Goal: Obtain resource: Obtain resource

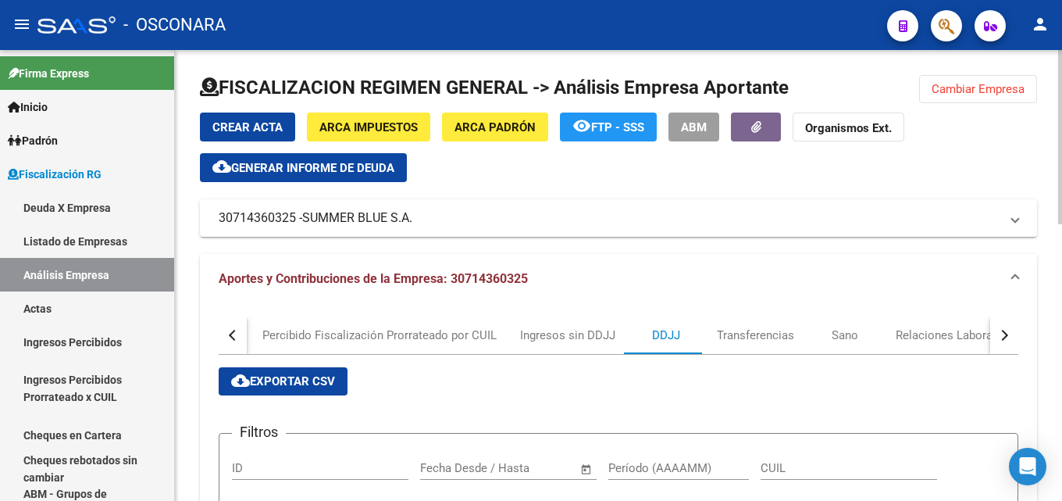
click at [347, 164] on span "Generar informe de deuda" at bounding box center [312, 168] width 163 height 14
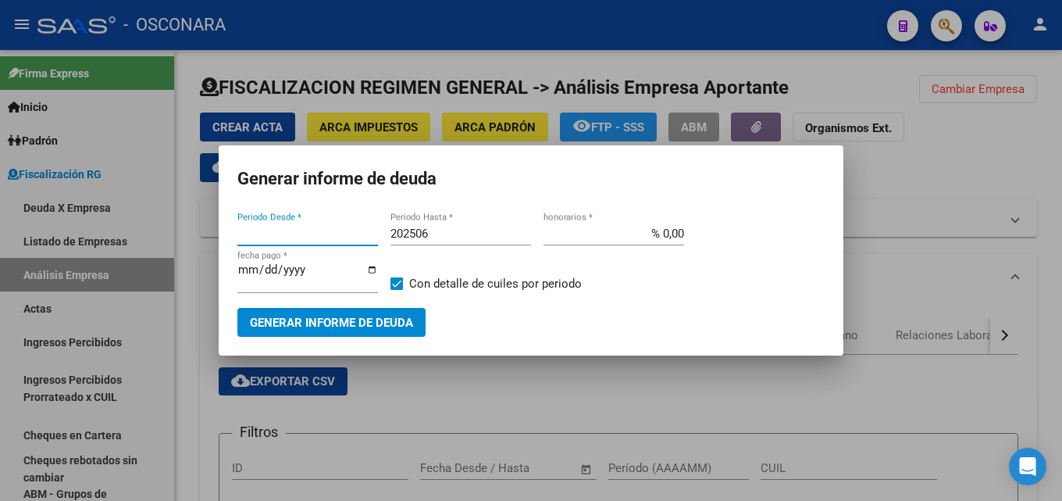
type input "201805"
click at [650, 231] on input "% 0,00" at bounding box center [614, 233] width 141 height 14
click at [399, 309] on button "Generar informe de deuda" at bounding box center [331, 322] width 188 height 29
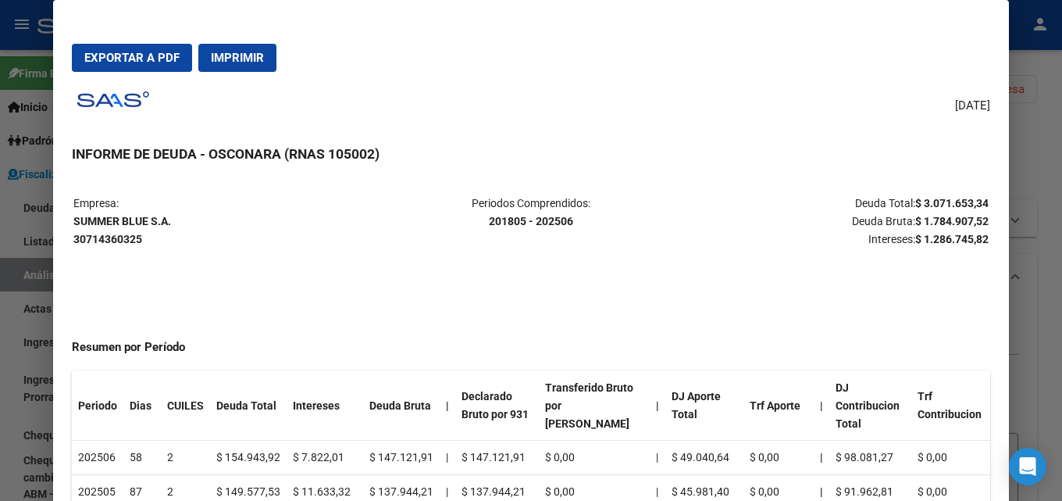
click at [1061, 228] on div at bounding box center [531, 250] width 1062 height 501
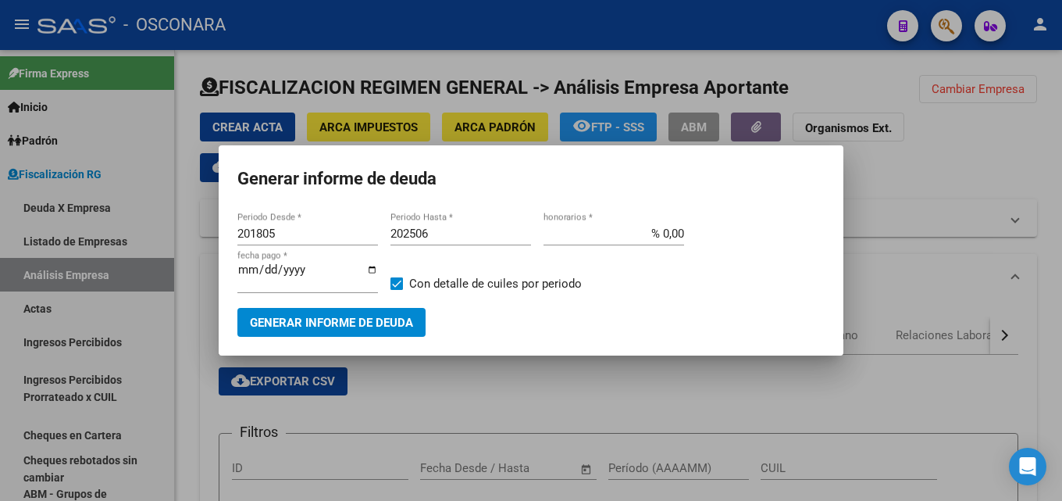
click at [448, 232] on input "202506" at bounding box center [461, 233] width 141 height 14
type input "202508"
click at [325, 339] on mat-dialog-container "Generar informe de deuda 201805 Periodo Desde * 202508 Periodo Hasta * % 0,00 h…" at bounding box center [531, 250] width 625 height 210
click at [330, 312] on button "Generar informe de deuda" at bounding box center [331, 322] width 188 height 29
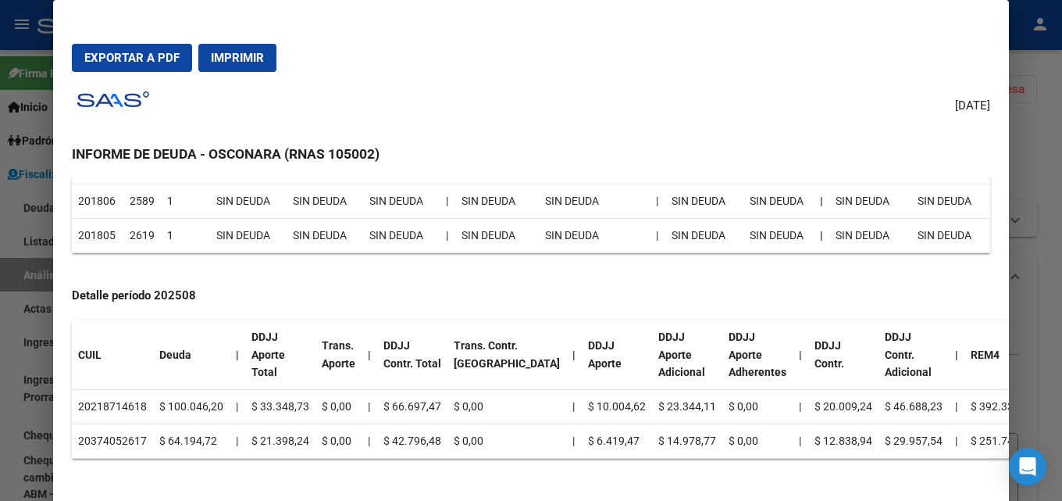
scroll to position [2562, 0]
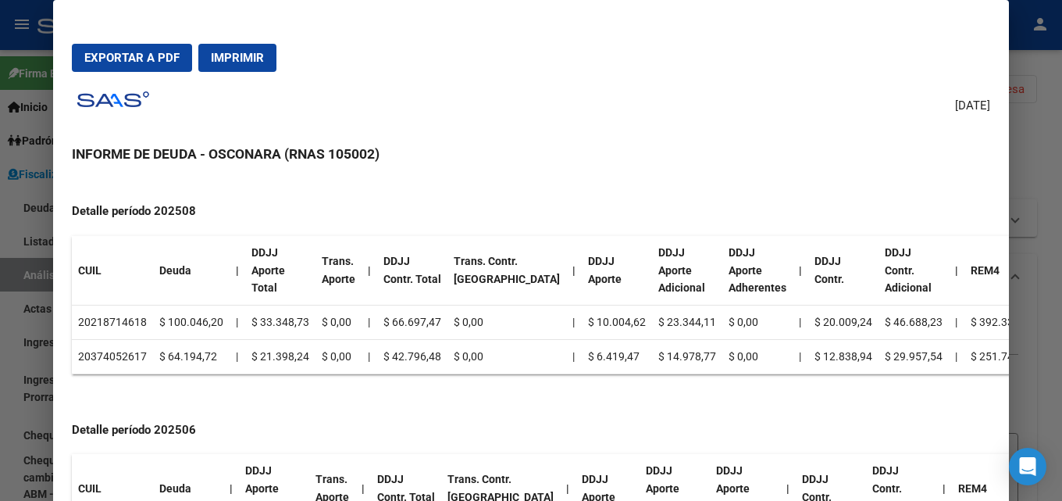
drag, startPoint x: 891, startPoint y: 329, endPoint x: 833, endPoint y: 336, distance: 58.2
click at [833, 336] on tr "20218714618 $ 100.046,20 | $ 33.348,73 $ 0,00 | $ 66.697,47 $ 0,00 | $ 10.004,6…" at bounding box center [595, 322] width 1046 height 34
drag, startPoint x: 616, startPoint y: 323, endPoint x: 664, endPoint y: 331, distance: 48.3
click at [664, 331] on td "$ 23.344,11" at bounding box center [687, 322] width 70 height 34
click at [1057, 214] on div at bounding box center [531, 250] width 1062 height 501
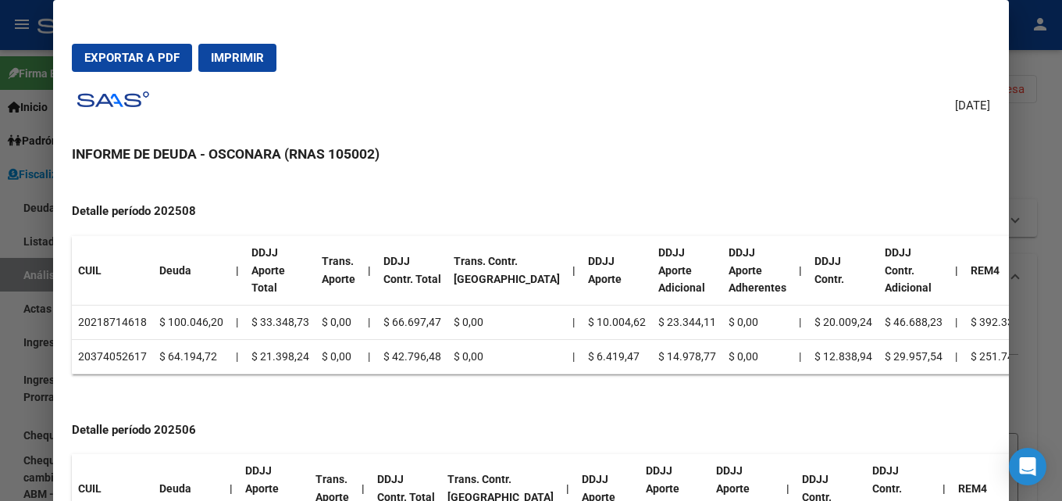
click at [1057, 214] on div at bounding box center [531, 250] width 1062 height 501
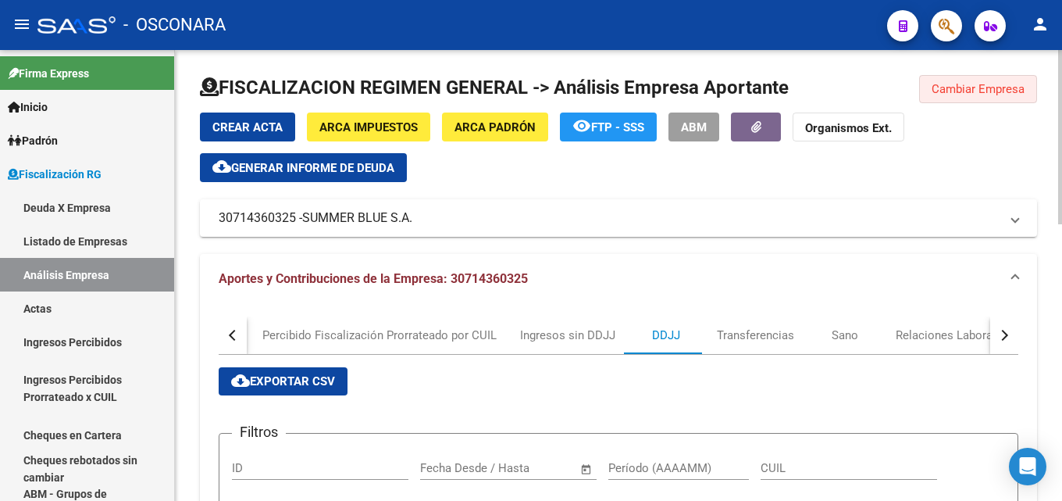
click at [1014, 94] on span "Cambiar Empresa" at bounding box center [978, 89] width 93 height 14
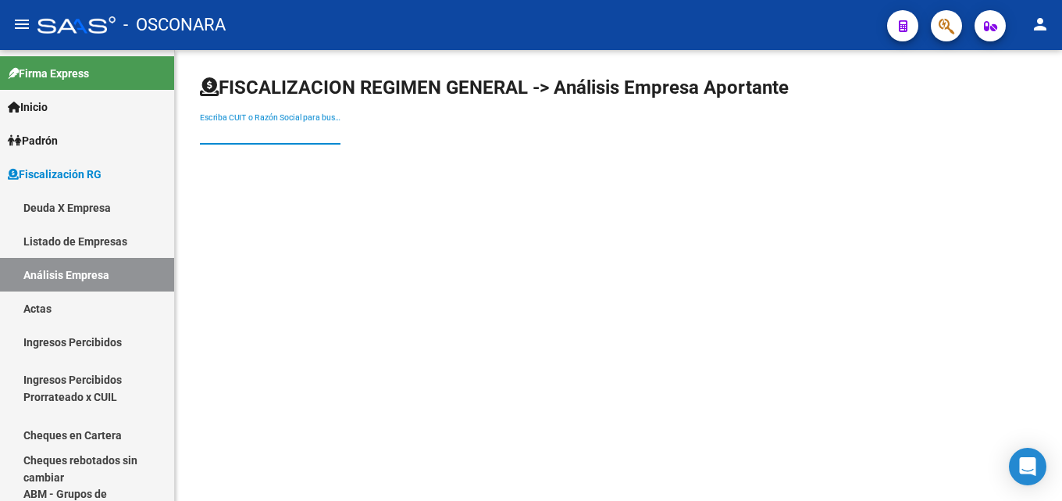
paste input "ESAMAR SOCIEDAD ANONIMA"
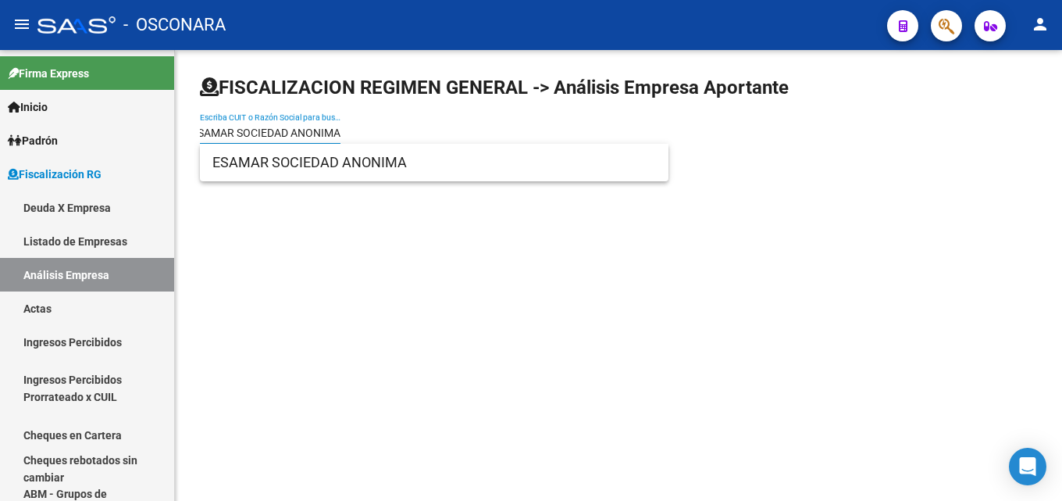
type input "ESAMAR SOCIEDAD ANONIMA"
click at [304, 185] on div "FISCALIZACION REGIMEN GENERAL -> Análisis Empresa Aportante ESAMAR SOCIEDAD ANO…" at bounding box center [618, 122] width 887 height 144
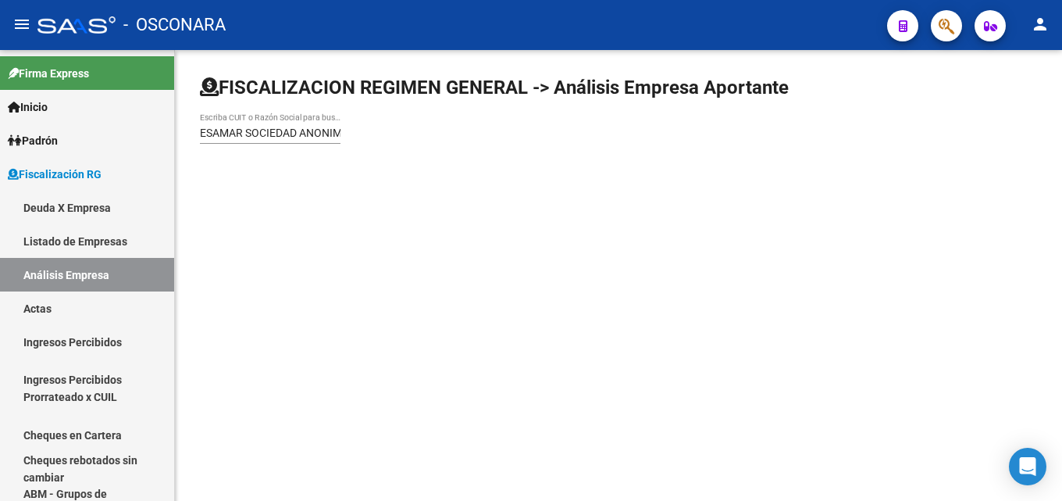
click at [306, 159] on div "FISCALIZACION REGIMEN GENERAL -> Análisis Empresa Aportante ESAMAR SOCIEDAD ANO…" at bounding box center [618, 122] width 887 height 144
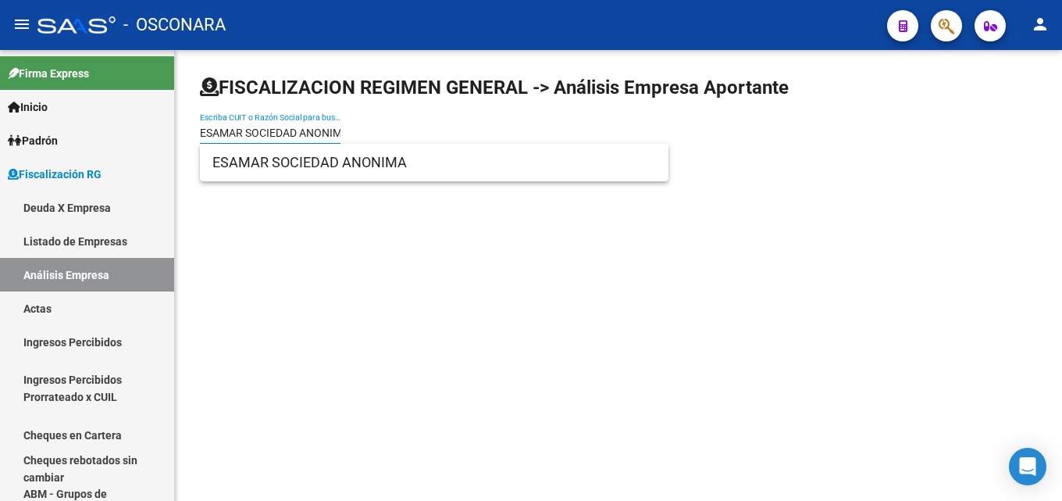
click at [305, 135] on input "ESAMAR SOCIEDAD ANONIMA" at bounding box center [270, 133] width 141 height 13
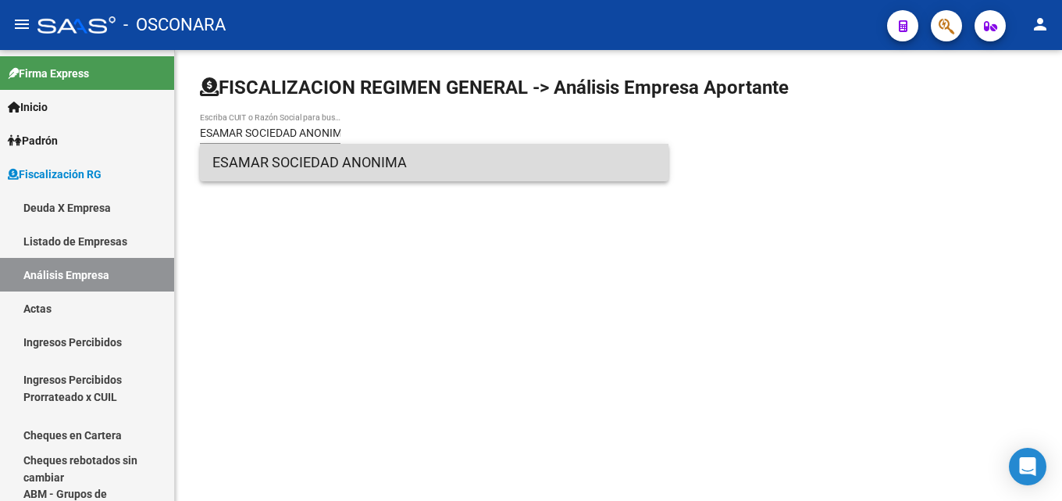
click at [306, 161] on span "ESAMAR SOCIEDAD ANONIMA" at bounding box center [434, 162] width 444 height 37
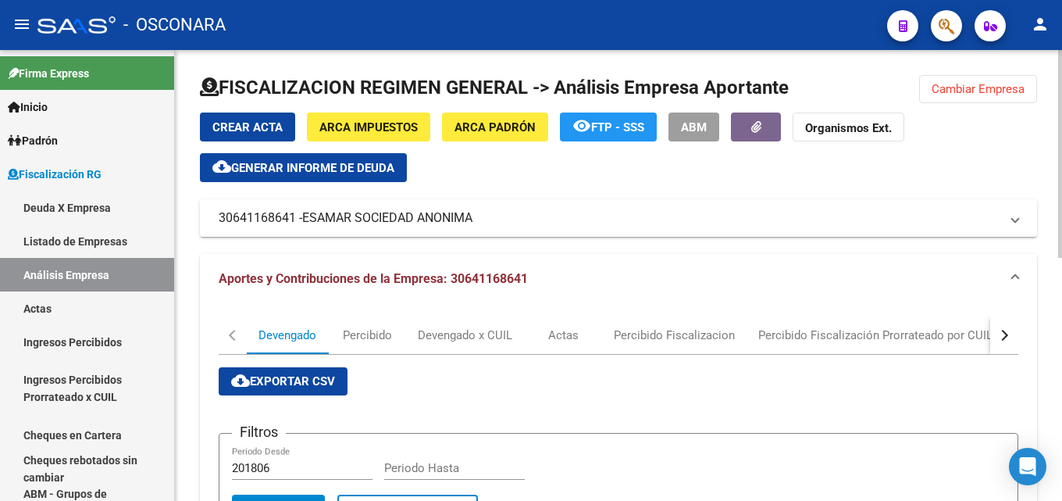
click at [347, 157] on button "cloud_download Generar informe de deuda" at bounding box center [303, 167] width 207 height 29
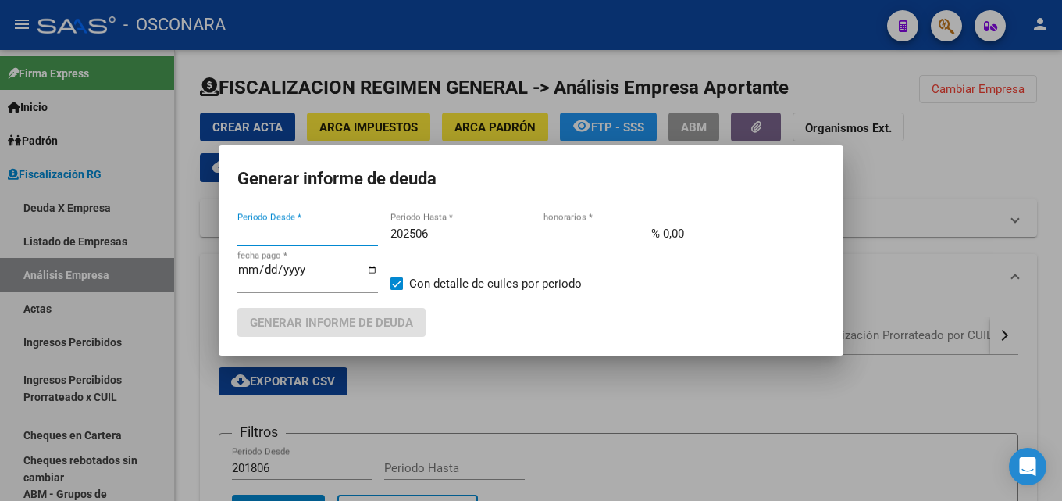
type input "201805"
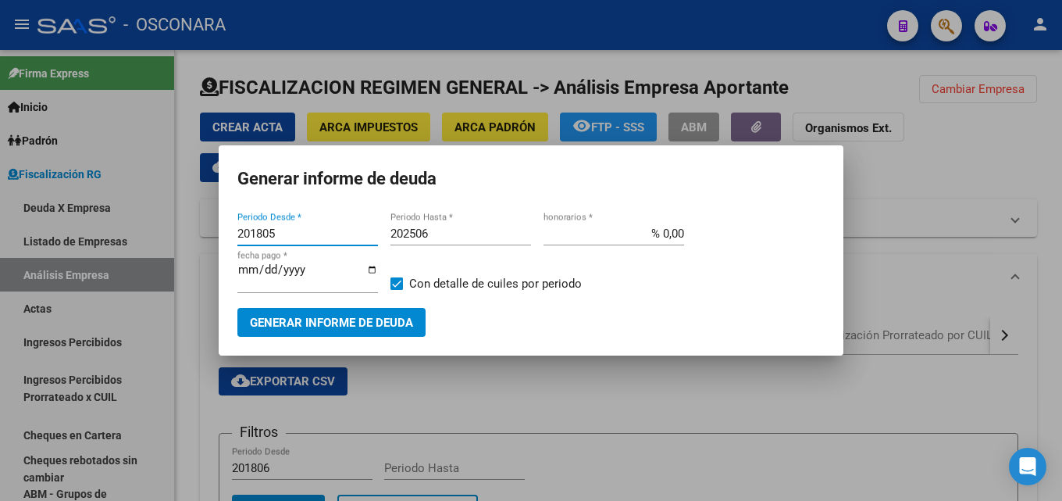
click at [454, 233] on input "202506" at bounding box center [461, 233] width 141 height 14
type input "202507"
drag, startPoint x: 661, startPoint y: 235, endPoint x: 837, endPoint y: 236, distance: 176.5
click at [829, 234] on mat-dialog-content "201805 Periodo Desde * 202507 Periodo Hasta * % 0,00 honorarios * [DATE] fecha …" at bounding box center [531, 272] width 625 height 127
type input "% 15,00"
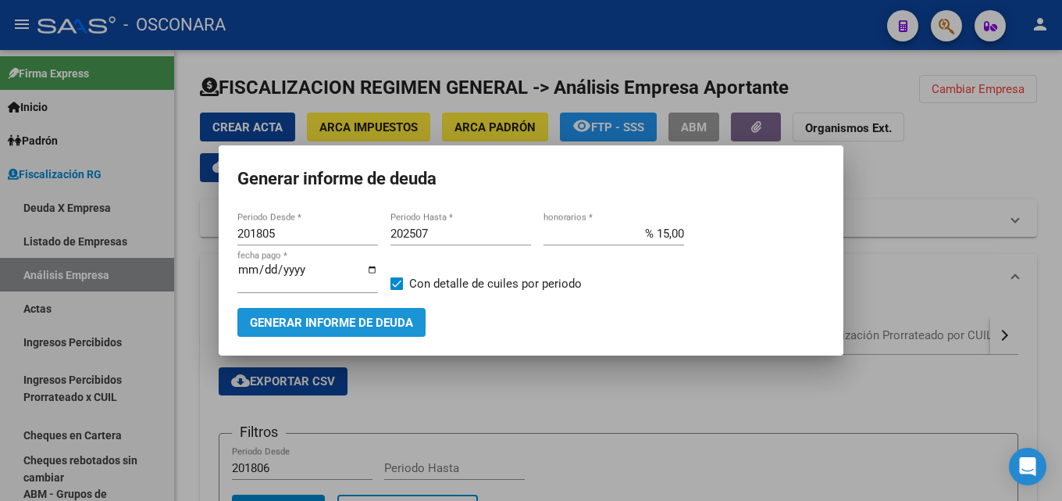
click at [293, 308] on button "Generar informe de deuda" at bounding box center [331, 322] width 188 height 29
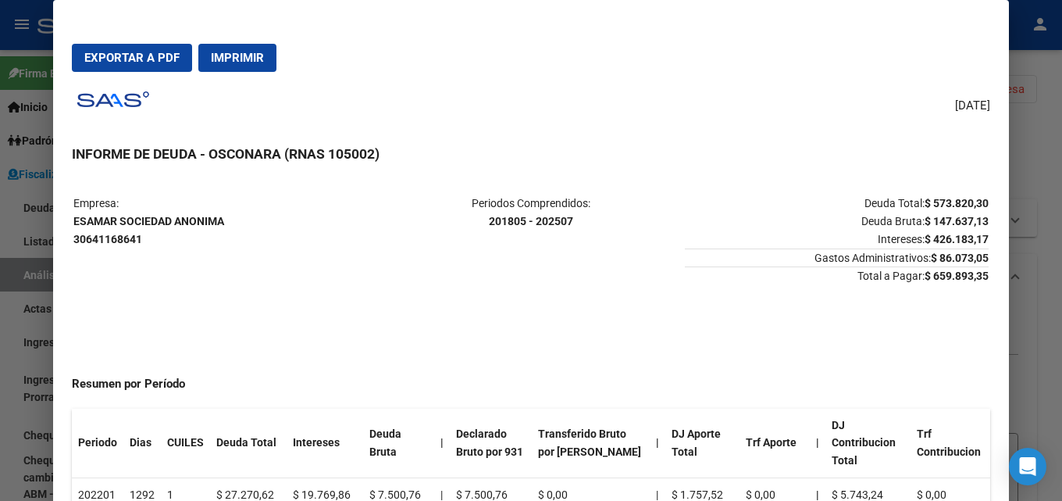
drag, startPoint x: 662, startPoint y: 203, endPoint x: 670, endPoint y: 204, distance: 7.8
click at [665, 203] on p "Periodos Comprendidos: 201805 - 202507" at bounding box center [531, 212] width 304 height 36
click at [1061, 183] on div at bounding box center [531, 250] width 1062 height 501
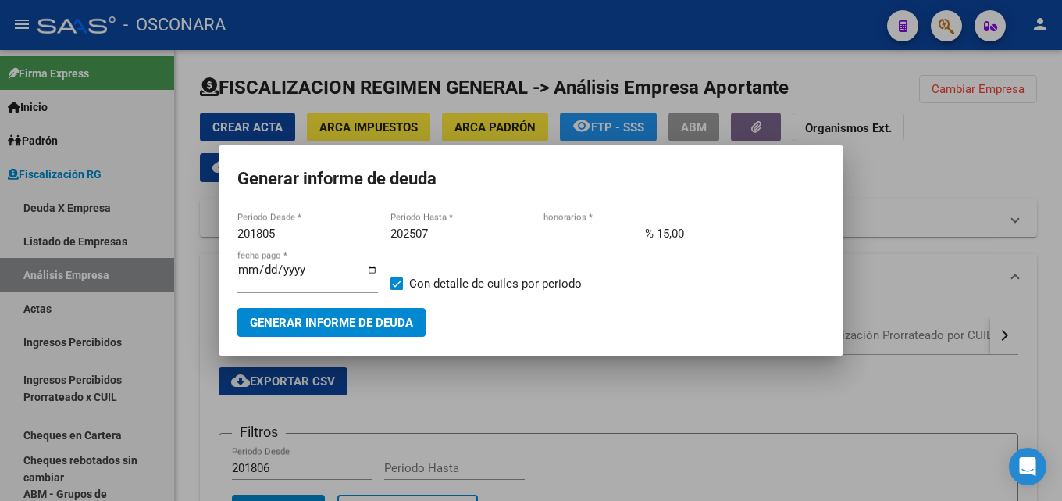
click at [1061, 183] on div at bounding box center [531, 250] width 1062 height 501
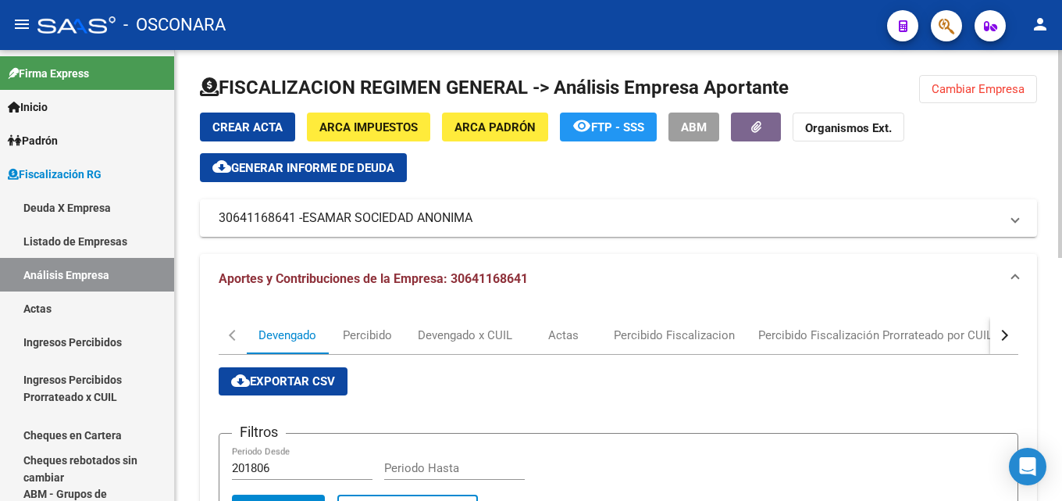
click at [947, 80] on button "Cambiar Empresa" at bounding box center [978, 89] width 118 height 28
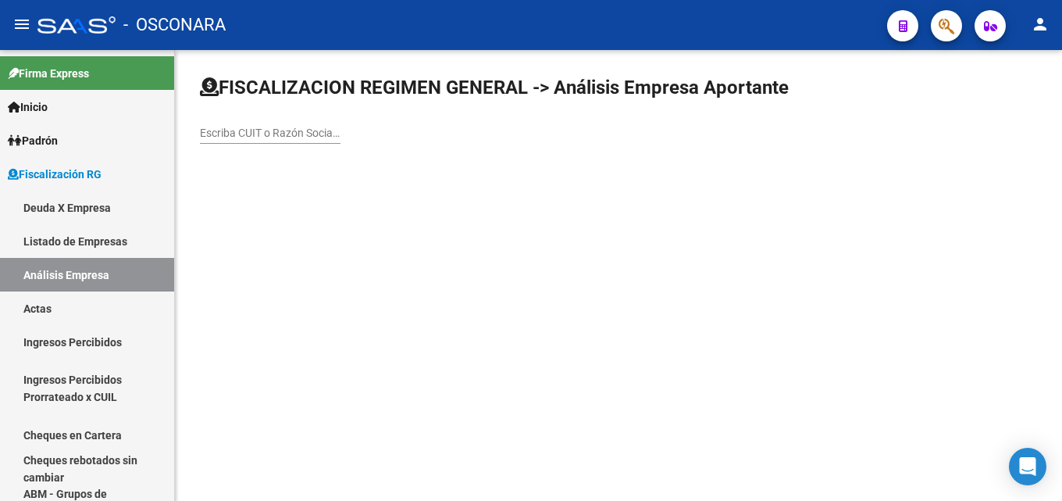
click at [287, 139] on input "Escriba CUIT o Razón Social para buscar" at bounding box center [270, 133] width 141 height 13
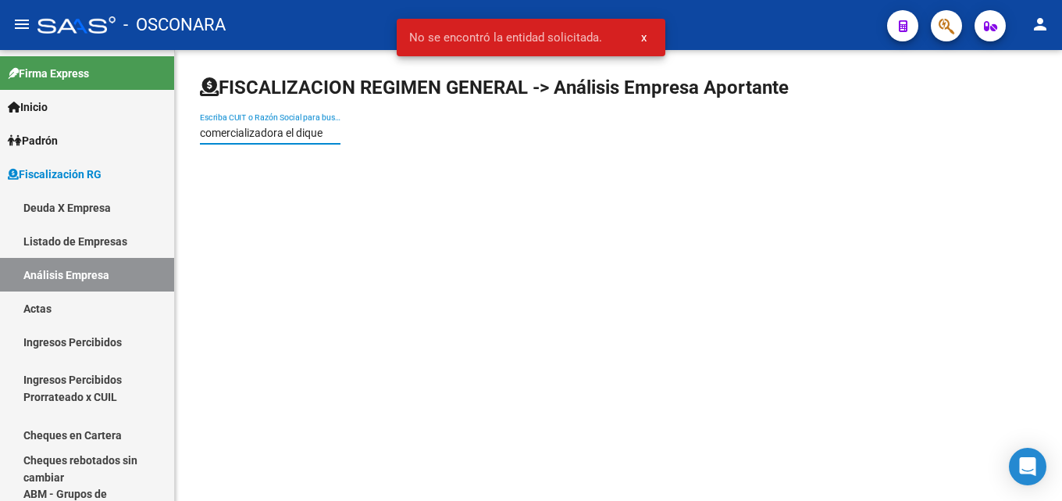
click at [288, 127] on input "comercializadora el dique" at bounding box center [270, 133] width 141 height 13
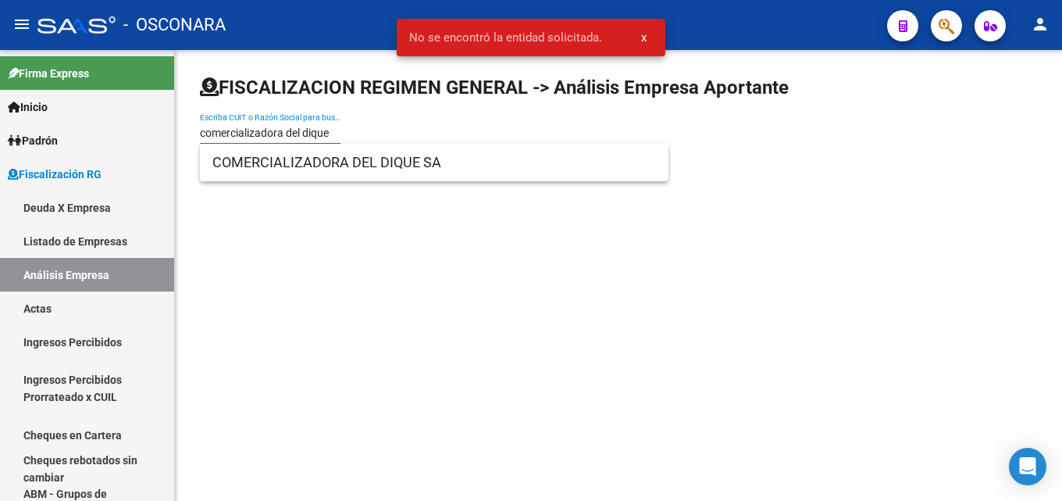
type input "comercializadora del dique"
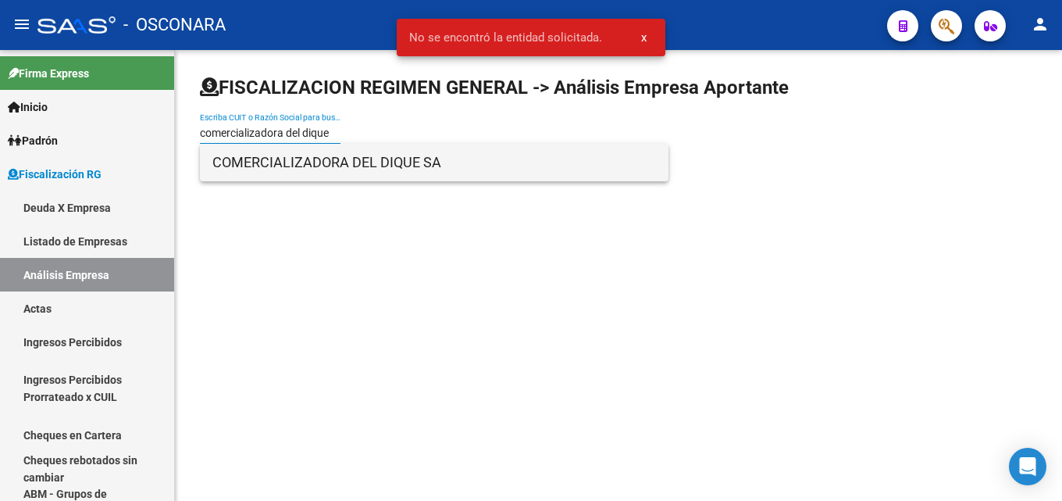
click at [348, 160] on span "COMERCIALIZADORA DEL DIQUE SA" at bounding box center [434, 162] width 444 height 37
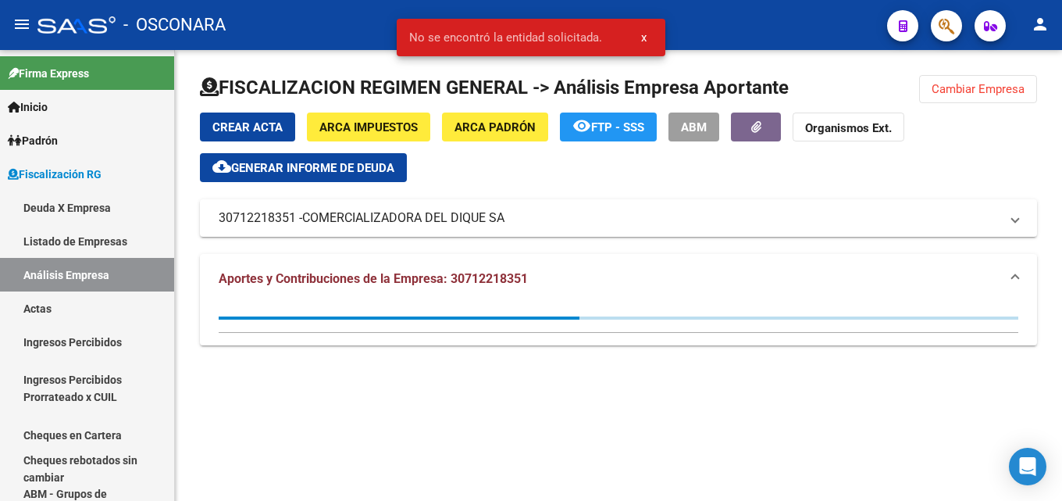
click at [265, 167] on span "Generar informe de deuda" at bounding box center [312, 168] width 163 height 14
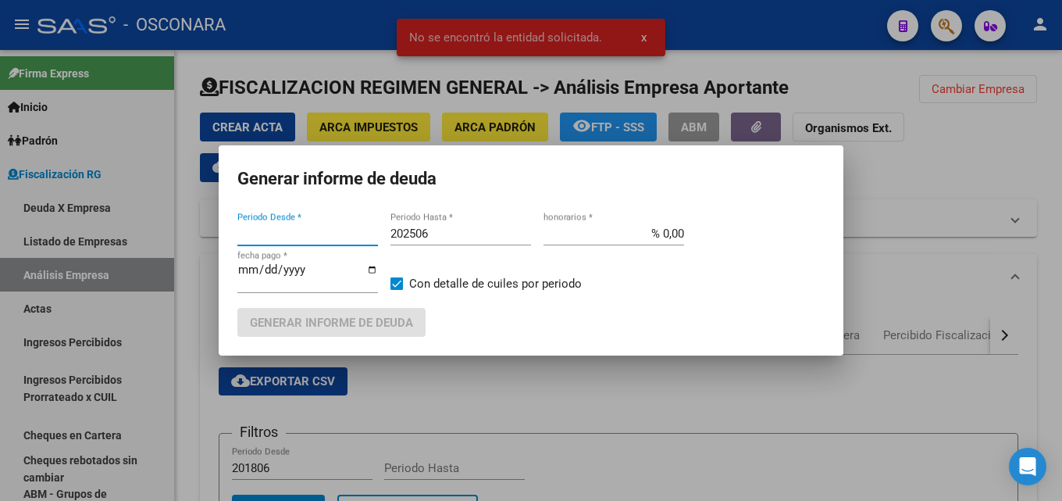
type input "202507"
click at [448, 240] on input "202506" at bounding box center [461, 233] width 141 height 14
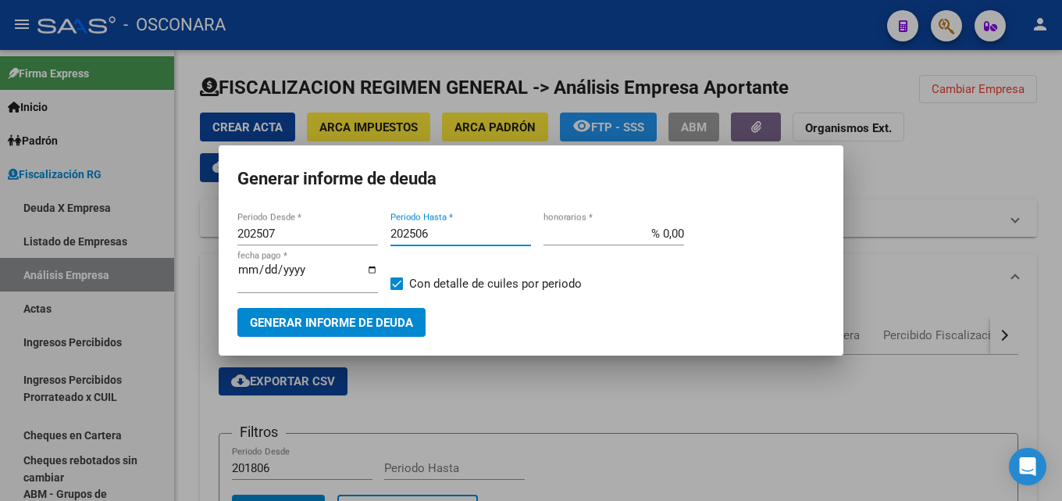
click at [446, 235] on input "202506" at bounding box center [461, 233] width 141 height 14
type input "202508"
drag, startPoint x: 634, startPoint y: 234, endPoint x: 1061, endPoint y: 292, distance: 431.2
click at [983, 254] on div "Generar informe de deuda 202507 Periodo Desde * 202508 Periodo Hasta * % 0,00 h…" at bounding box center [531, 250] width 1062 height 501
type input "% 15,00"
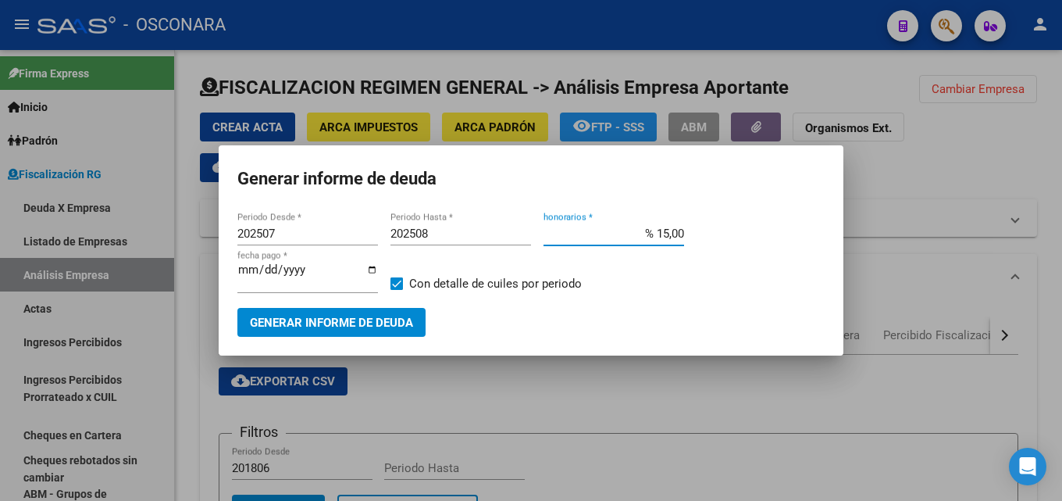
drag, startPoint x: 293, startPoint y: 232, endPoint x: 172, endPoint y: 236, distance: 121.1
click at [172, 236] on div "Generar informe de deuda 202507 Periodo Desde * 202508 Periodo Hasta * % 15,00 …" at bounding box center [531, 250] width 1062 height 501
type input "201508"
click at [317, 333] on button "Generar informe de deuda" at bounding box center [331, 322] width 188 height 29
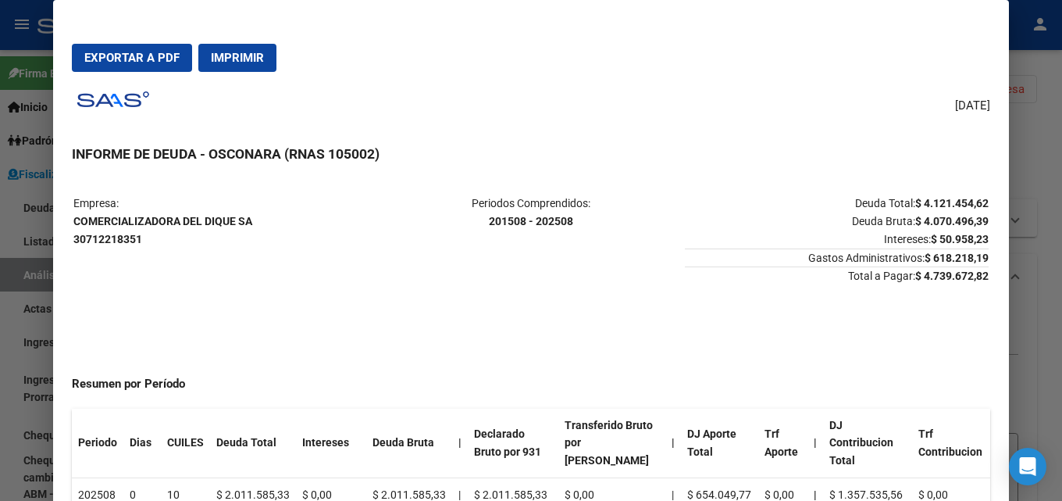
scroll to position [78, 0]
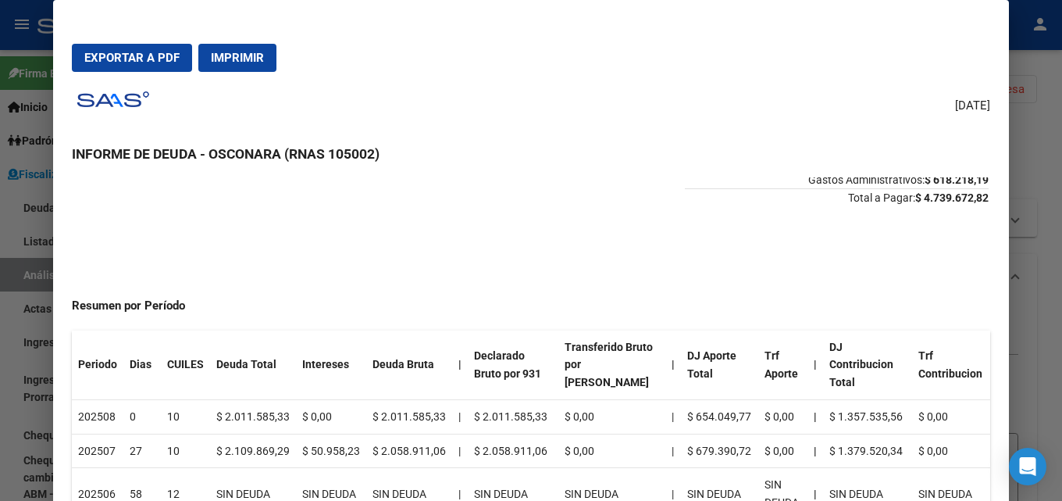
click at [1061, 231] on div at bounding box center [531, 250] width 1062 height 501
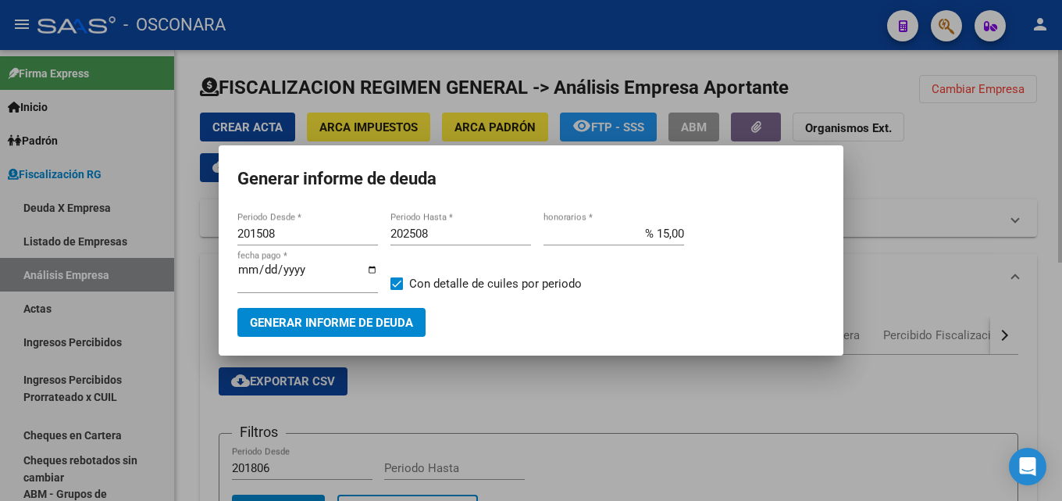
drag, startPoint x: 649, startPoint y: 398, endPoint x: 596, endPoint y: 379, distance: 56.3
click at [647, 397] on div at bounding box center [531, 250] width 1062 height 501
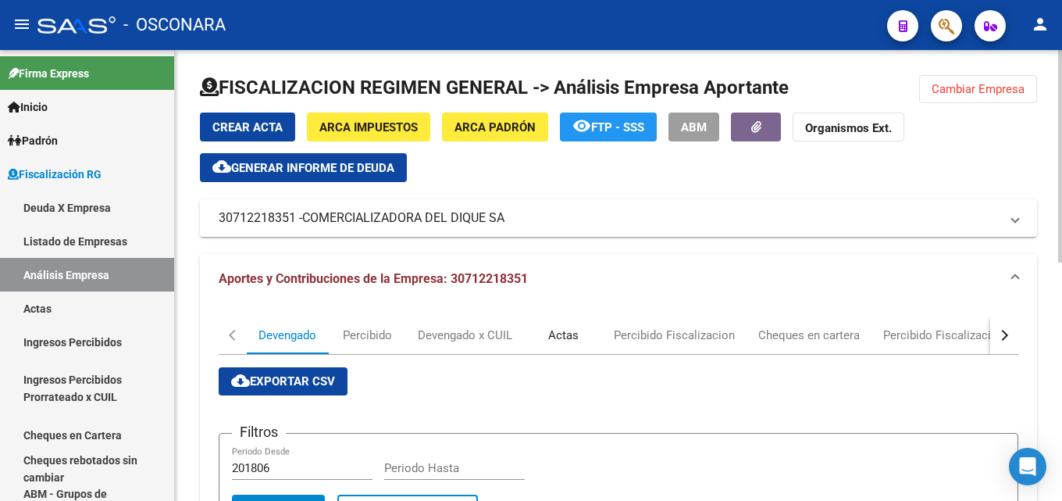
click at [575, 336] on div "Actas" at bounding box center [563, 334] width 30 height 17
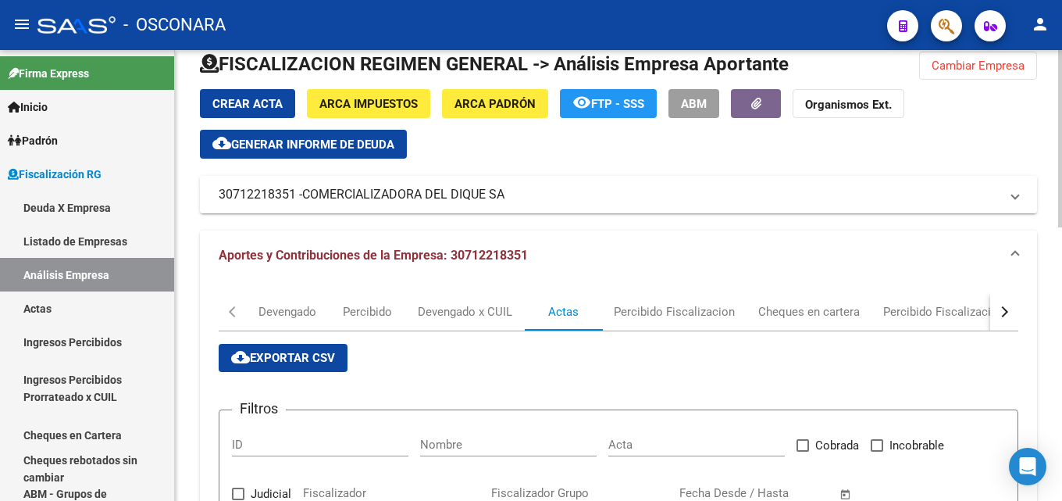
scroll to position [0, 0]
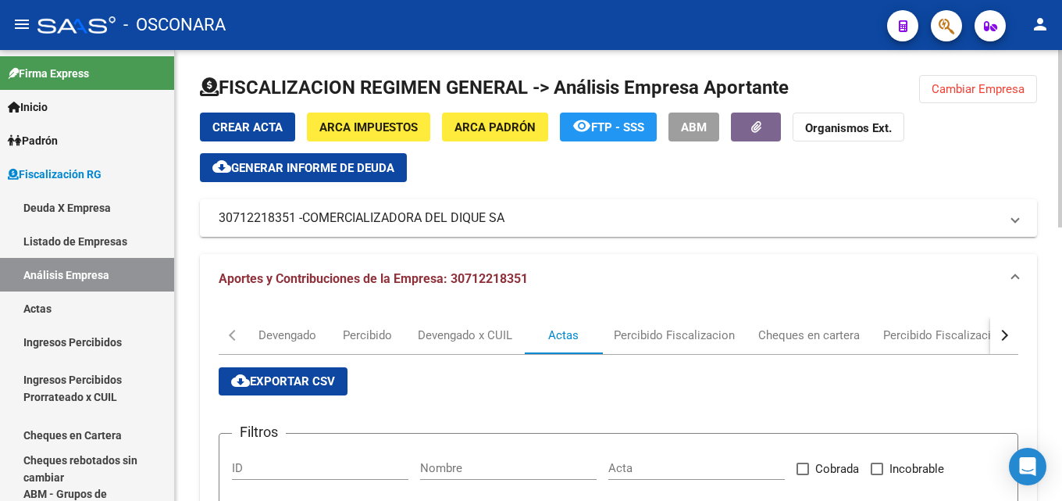
click at [980, 90] on span "Cambiar Empresa" at bounding box center [978, 89] width 93 height 14
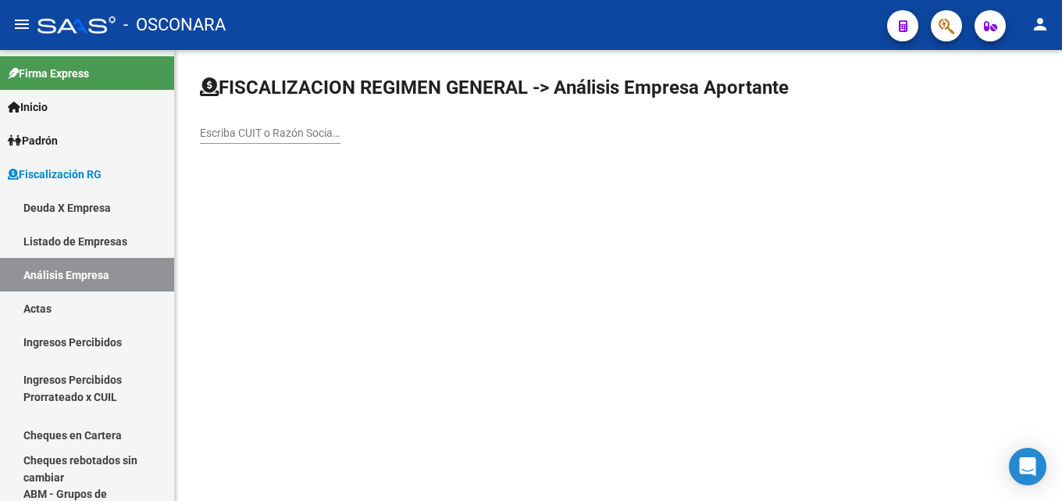
click at [301, 119] on div "Escriba CUIT o Razón Social para buscar" at bounding box center [270, 127] width 141 height 31
click at [299, 120] on div "Escriba CUIT o Razón Social para buscar" at bounding box center [270, 127] width 141 height 31
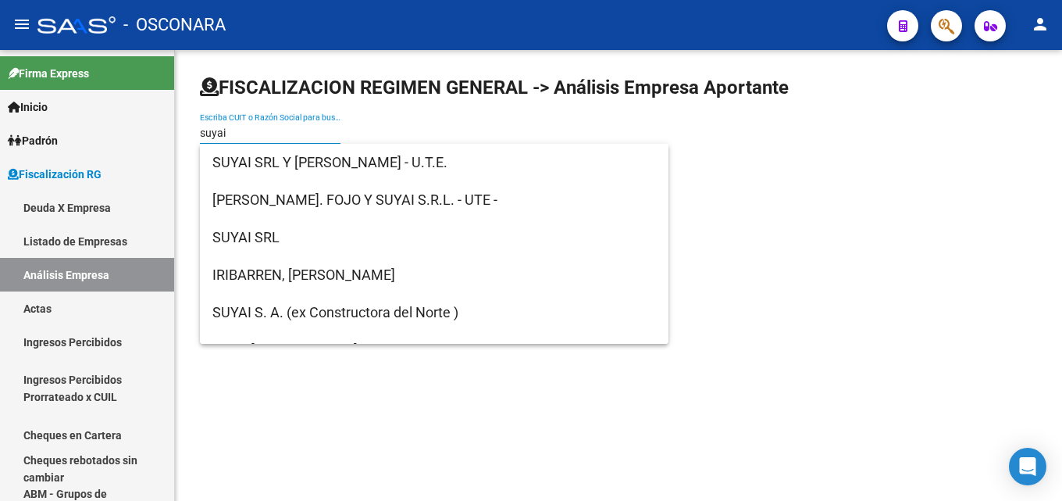
click at [233, 136] on input "suyai" at bounding box center [270, 133] width 141 height 13
drag, startPoint x: 233, startPoint y: 136, endPoint x: 91, endPoint y: 128, distance: 141.6
click at [109, 137] on mat-sidenav-container "Firma Express Inicio Calendario SSS Instructivos Contacto OS Padrón Afiliados E…" at bounding box center [531, 275] width 1062 height 451
paste input "SUYAI S. A. (ex Constructora del"
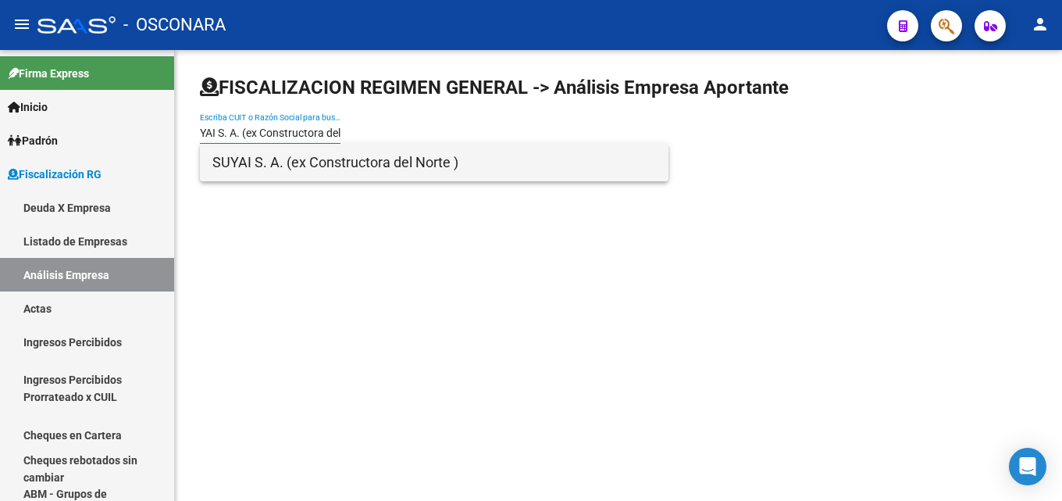
type input "SUYAI S. A. (ex Constructora del"
click at [284, 166] on span "SUYAI S. A. (ex Constructora del Norte )" at bounding box center [434, 162] width 444 height 37
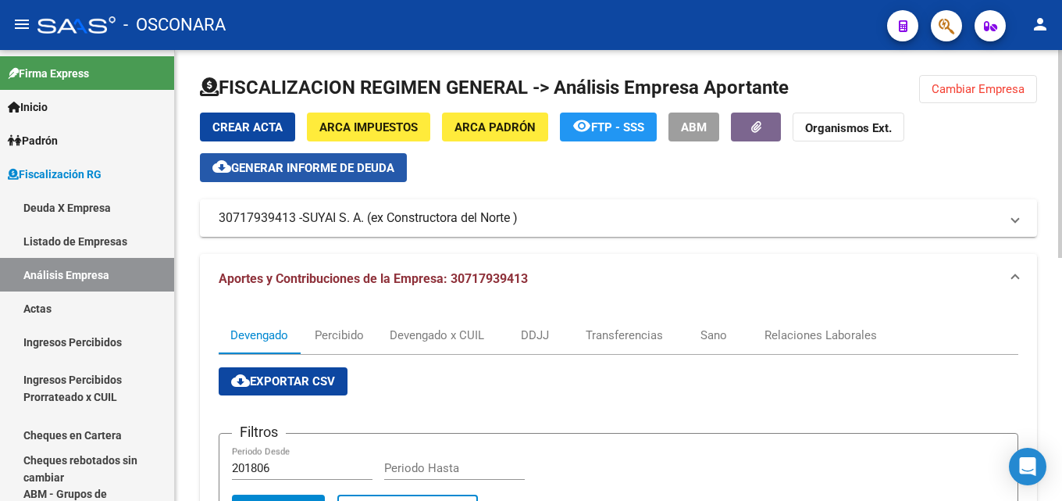
click at [305, 180] on button "cloud_download Generar informe de deuda" at bounding box center [303, 167] width 207 height 29
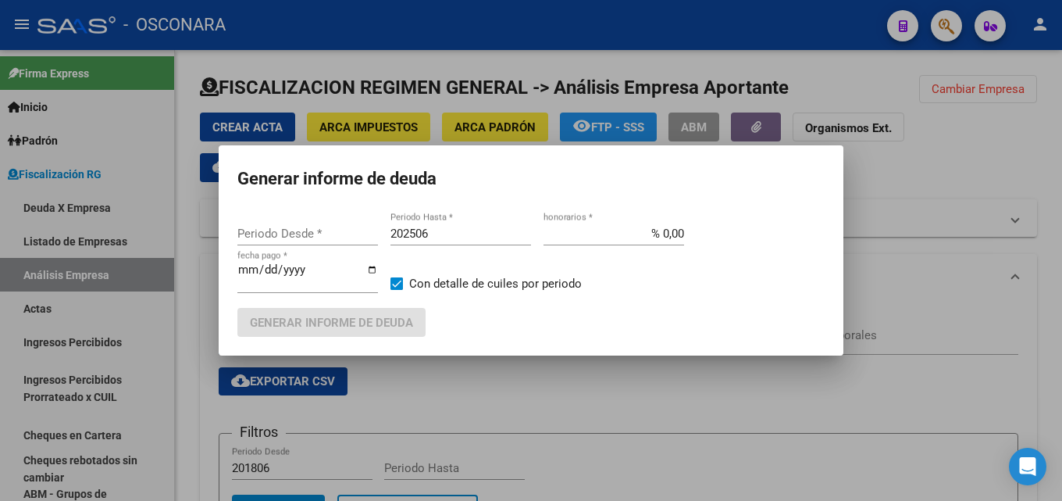
type input "201806"
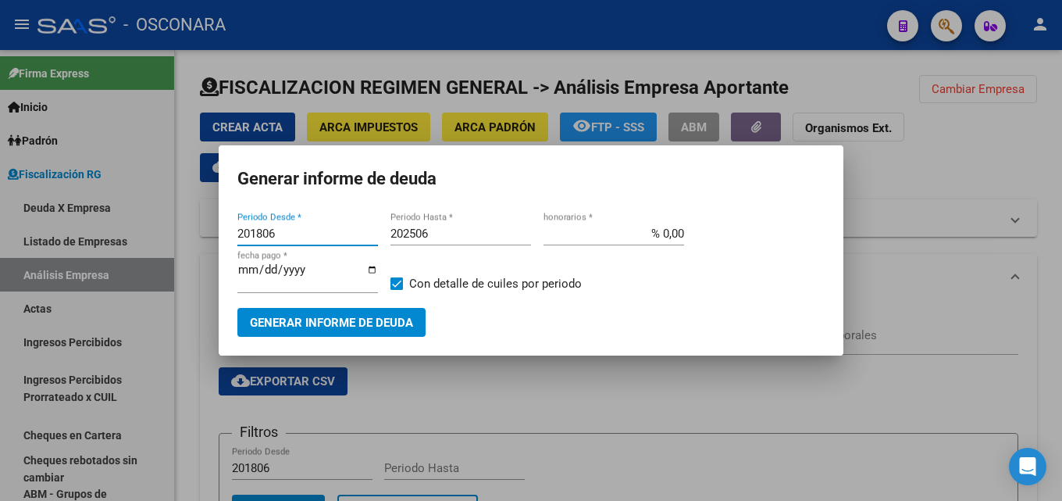
click at [433, 234] on input "202506" at bounding box center [461, 233] width 141 height 14
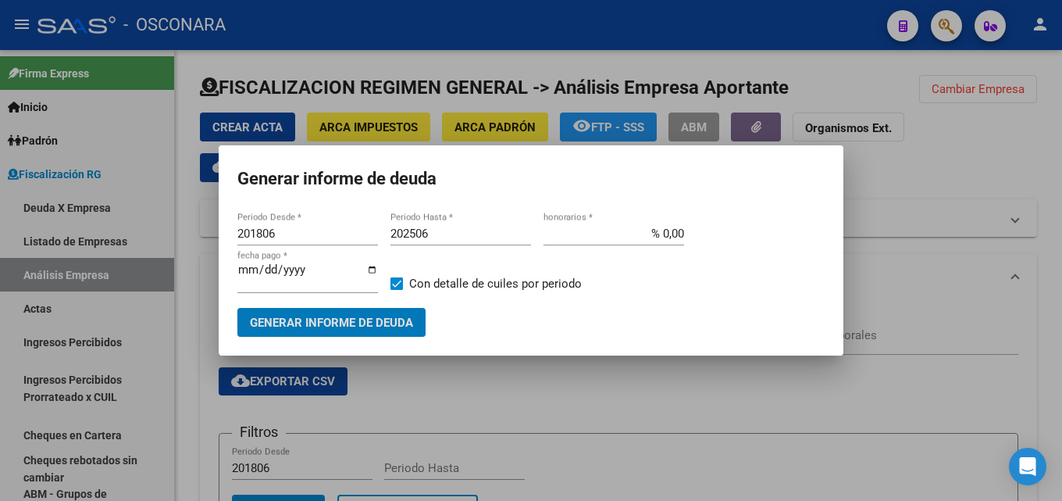
click at [432, 232] on input "202506" at bounding box center [461, 233] width 141 height 14
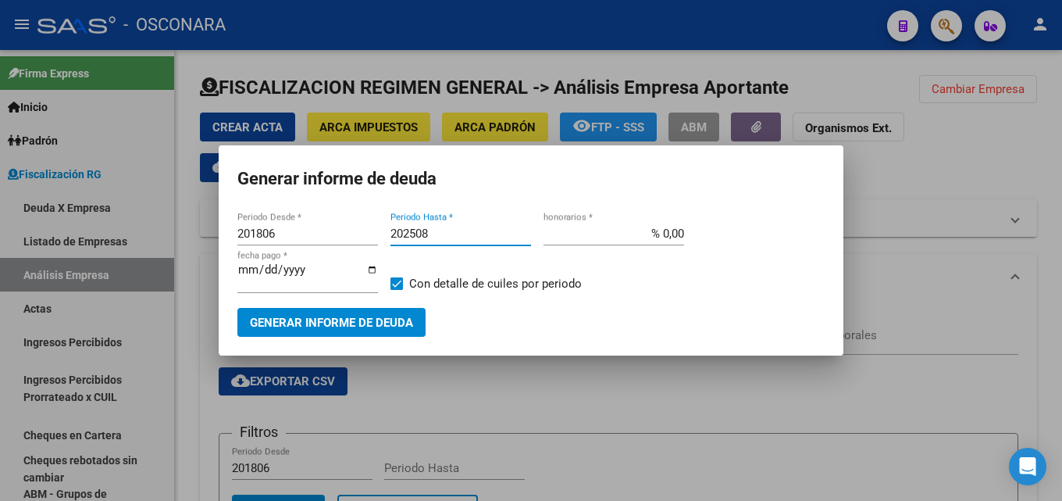
type input "202508"
drag, startPoint x: 651, startPoint y: 234, endPoint x: 822, endPoint y: 264, distance: 173.6
click at [789, 245] on div "201806 Periodo Desde * 202508 Periodo Hasta * % 0,00 honorarios * [DATE] fecha …" at bounding box center [530, 265] width 587 height 86
type input "% 15,00"
click at [240, 272] on input "[DATE]" at bounding box center [307, 275] width 141 height 25
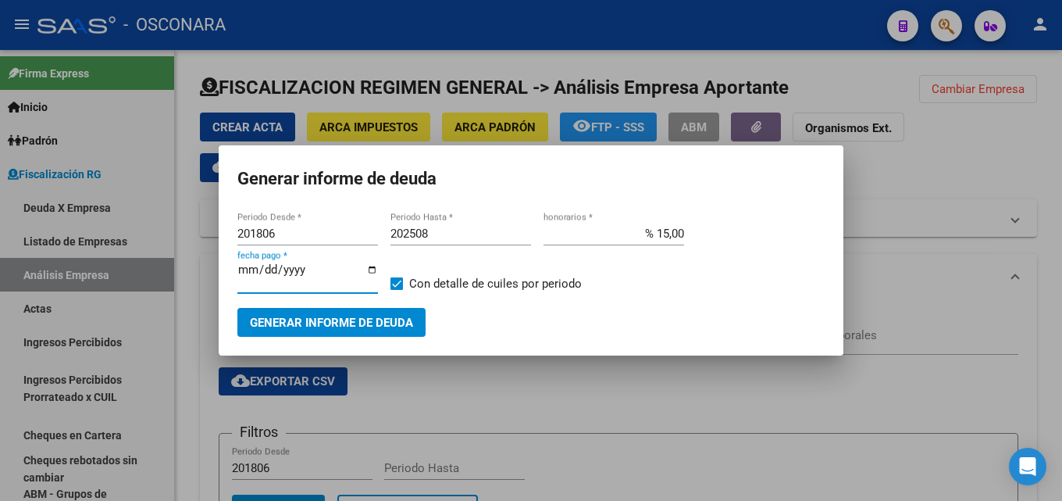
type input "[DATE]"
click at [362, 326] on span "Generar informe de deuda" at bounding box center [331, 323] width 163 height 14
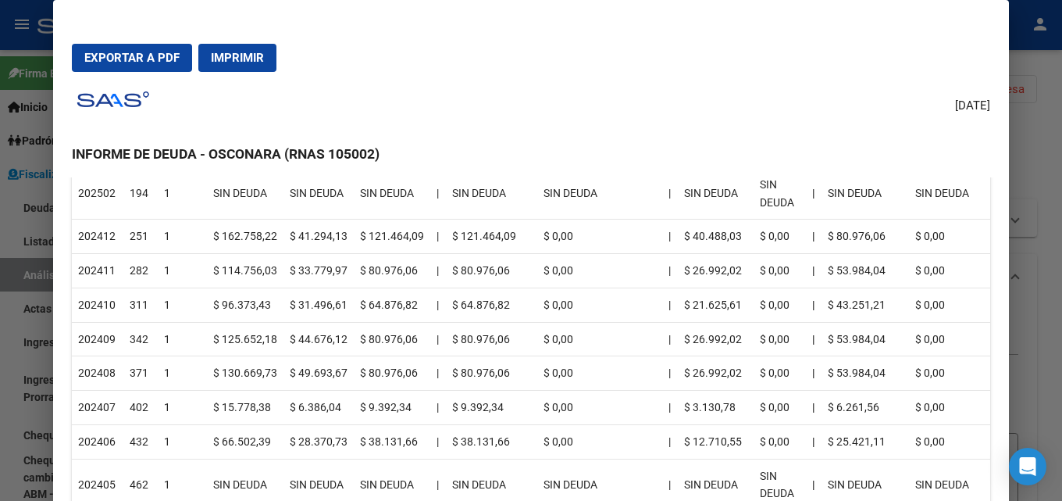
scroll to position [547, 0]
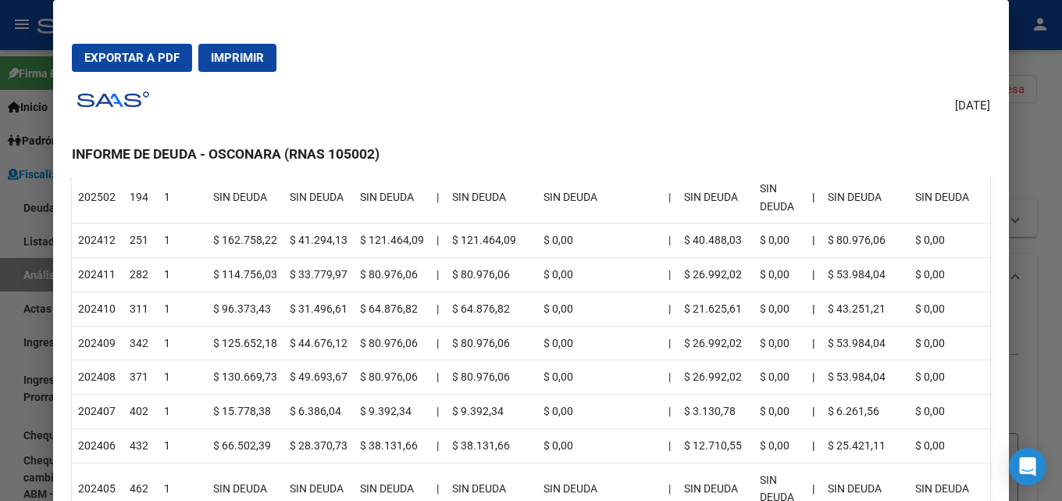
click at [108, 60] on span "Exportar a PDF" at bounding box center [131, 58] width 95 height 14
click at [1061, 152] on div at bounding box center [531, 250] width 1062 height 501
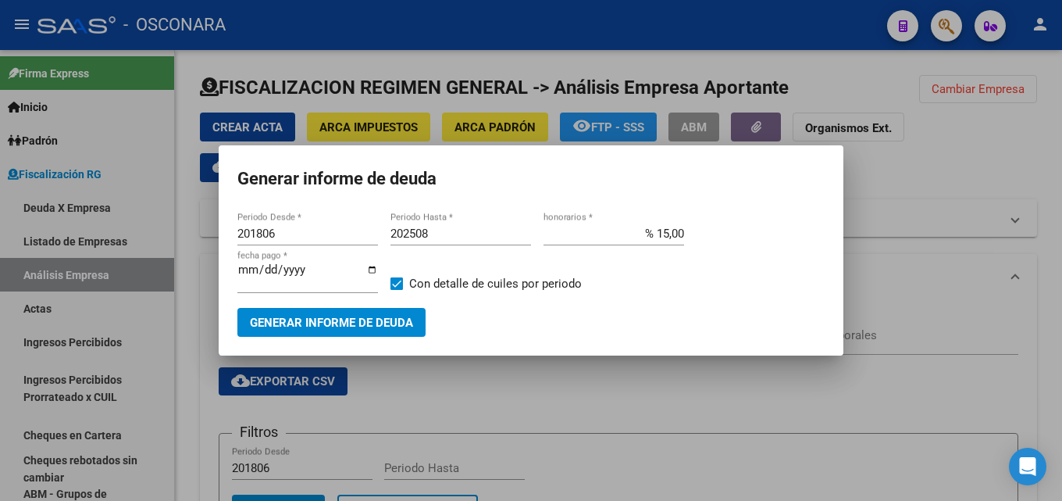
click at [698, 446] on div at bounding box center [531, 250] width 1062 height 501
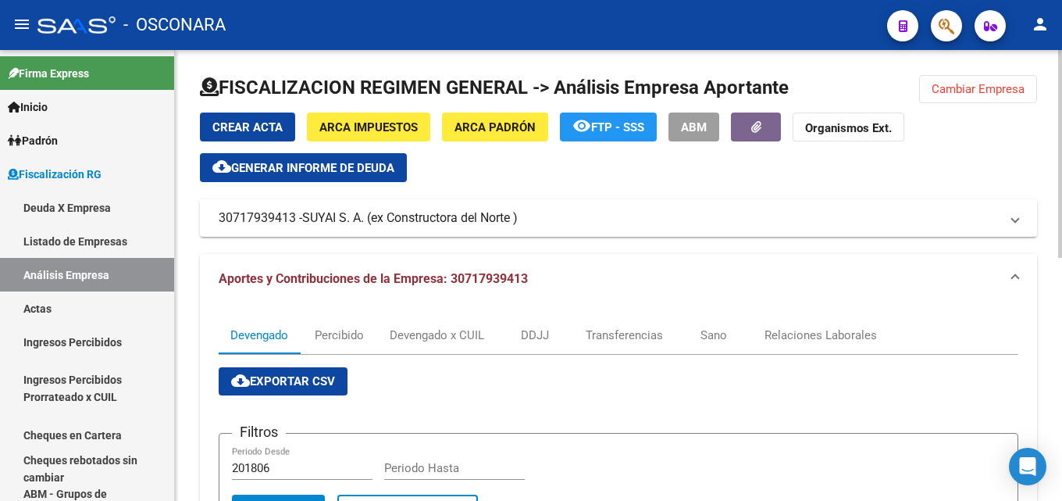
click at [521, 136] on button "ARCA Padrón" at bounding box center [495, 126] width 106 height 29
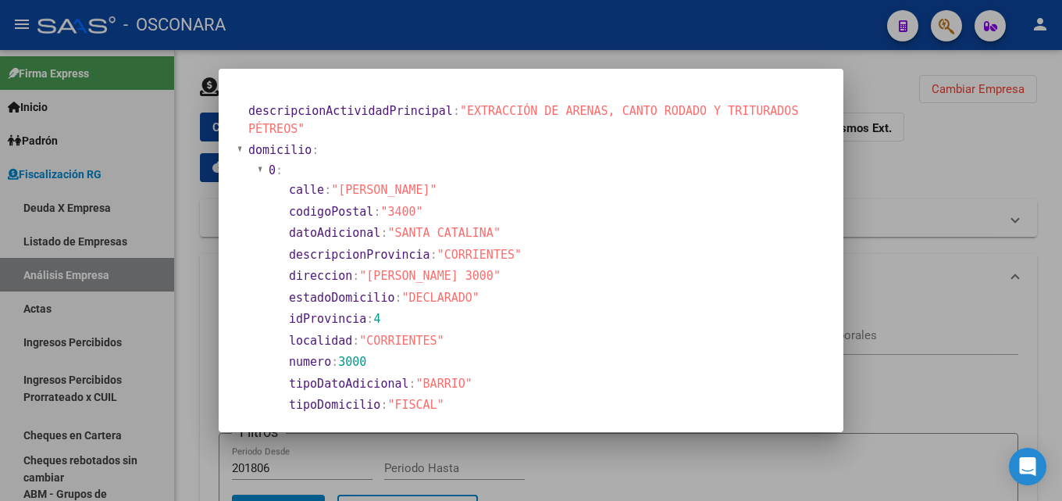
click at [689, 458] on div at bounding box center [531, 250] width 1062 height 501
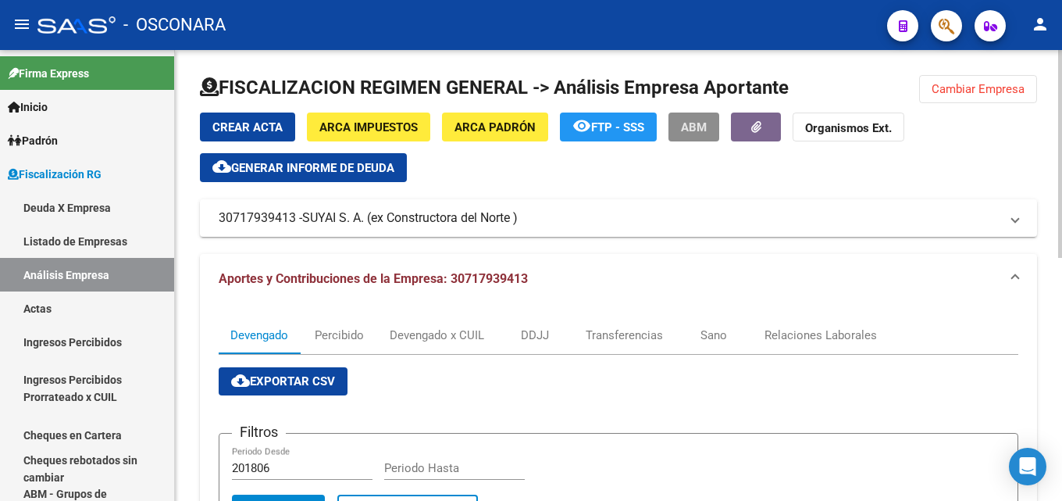
click at [678, 123] on button "ABM" at bounding box center [694, 126] width 51 height 29
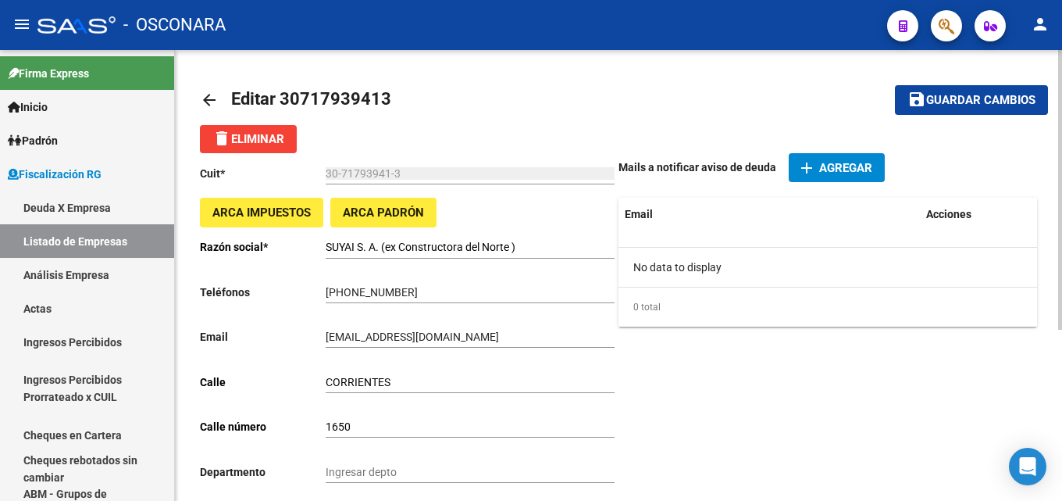
click at [216, 99] on mat-icon "arrow_back" at bounding box center [209, 100] width 19 height 19
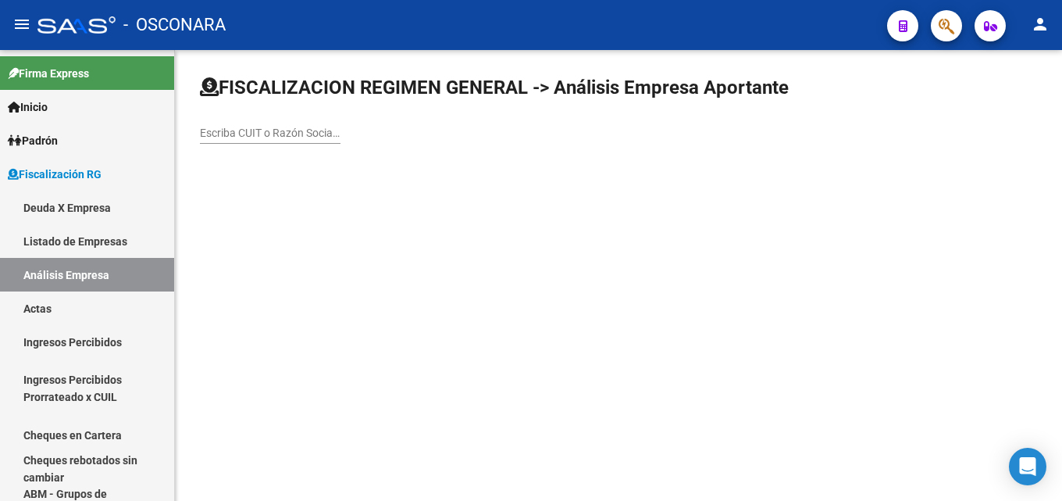
click at [318, 127] on input "Escriba CUIT o Razón Social para buscar" at bounding box center [270, 133] width 141 height 13
paste input "SUYAI S. A. (ex Constructora del"
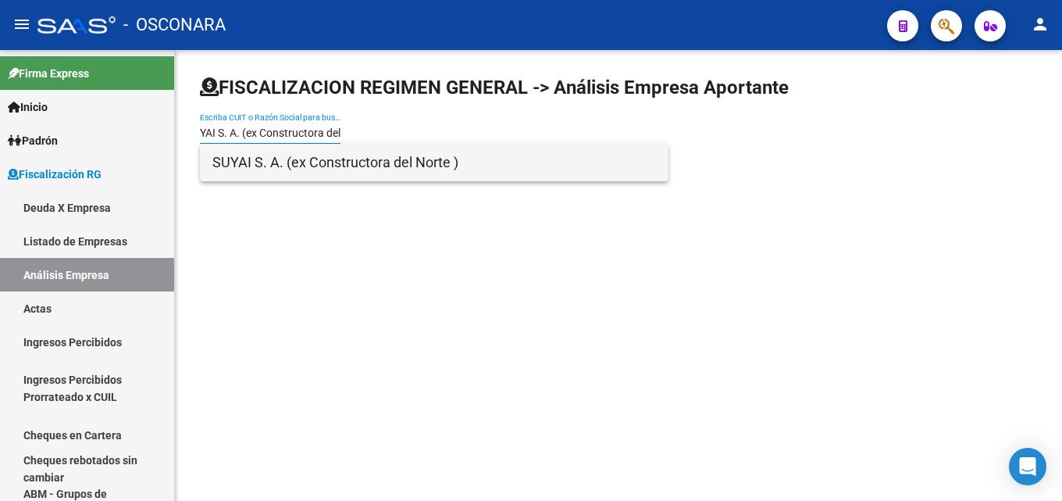
type input "SUYAI S. A. (ex Constructora del"
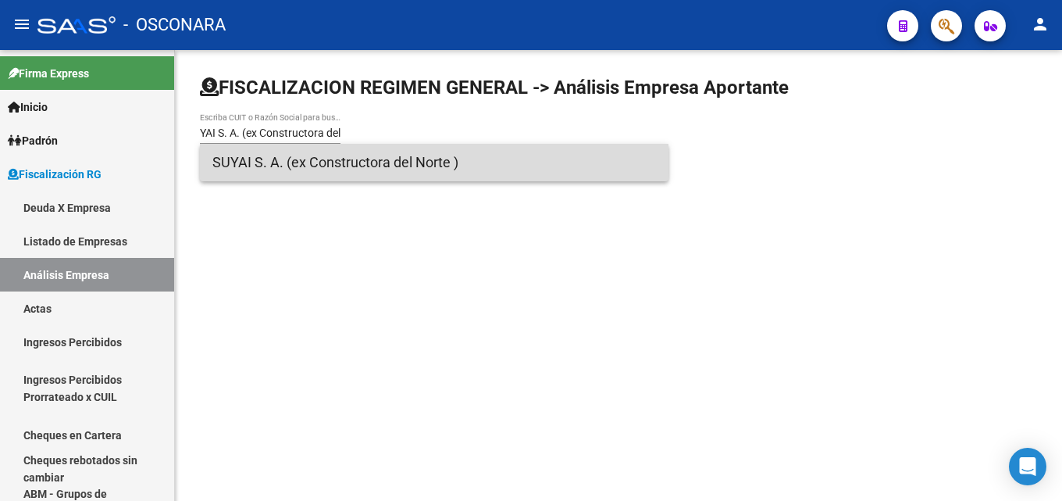
scroll to position [0, 0]
click at [308, 165] on span "SUYAI S. A. (ex Constructora del Norte )" at bounding box center [434, 162] width 444 height 37
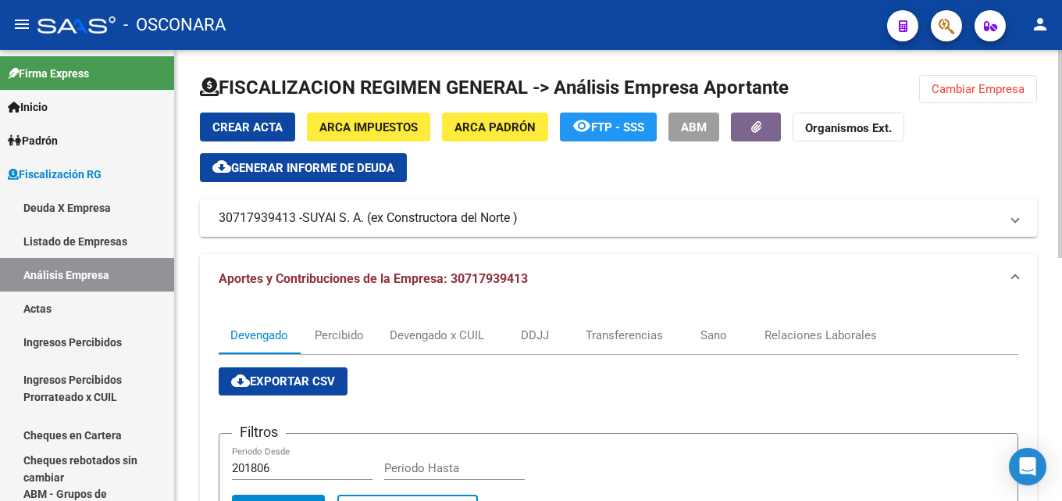
click at [488, 126] on span "ARCA Padrón" at bounding box center [495, 127] width 81 height 14
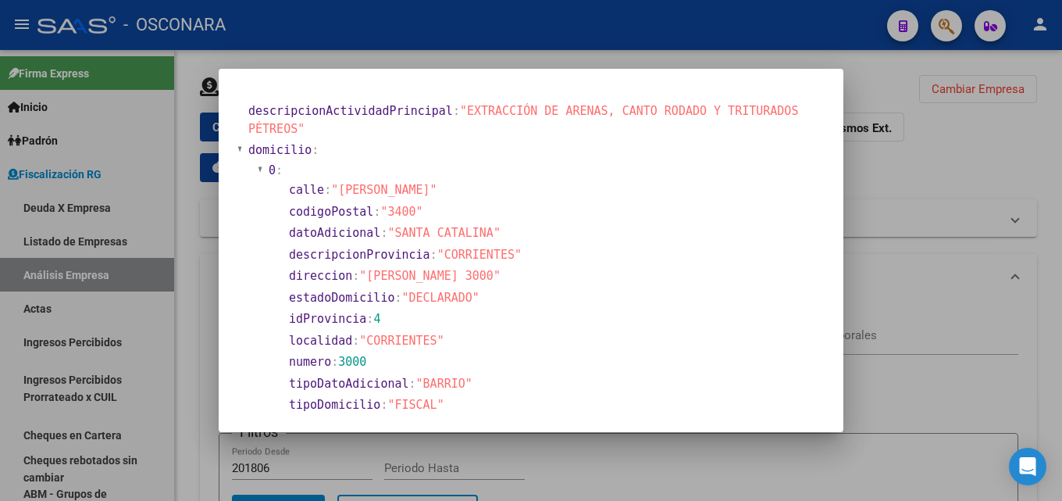
drag, startPoint x: 367, startPoint y: 273, endPoint x: 500, endPoint y: 279, distance: 132.9
click at [500, 279] on span ""[PERSON_NAME] 3000"" at bounding box center [429, 276] width 141 height 14
copy span "[PERSON_NAME] 3000"
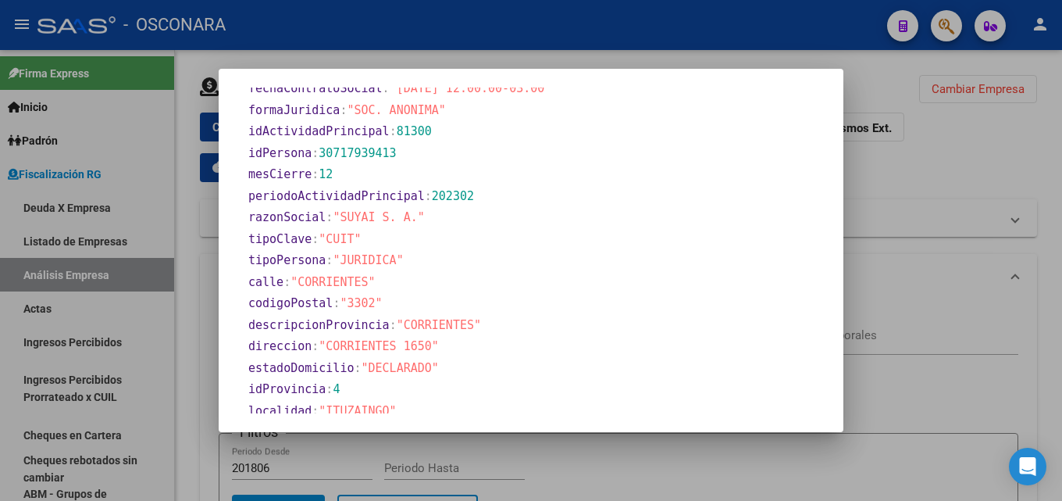
scroll to position [717, 0]
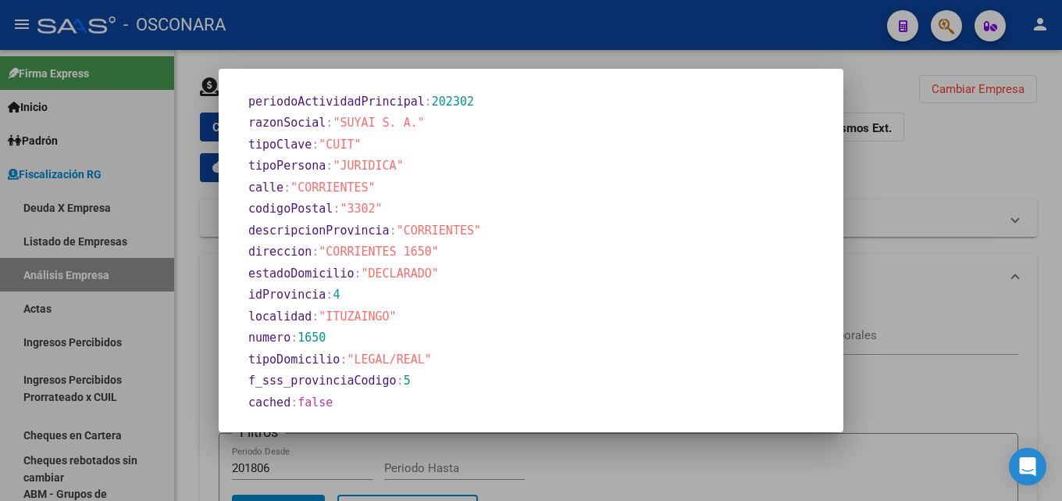
click at [1022, 245] on div at bounding box center [531, 250] width 1062 height 501
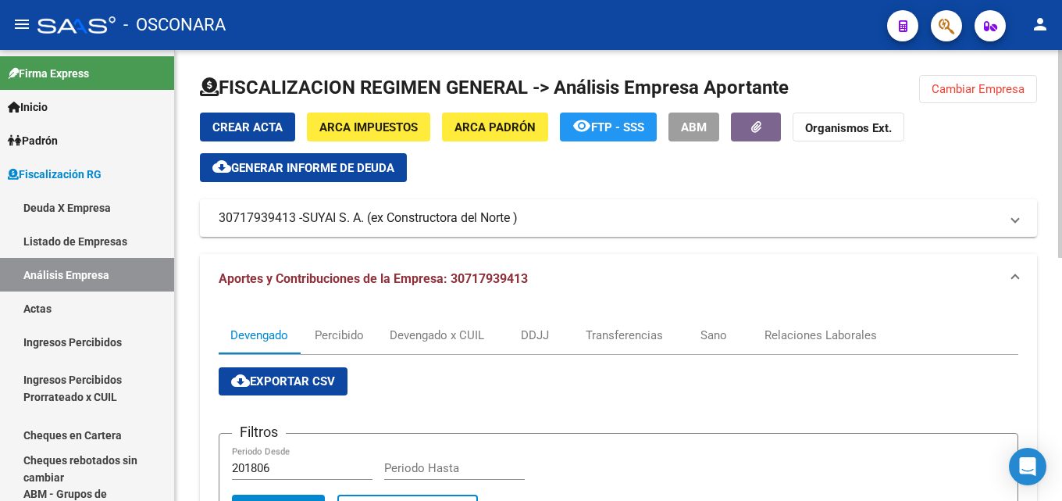
click at [984, 98] on button "Cambiar Empresa" at bounding box center [978, 89] width 118 height 28
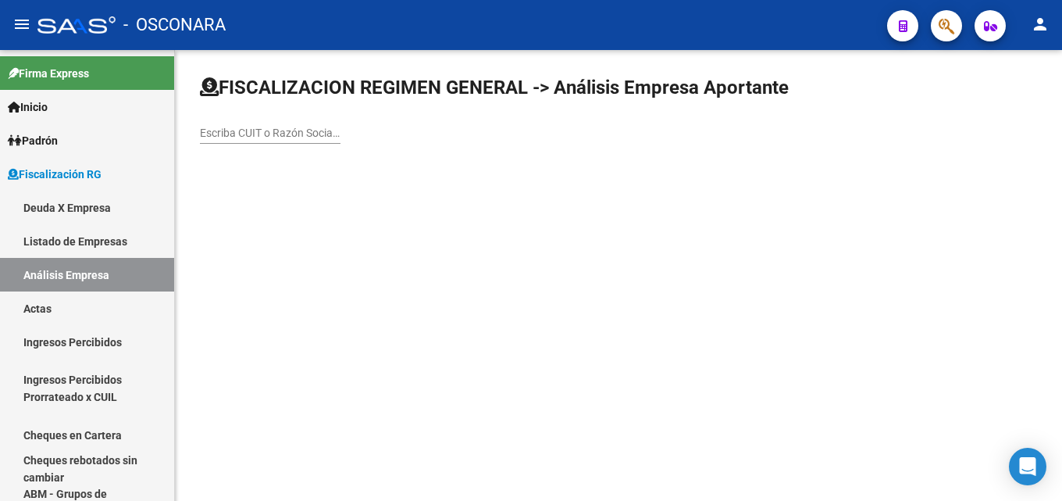
click at [289, 133] on input "Escriba CUIT o Razón Social para buscar" at bounding box center [270, 133] width 141 height 13
paste input "[PERSON_NAME] S. A."
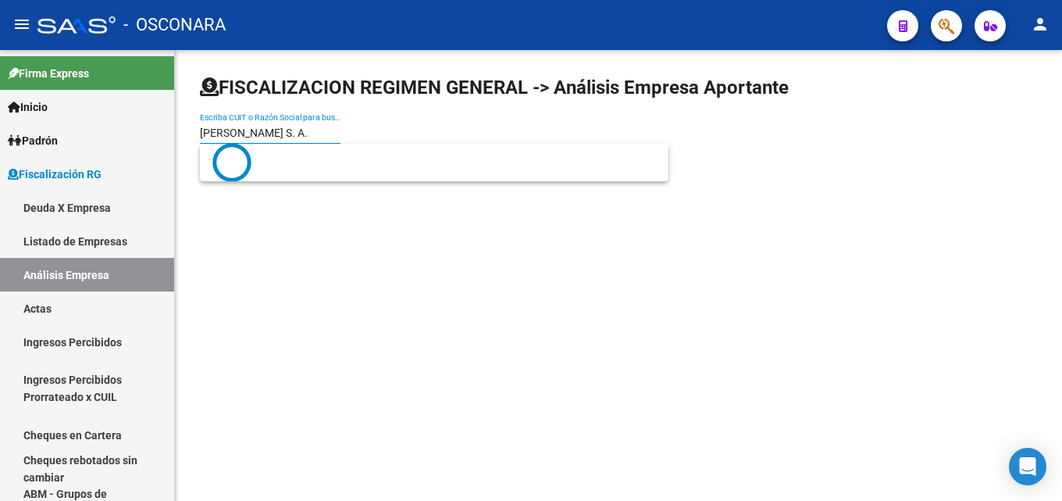
click at [315, 127] on input "[PERSON_NAME] S. A." at bounding box center [270, 133] width 141 height 13
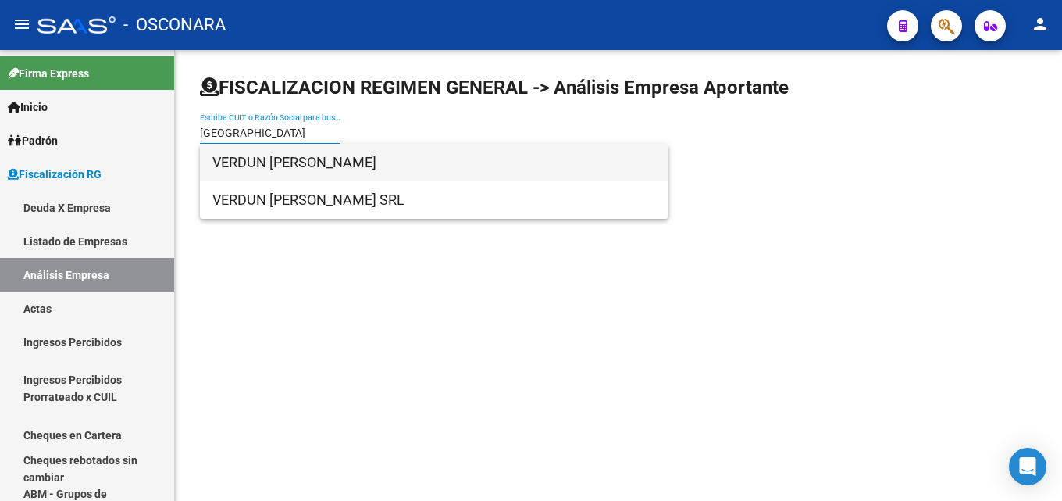
type input "[GEOGRAPHIC_DATA]"
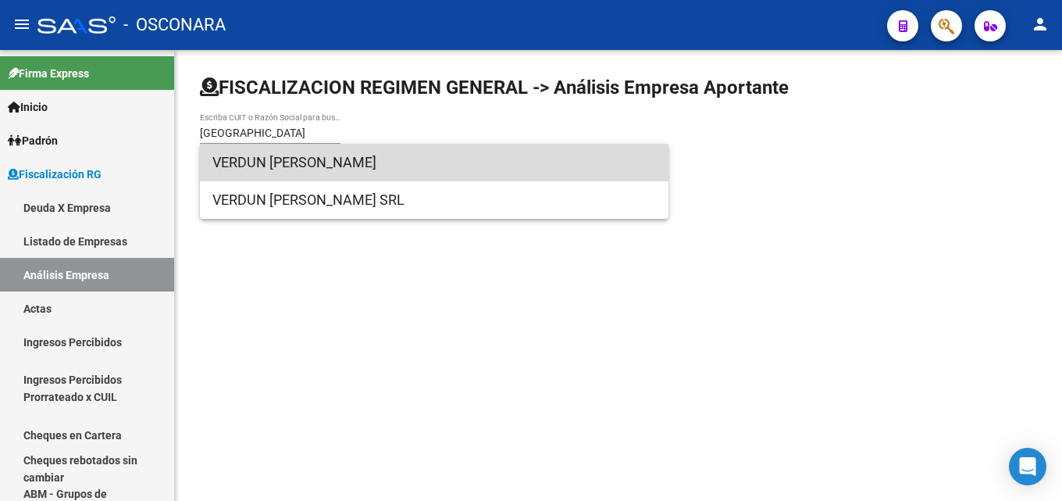
click at [389, 170] on span "VERDUN [PERSON_NAME]" at bounding box center [434, 162] width 444 height 37
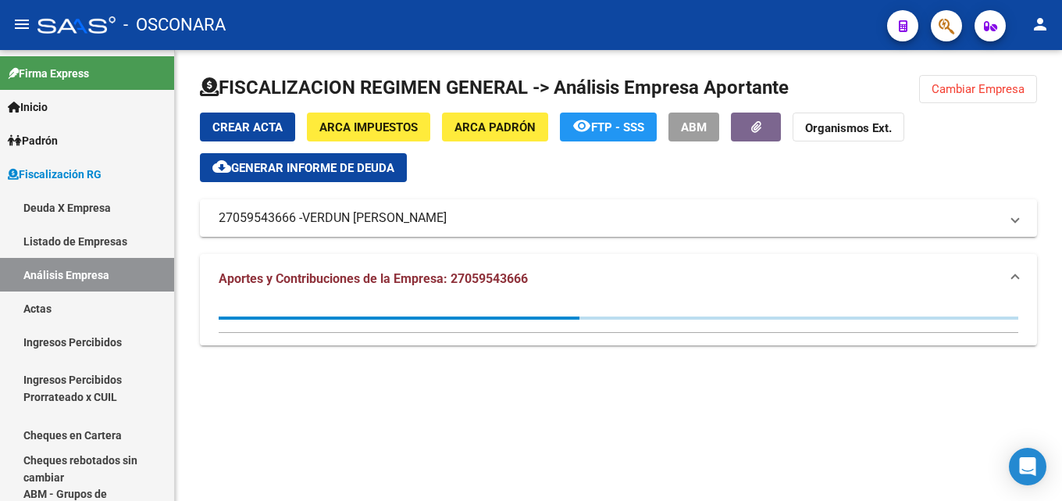
click at [302, 162] on span "Generar informe de deuda" at bounding box center [312, 168] width 163 height 14
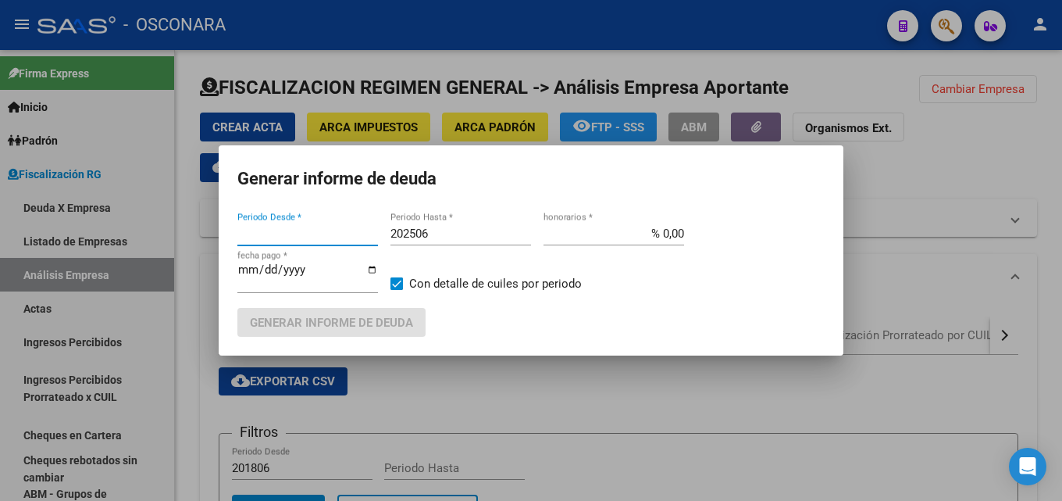
type input "202307"
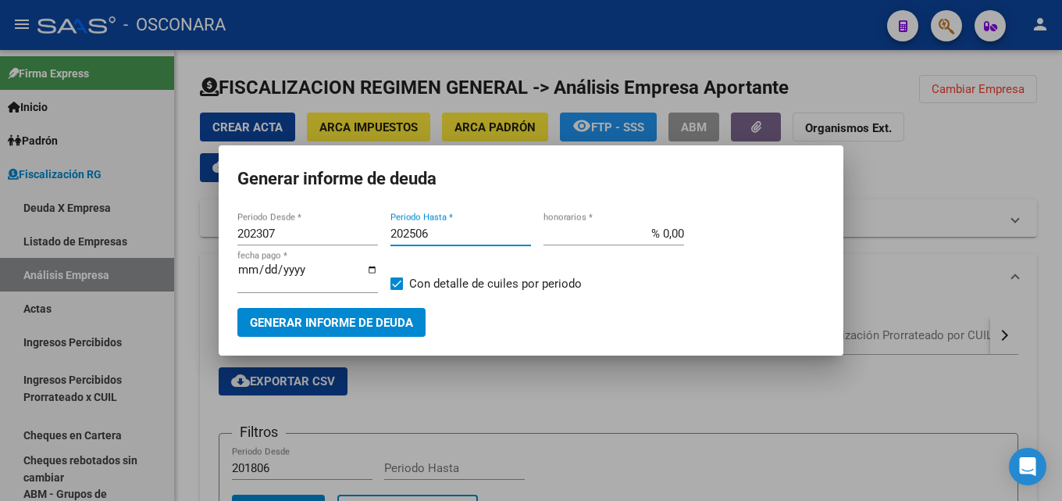
click at [458, 237] on input "202506" at bounding box center [461, 233] width 141 height 14
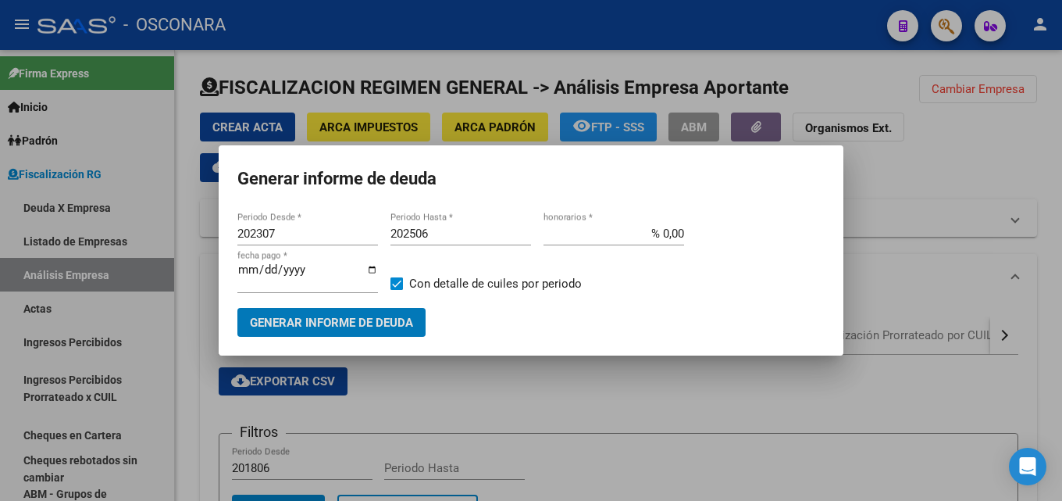
click at [458, 237] on input "202506" at bounding box center [461, 233] width 141 height 14
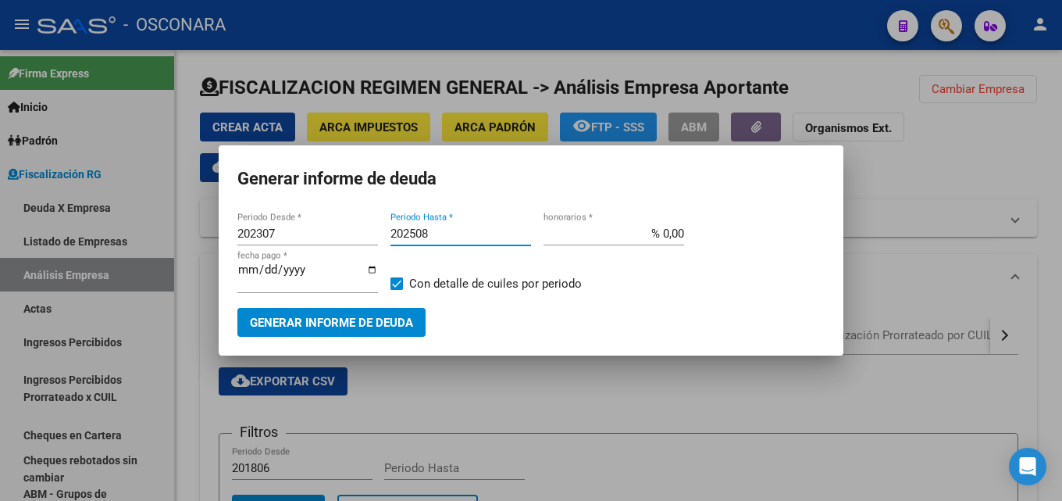
type input "202508"
drag, startPoint x: 660, startPoint y: 233, endPoint x: 750, endPoint y: 248, distance: 91.0
click at [733, 243] on div "202307 Periodo Desde * 202508 Periodo Hasta * % 0,00 honorarios * [DATE] fecha …" at bounding box center [530, 265] width 587 height 86
type input "% 15,00"
click at [244, 272] on input "[DATE]" at bounding box center [307, 275] width 141 height 25
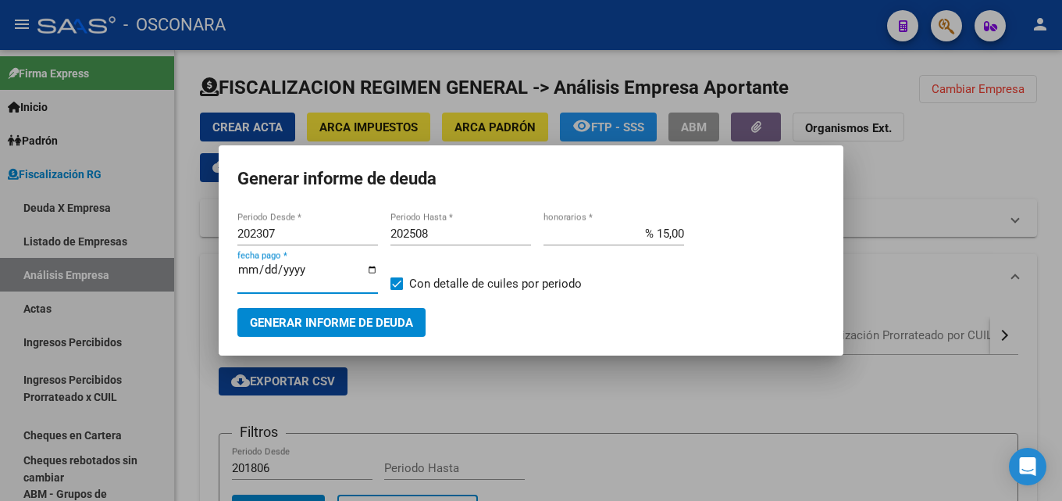
type input "[DATE]"
click at [284, 319] on span "Generar informe de deuda" at bounding box center [331, 323] width 163 height 14
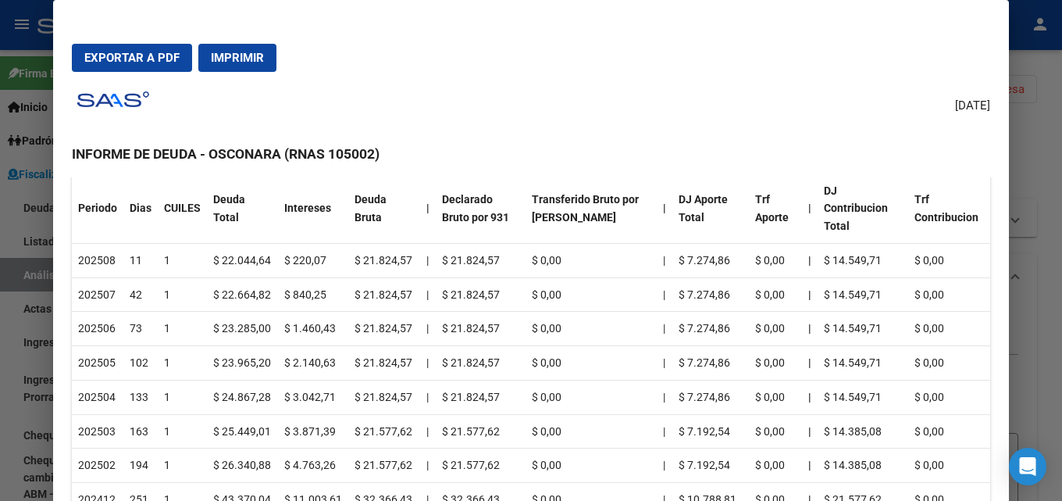
scroll to position [0, 0]
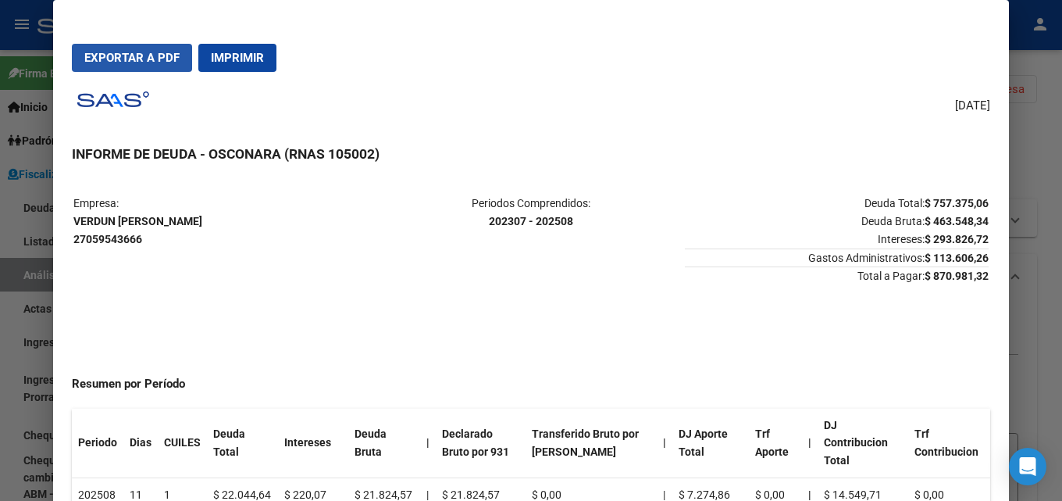
click at [141, 60] on span "Exportar a PDF" at bounding box center [131, 58] width 95 height 14
click at [1057, 192] on div at bounding box center [531, 250] width 1062 height 501
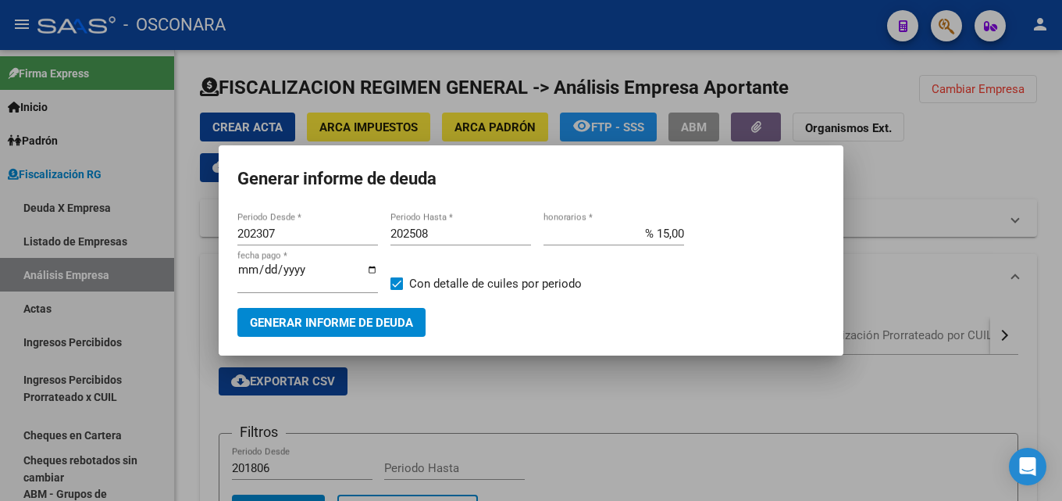
click at [1057, 192] on div at bounding box center [531, 250] width 1062 height 501
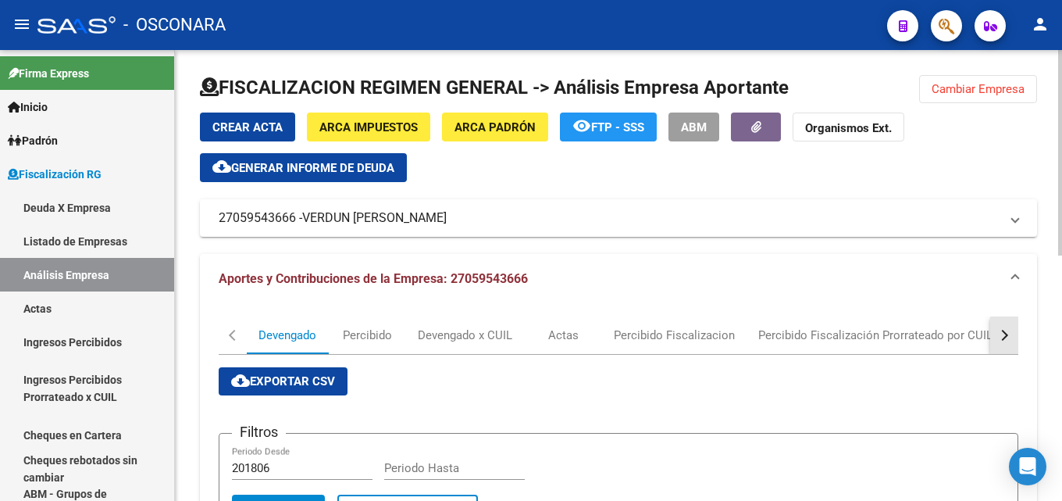
click at [998, 333] on div "button" at bounding box center [1002, 335] width 11 height 11
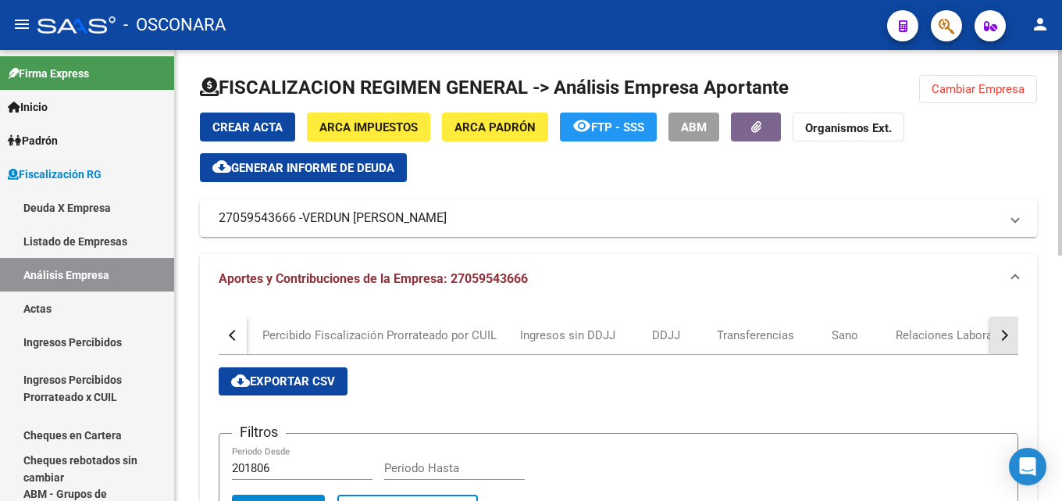
click at [998, 333] on div "button" at bounding box center [1002, 335] width 11 height 11
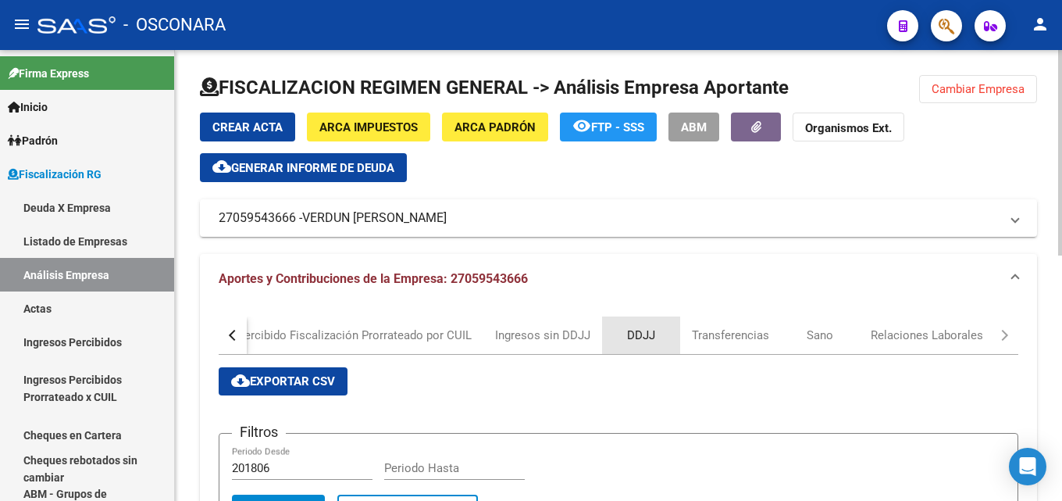
drag, startPoint x: 644, startPoint y: 330, endPoint x: 652, endPoint y: 340, distance: 12.7
click at [644, 330] on div "DDJJ" at bounding box center [641, 334] width 28 height 17
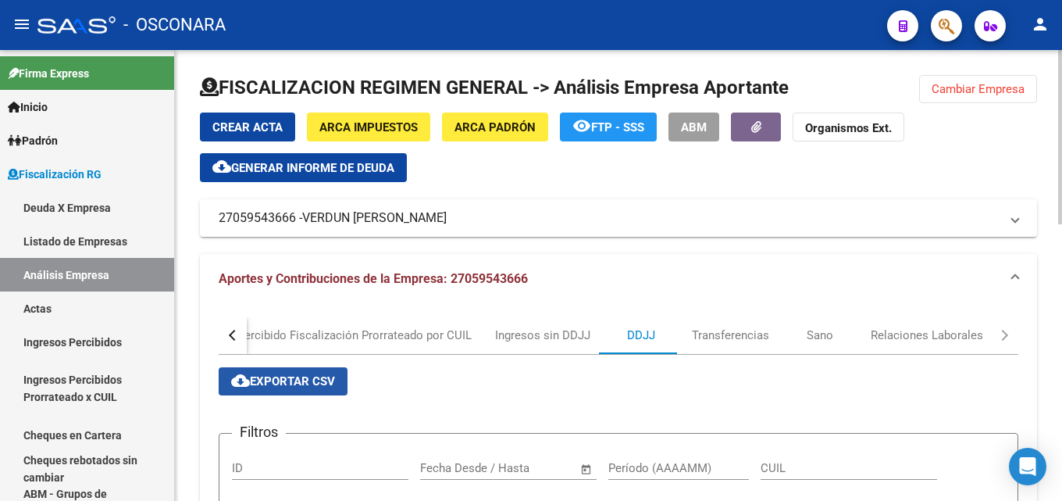
click at [301, 382] on span "cloud_download Exportar CSV" at bounding box center [283, 381] width 104 height 14
click at [530, 129] on span "ARCA Padrón" at bounding box center [495, 127] width 81 height 14
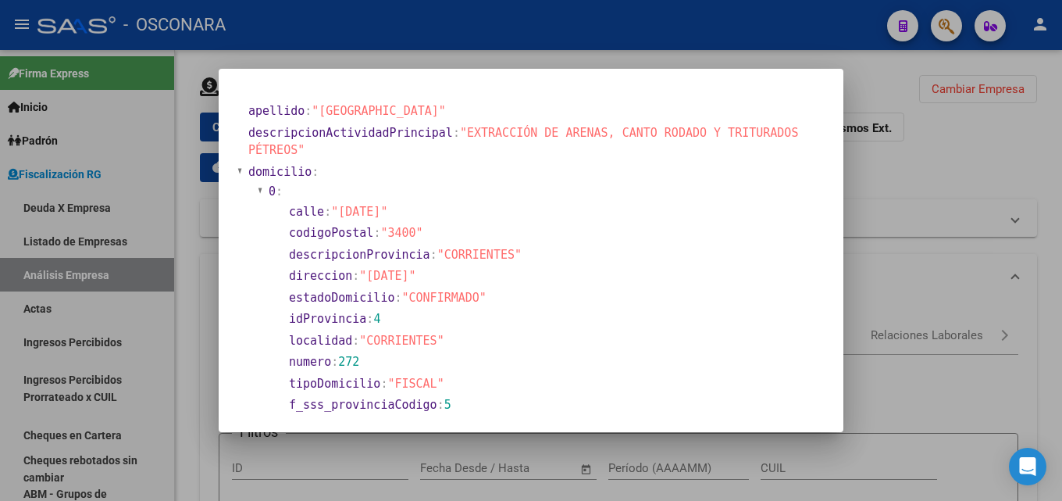
click at [907, 224] on div at bounding box center [531, 250] width 1062 height 501
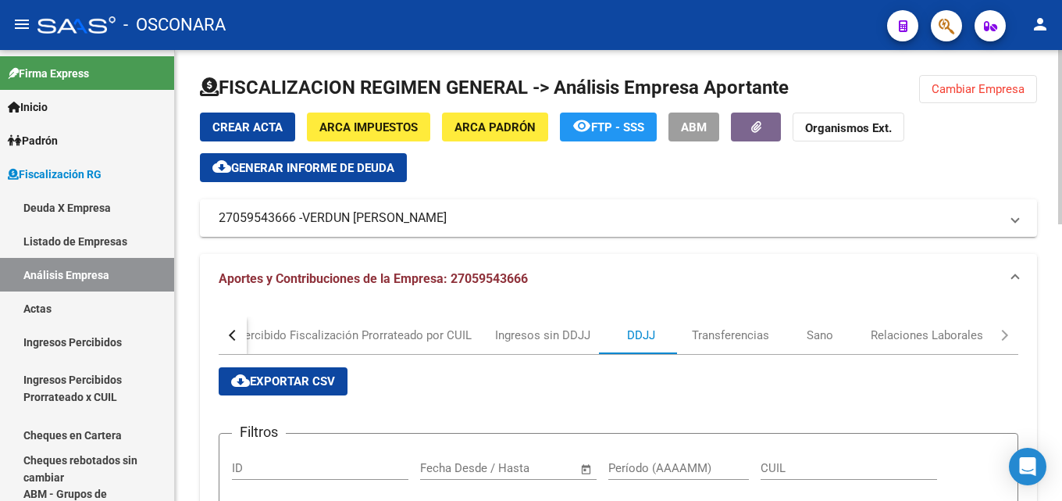
click at [997, 105] on div at bounding box center [618, 93] width 837 height 37
click at [993, 93] on span "Cambiar Empresa" at bounding box center [978, 89] width 93 height 14
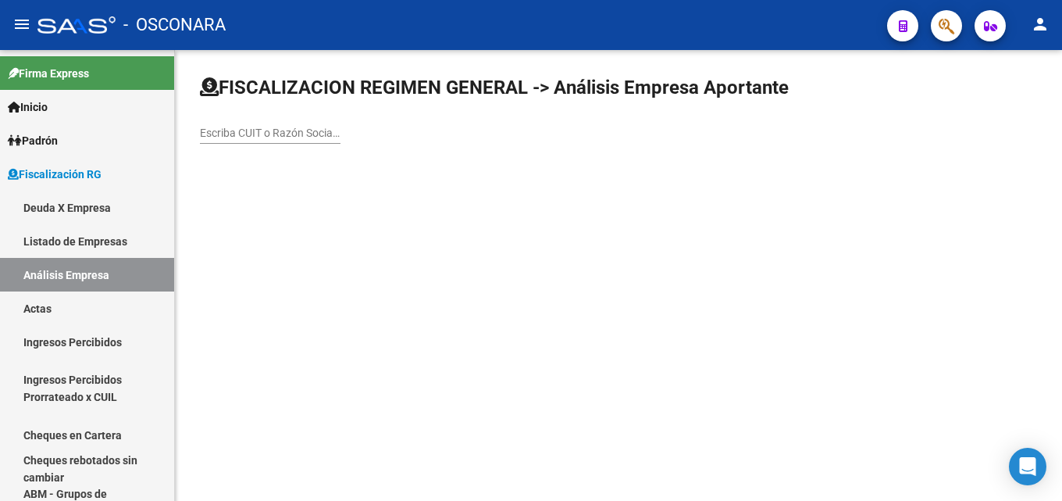
click at [244, 130] on input "Escriba CUIT o Razón Social para buscar" at bounding box center [270, 133] width 141 height 13
paste input "MOET LACROIX S.R.L."
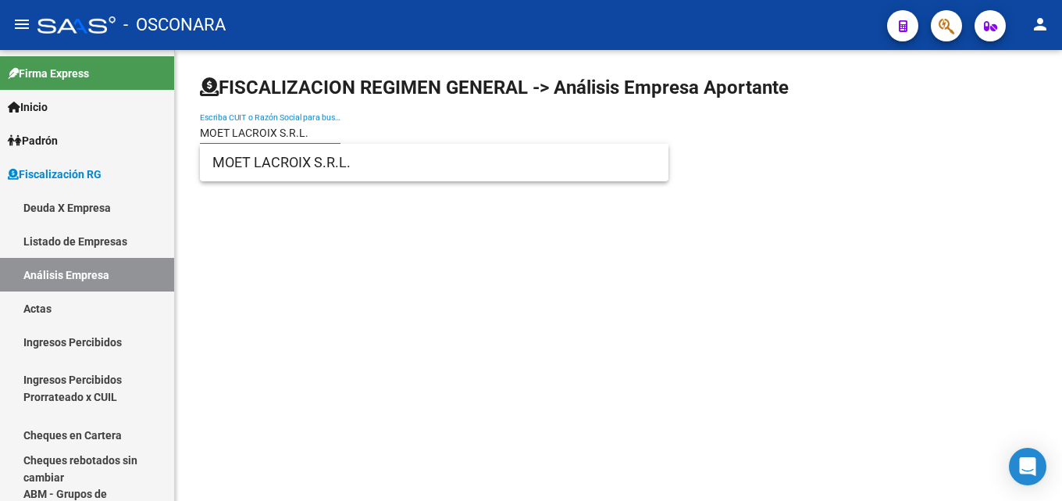
type input "MOET LACROIX S.R.L."
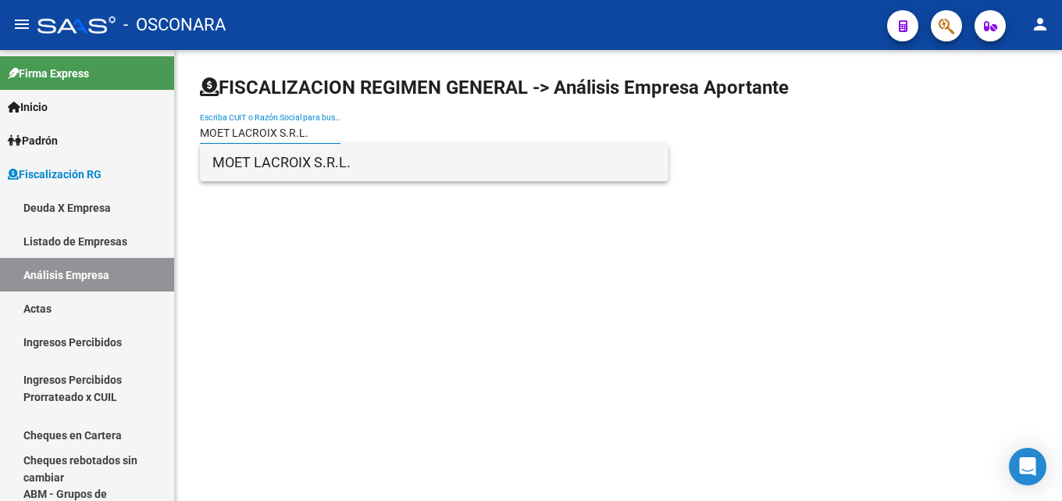
click at [332, 176] on span "MOET LACROIX S.R.L." at bounding box center [434, 162] width 444 height 37
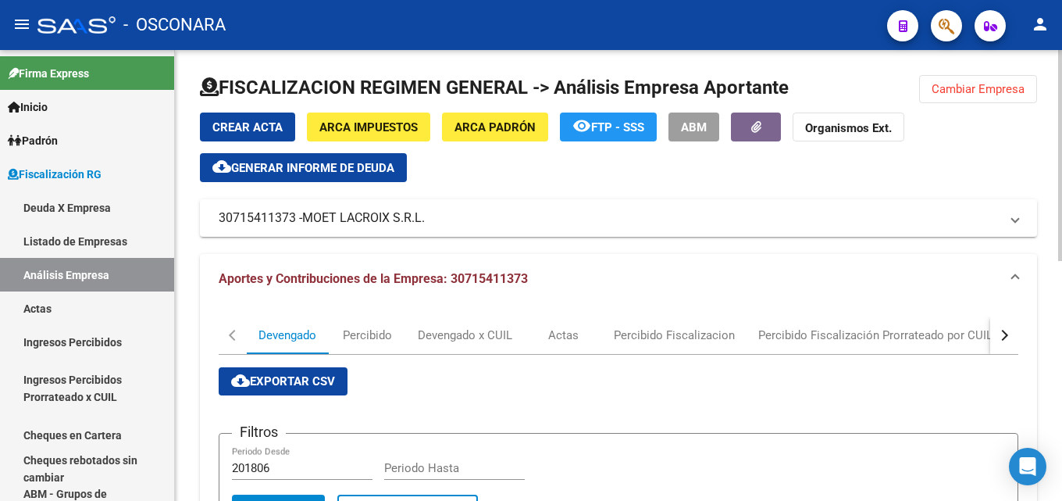
click at [301, 147] on div "Crear Acta ARCA Impuestos ARCA Padrón remove_red_eye FTP - SSS ABM Organismos E…" at bounding box center [618, 147] width 837 height 70
click at [298, 167] on span "Generar informe de deuda" at bounding box center [312, 168] width 163 height 14
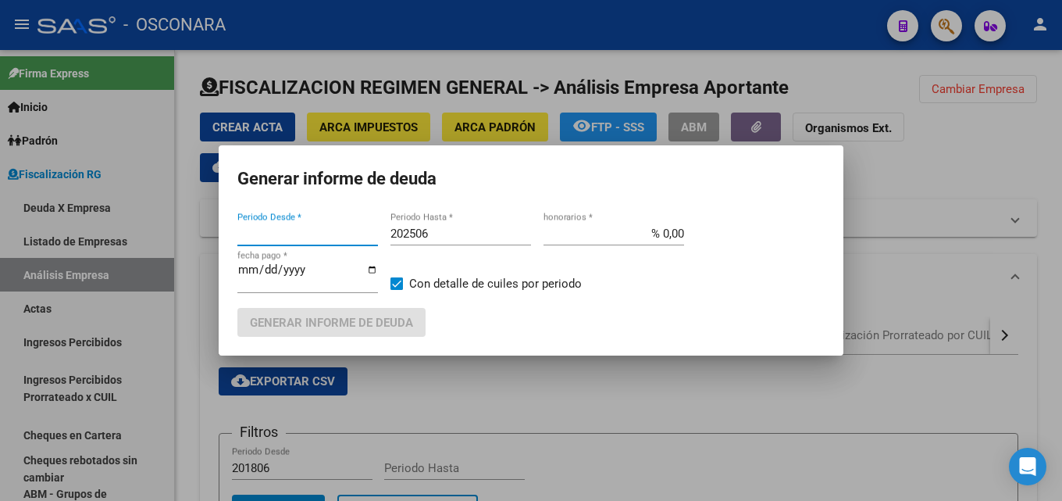
type input "201805"
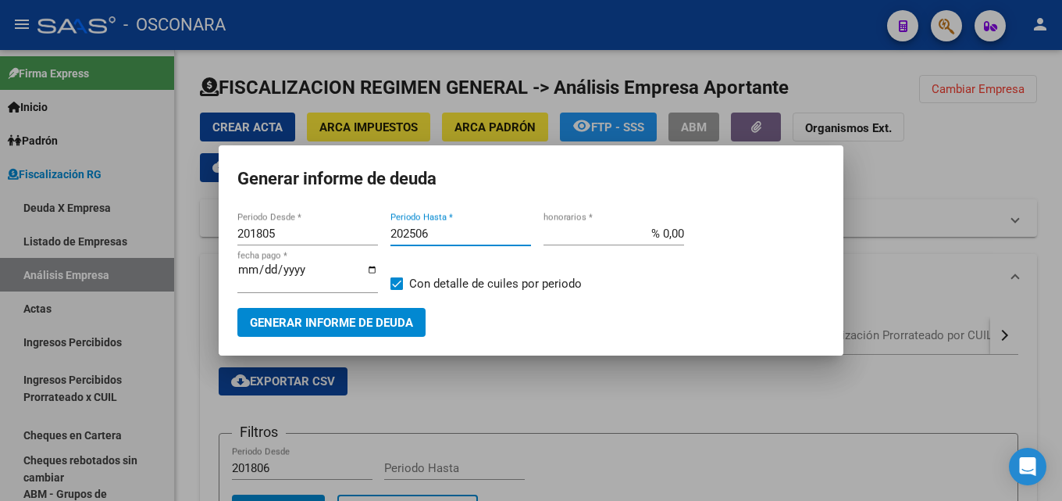
click at [477, 230] on input "202506" at bounding box center [461, 233] width 141 height 14
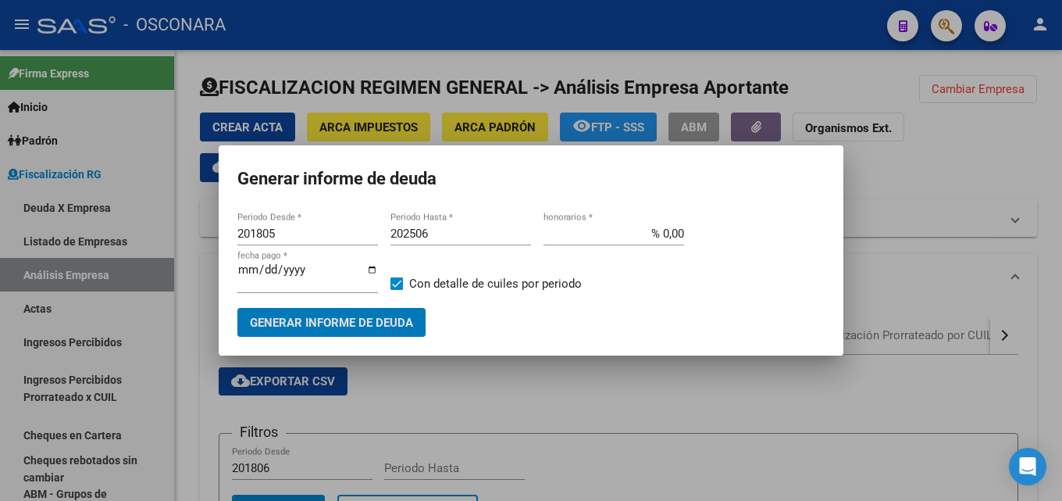
click at [476, 229] on input "202506" at bounding box center [461, 233] width 141 height 14
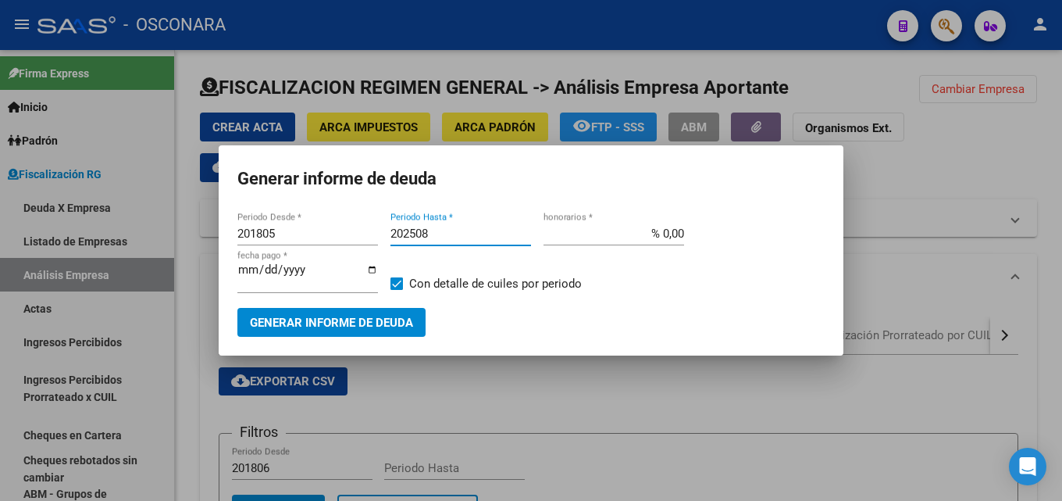
type input "202508"
drag, startPoint x: 639, startPoint y: 226, endPoint x: 800, endPoint y: 223, distance: 160.9
click at [800, 223] on div "201805 Periodo Desde * 202508 Periodo Hasta * % 0,00 honorarios * [DATE] fecha …" at bounding box center [530, 265] width 587 height 86
type input "% 15,00"
click at [302, 315] on span "Generar informe de deuda" at bounding box center [331, 322] width 163 height 14
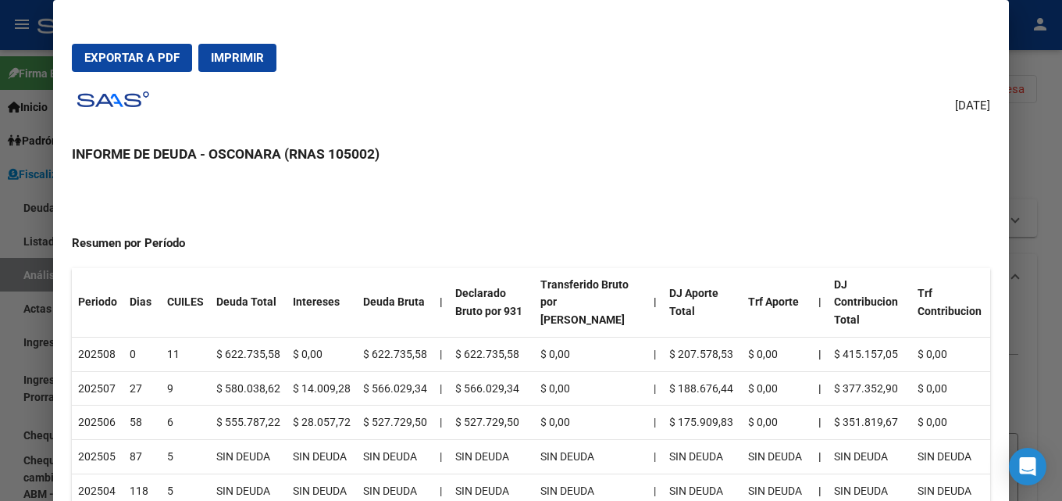
scroll to position [312, 0]
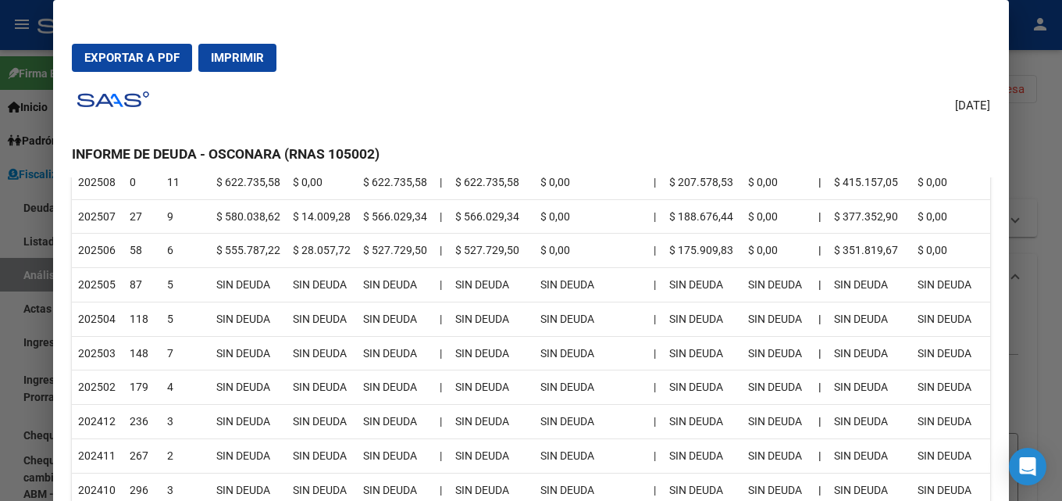
click at [1061, 113] on div at bounding box center [531, 250] width 1062 height 501
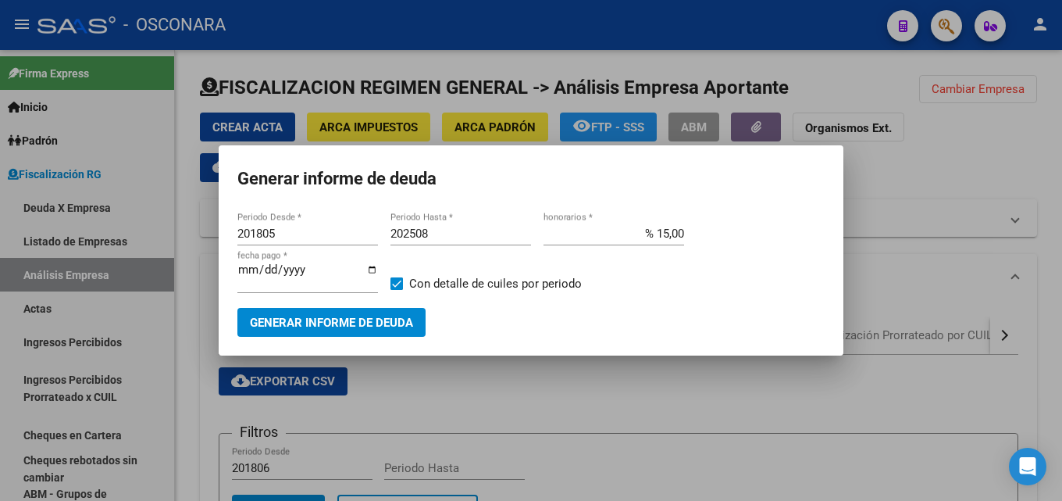
click at [959, 326] on div at bounding box center [531, 250] width 1062 height 501
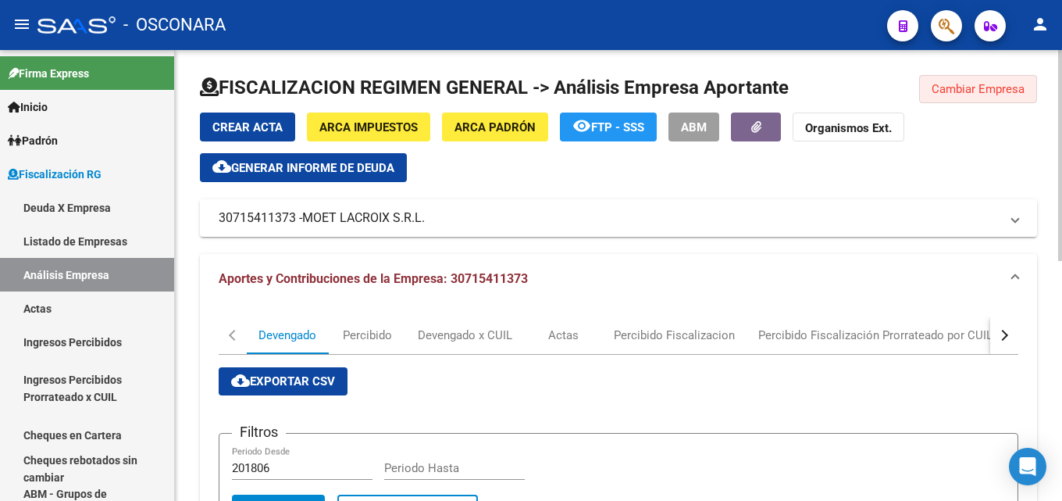
drag, startPoint x: 938, startPoint y: 95, endPoint x: 929, endPoint y: 95, distance: 8.6
click at [938, 94] on span "Cambiar Empresa" at bounding box center [978, 89] width 93 height 14
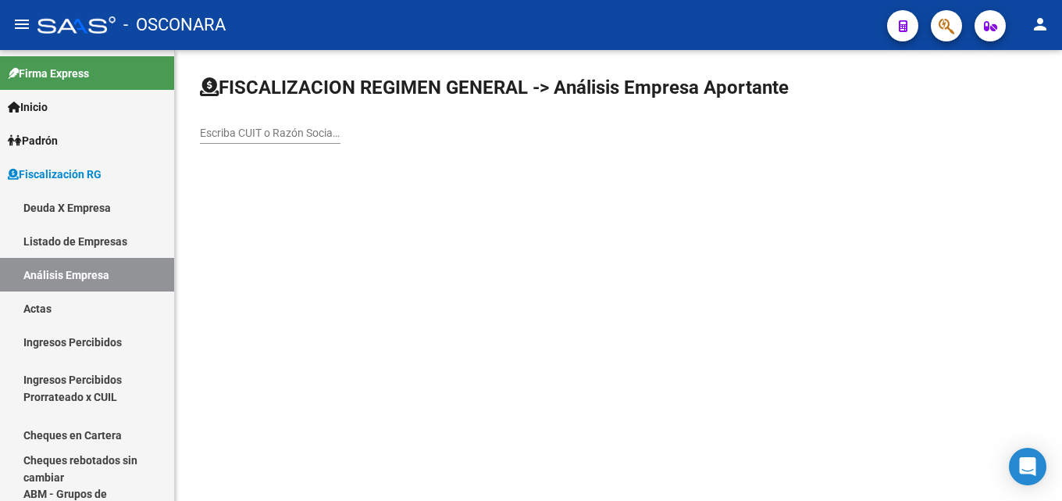
click at [278, 119] on div "Escriba CUIT o Razón Social para buscar" at bounding box center [270, 127] width 141 height 31
type input "romfioc"
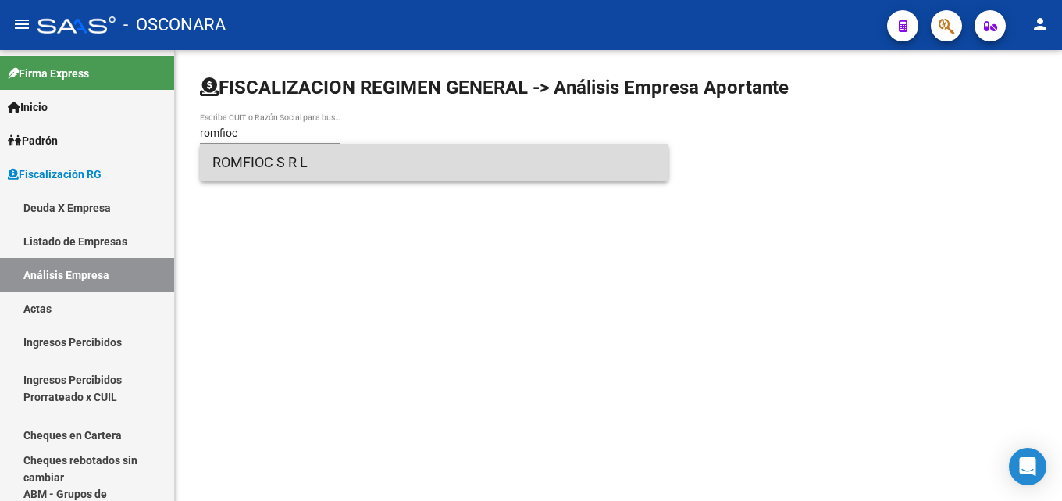
click at [305, 155] on span "ROMFIOC S R L" at bounding box center [434, 162] width 444 height 37
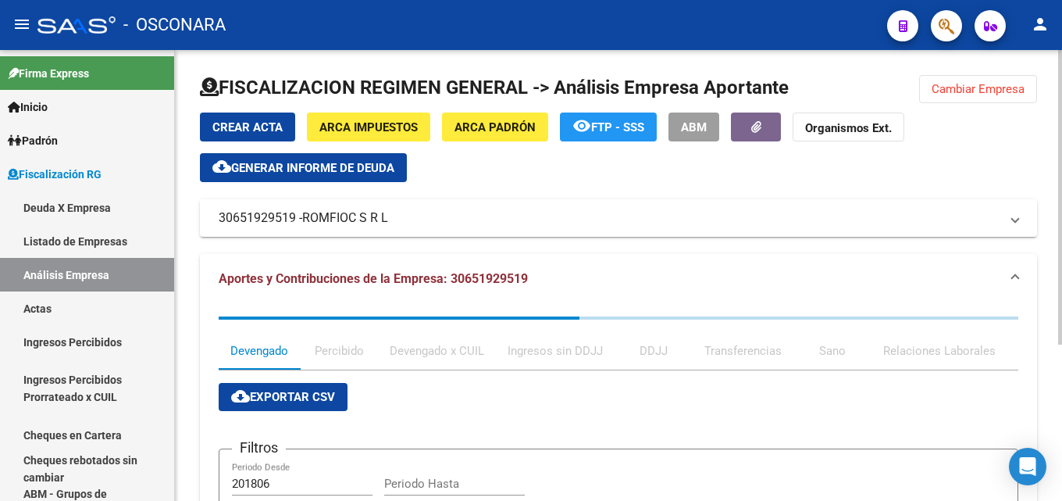
click at [330, 169] on span "Generar informe de deuda" at bounding box center [312, 168] width 163 height 14
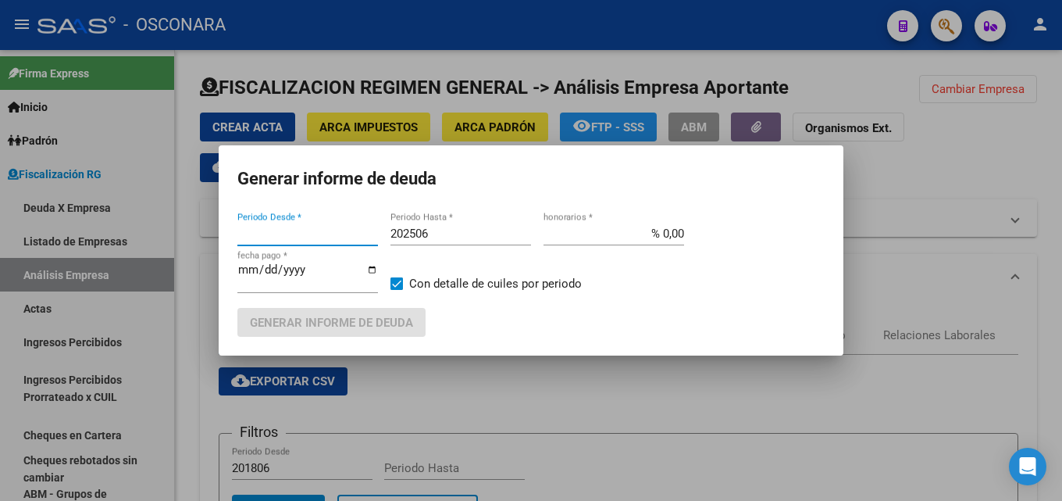
type input "201806"
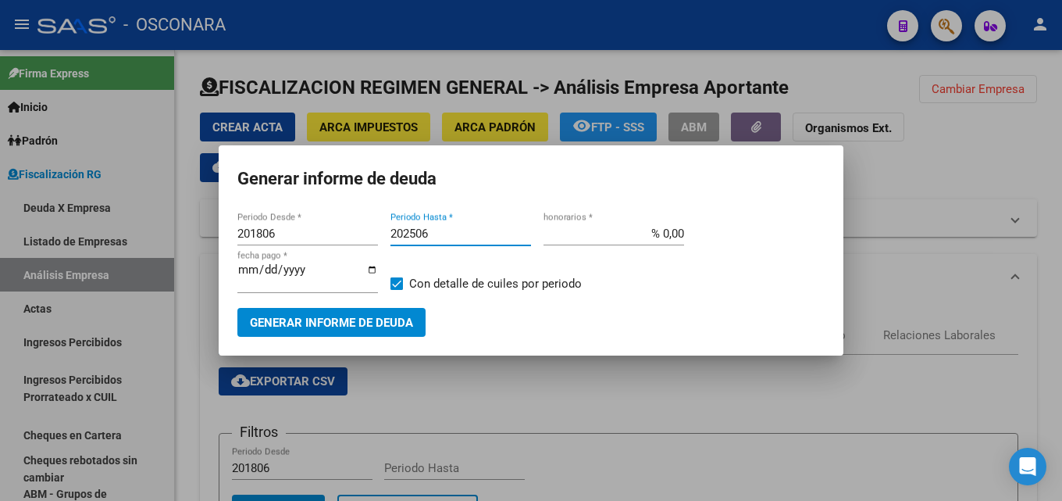
click at [462, 232] on input "202506" at bounding box center [461, 233] width 141 height 14
type input "202508"
drag, startPoint x: 622, startPoint y: 234, endPoint x: 896, endPoint y: 252, distance: 274.8
click at [882, 241] on div "Generar informe de deuda 201806 Periodo Desde * 202508 Periodo Hasta * % 0,00 h…" at bounding box center [531, 250] width 1062 height 501
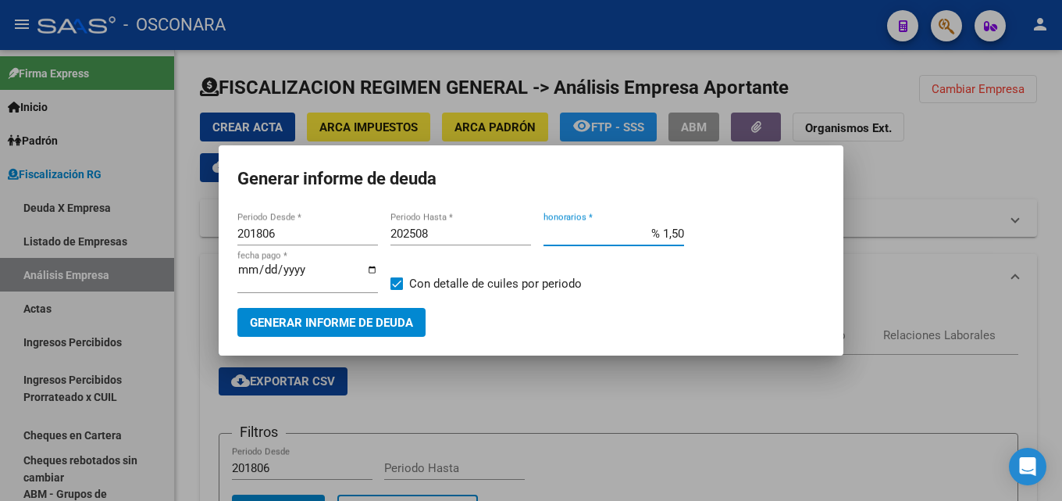
type input "% 15,00"
click at [244, 273] on input "[DATE]" at bounding box center [307, 275] width 141 height 25
type input "[DATE]"
click at [302, 315] on span "Generar informe de deuda" at bounding box center [331, 322] width 163 height 14
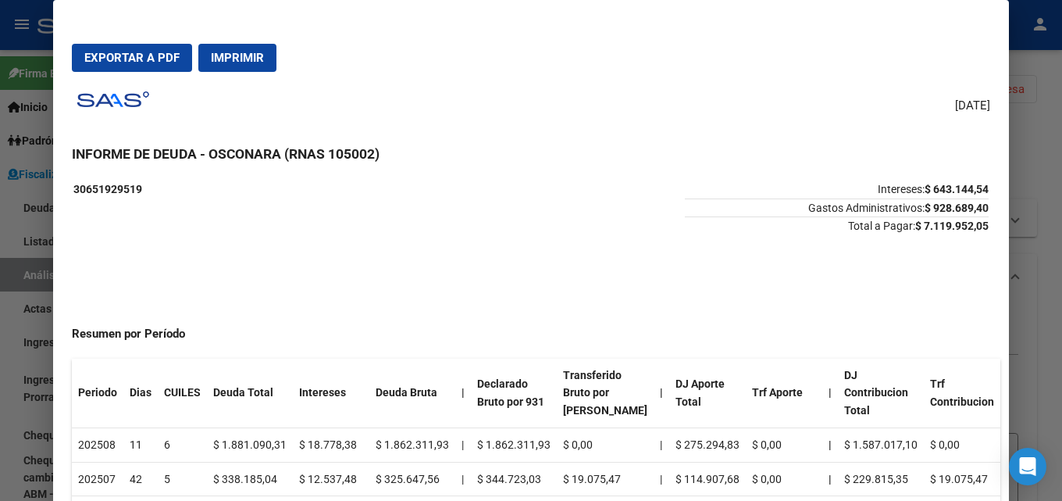
scroll to position [0, 0]
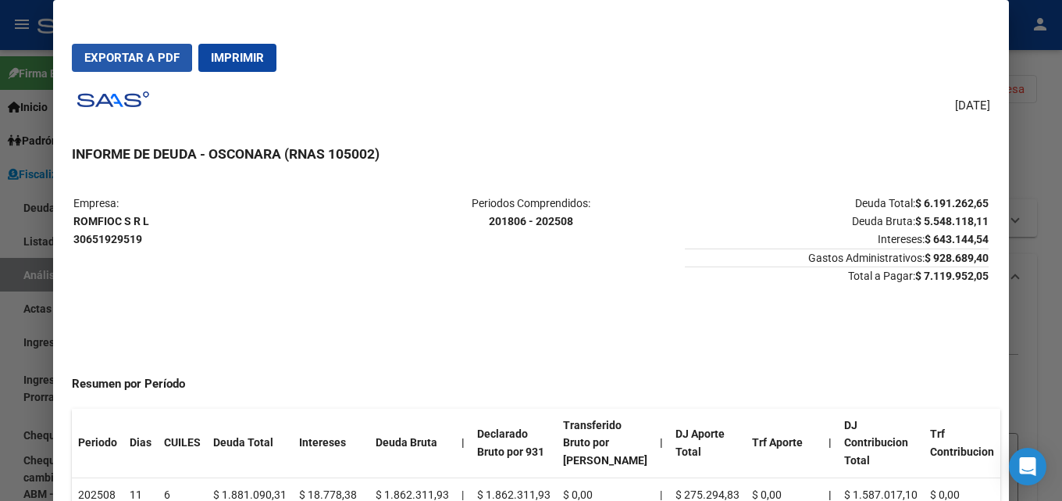
click at [92, 59] on span "Exportar a PDF" at bounding box center [131, 58] width 95 height 14
click at [1061, 157] on div at bounding box center [531, 250] width 1062 height 501
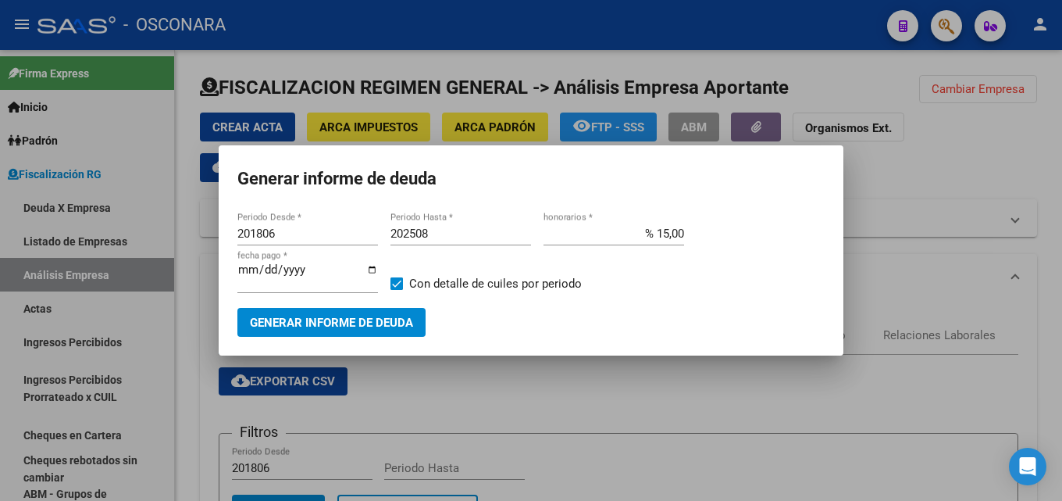
click at [590, 408] on div at bounding box center [531, 250] width 1062 height 501
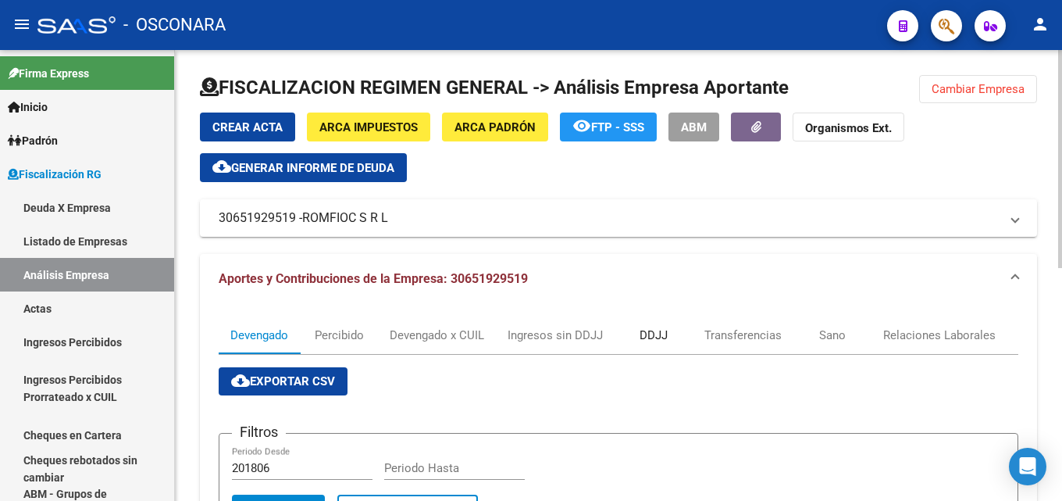
click at [667, 338] on div "DDJJ" at bounding box center [654, 334] width 28 height 17
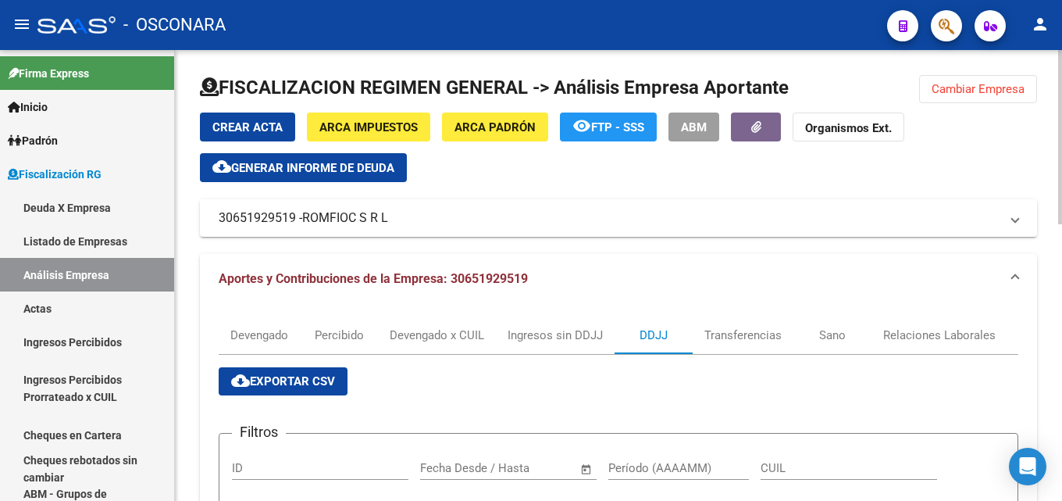
click at [277, 376] on span "cloud_download Exportar CSV" at bounding box center [283, 381] width 104 height 14
click at [990, 98] on button "Cambiar Empresa" at bounding box center [978, 89] width 118 height 28
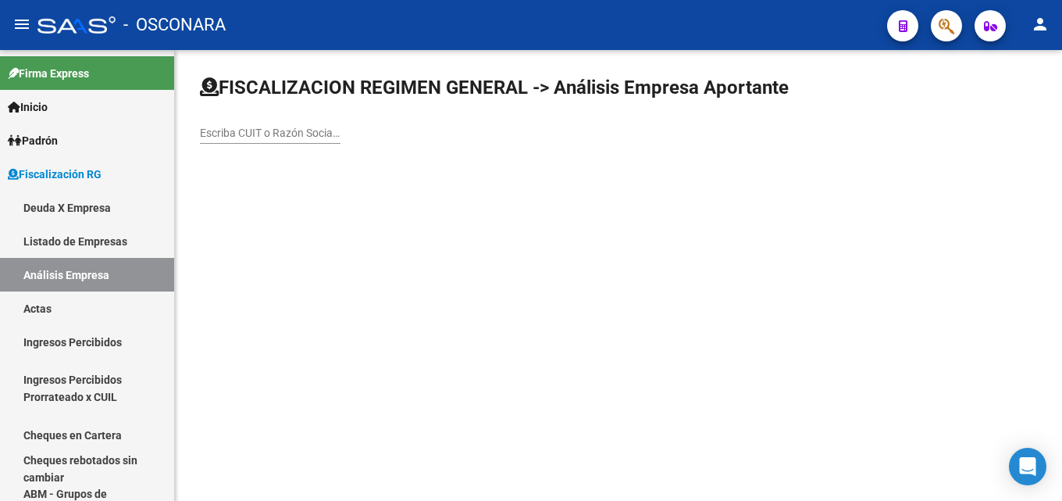
click at [238, 123] on div "Escriba CUIT o Razón Social para buscar" at bounding box center [270, 127] width 141 height 31
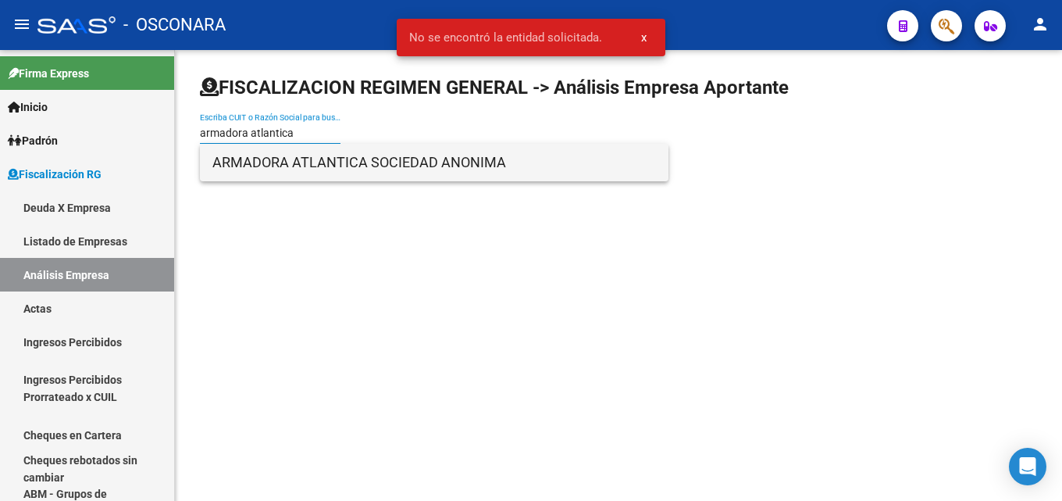
type input "armadora atlantica"
click at [328, 167] on span "ARMADORA ATLANTICA SOCIEDAD ANONIMA" at bounding box center [434, 162] width 444 height 37
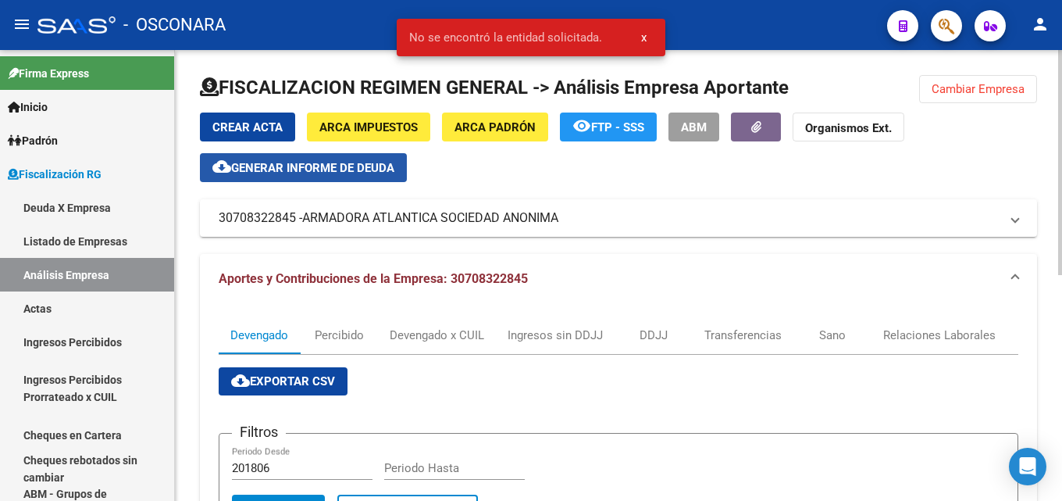
click at [321, 173] on span "Generar informe de deuda" at bounding box center [312, 168] width 163 height 14
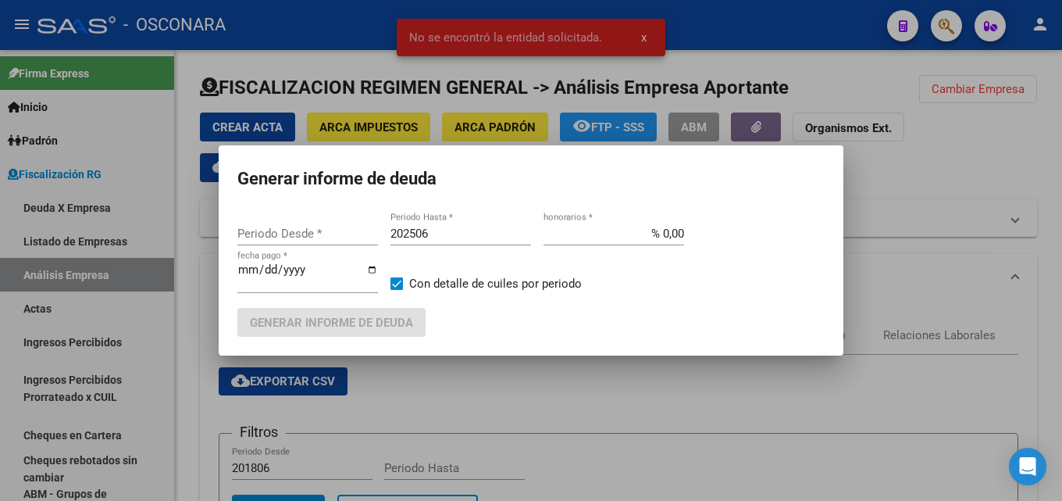
type input "201806"
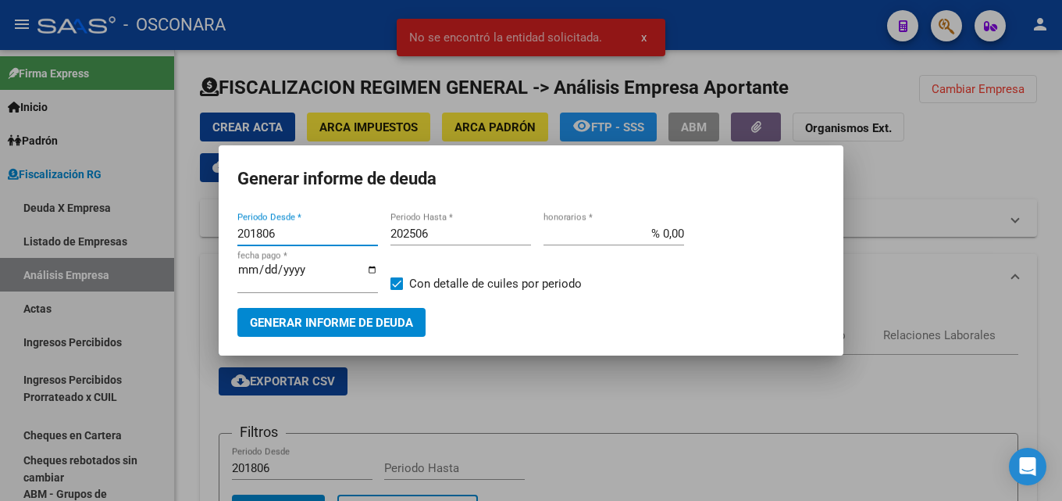
click at [458, 236] on input "202506" at bounding box center [461, 233] width 141 height 14
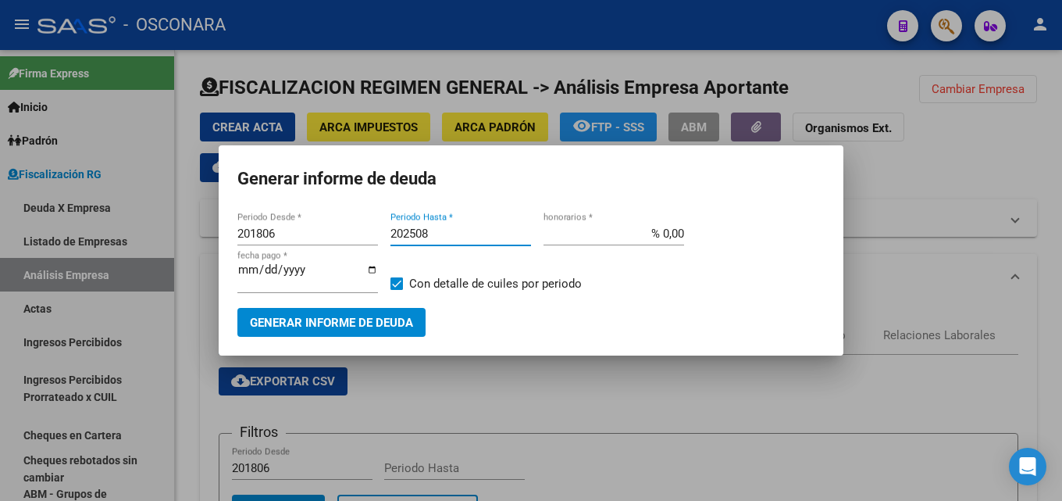
type input "202508"
drag, startPoint x: 625, startPoint y: 235, endPoint x: 1061, endPoint y: 230, distance: 436.6
click at [871, 230] on div "Generar informe de deuda 201806 Periodo Desde * 202508 Periodo Hasta * % 0,00 h…" at bounding box center [531, 250] width 1062 height 501
type input "% 15,00"
click at [262, 271] on input "[DATE]" at bounding box center [307, 275] width 141 height 25
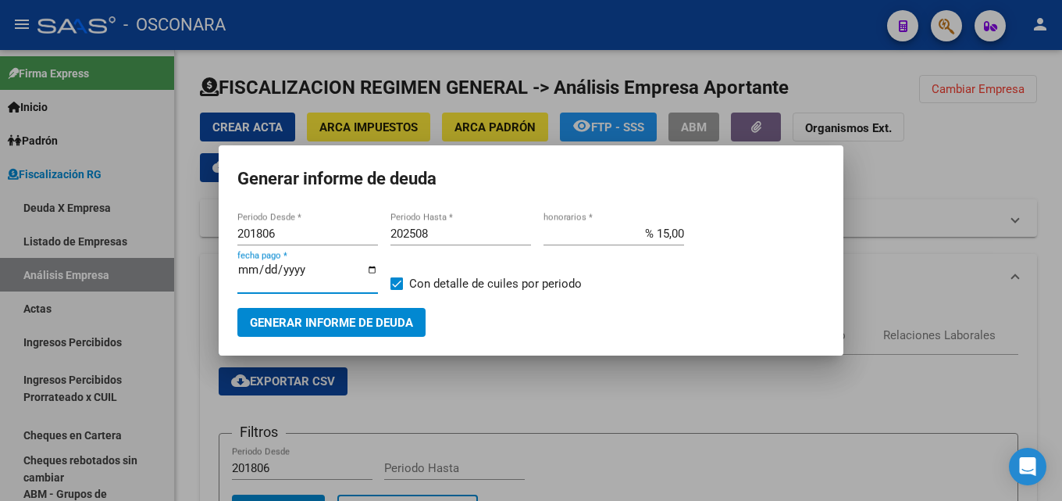
type input "[DATE]"
click at [298, 325] on span "Generar informe de deuda" at bounding box center [331, 323] width 163 height 14
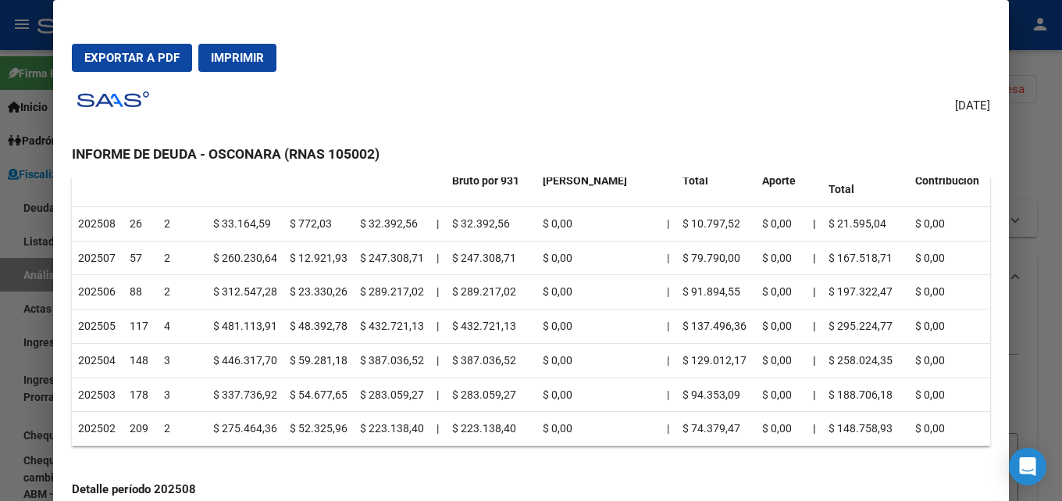
scroll to position [234, 0]
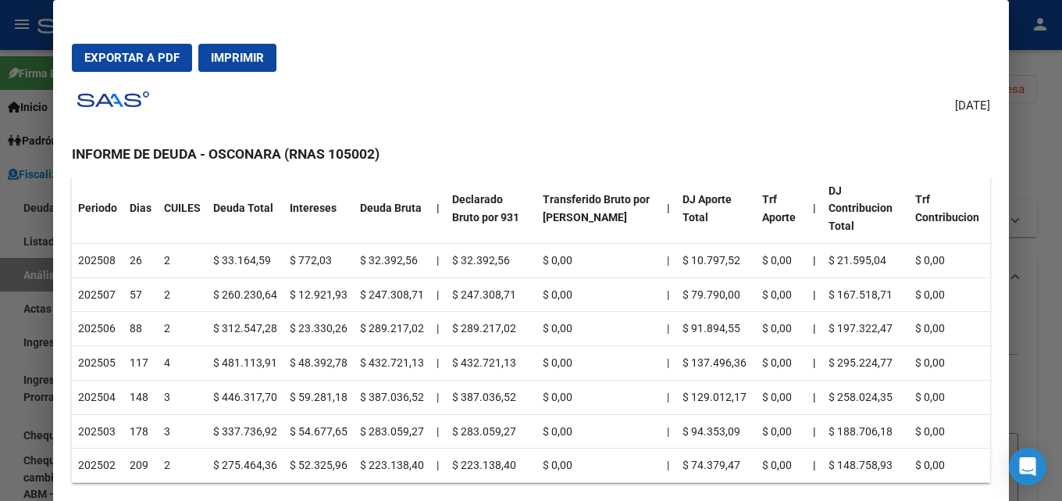
drag, startPoint x: 953, startPoint y: 447, endPoint x: 74, endPoint y: 244, distance: 901.6
click at [74, 244] on table "Periodo Dias CUILES Deuda Total Intereses Deuda Bruta | Declarado Bruto por 931…" at bounding box center [531, 328] width 918 height 309
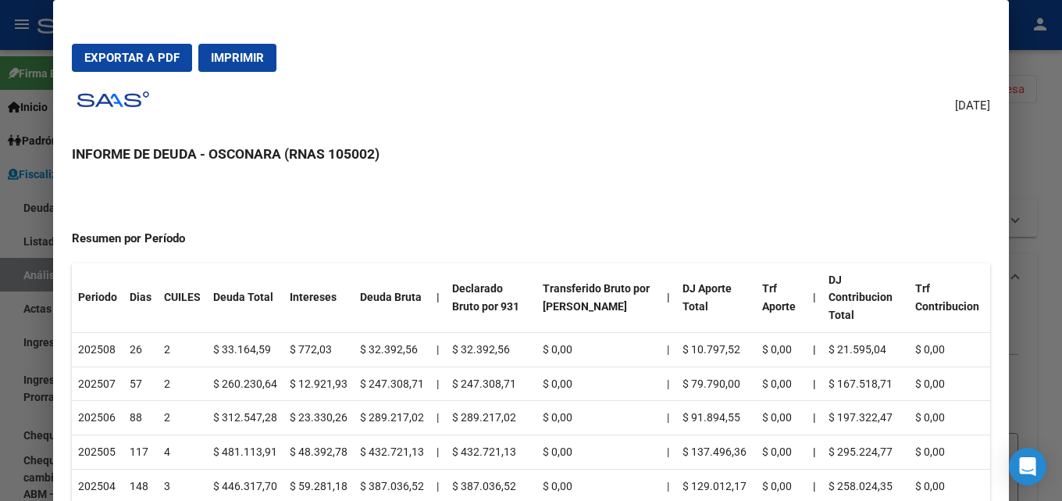
scroll to position [156, 0]
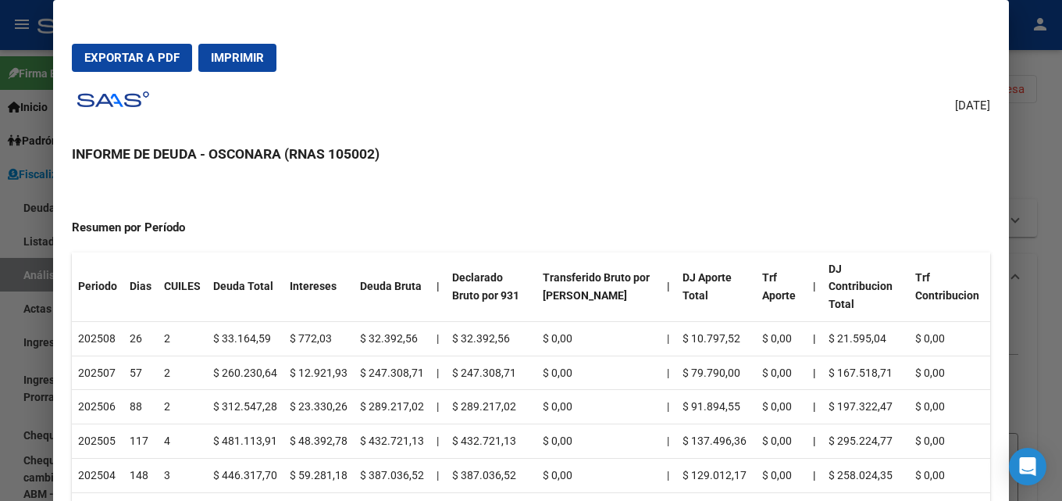
click at [398, 244] on div "Resumen por Período Periodo Dias CUILES Deuda Total Intereses Deuda Bruta | Dec…" at bounding box center [531, 382] width 918 height 358
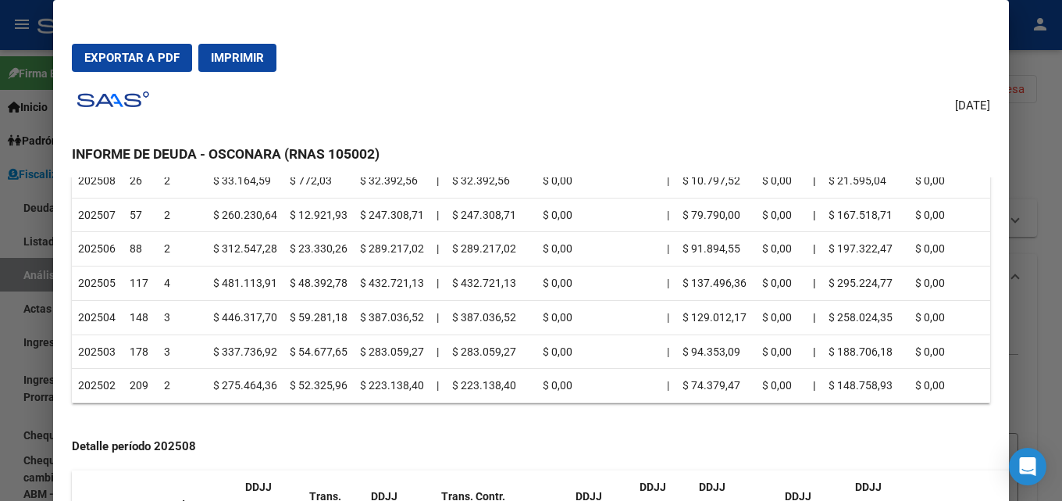
scroll to position [0, 0]
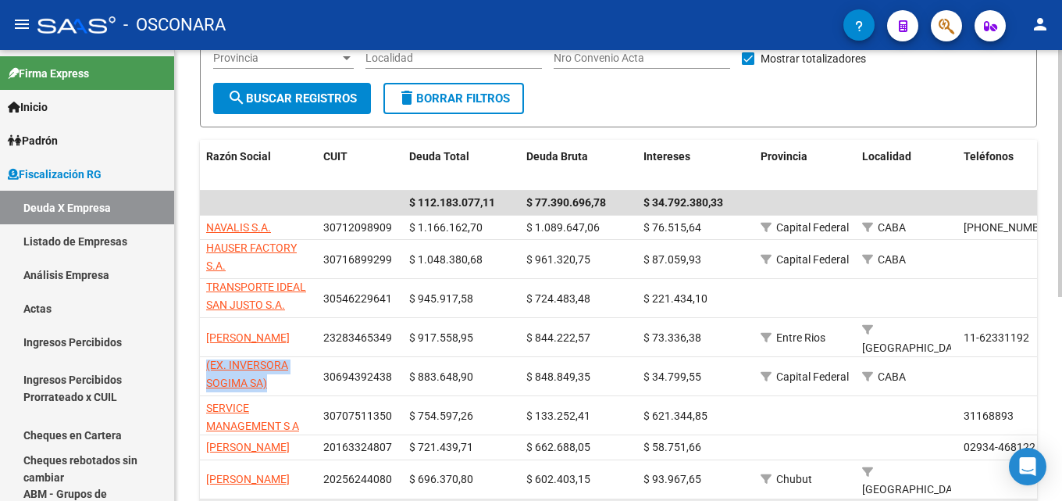
scroll to position [294, 0]
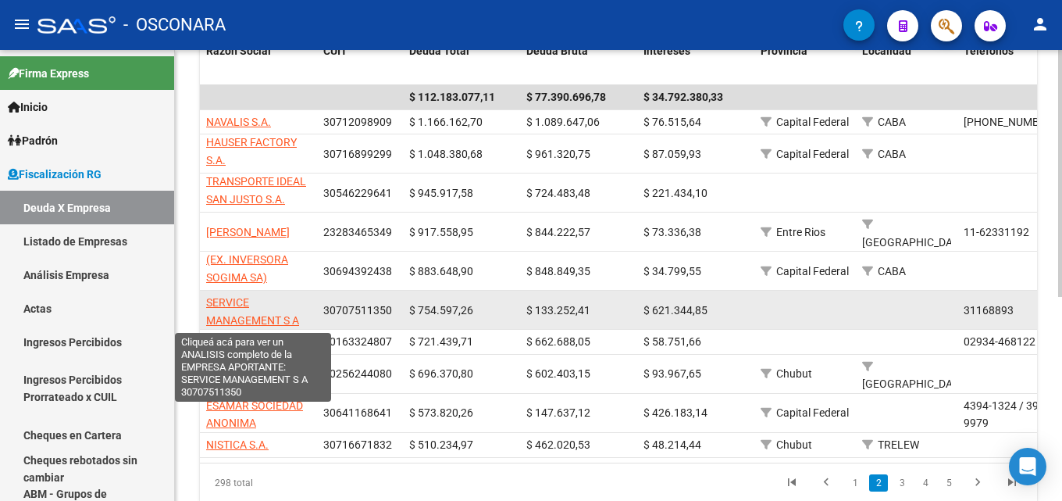
click at [251, 315] on span "SERVICE MANAGEMENT S A" at bounding box center [252, 311] width 93 height 30
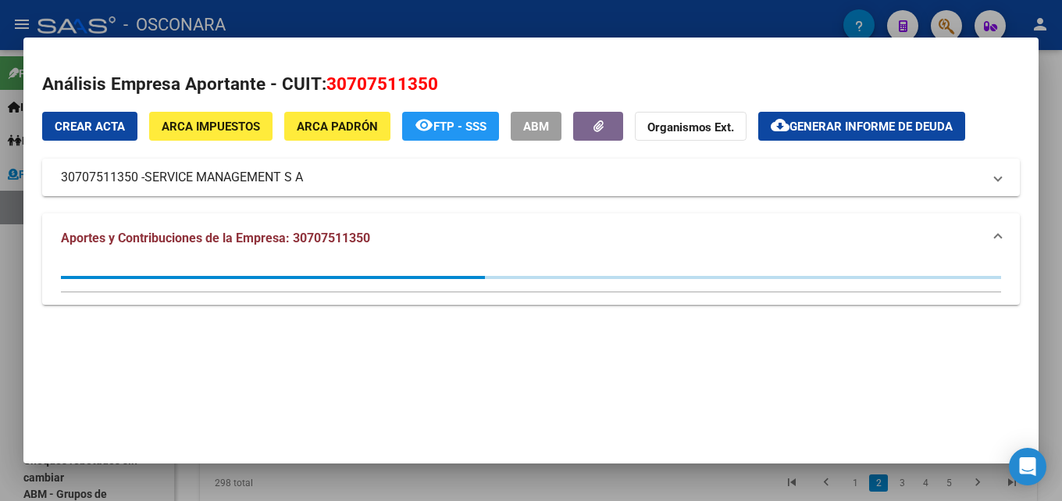
click at [357, 133] on span "ARCA Padrón" at bounding box center [337, 126] width 81 height 14
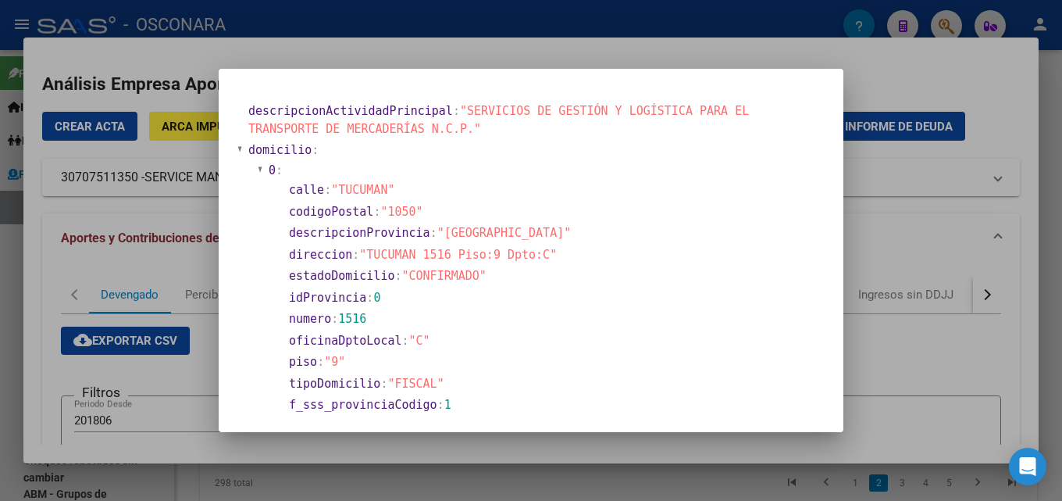
click at [955, 240] on div at bounding box center [531, 250] width 1062 height 501
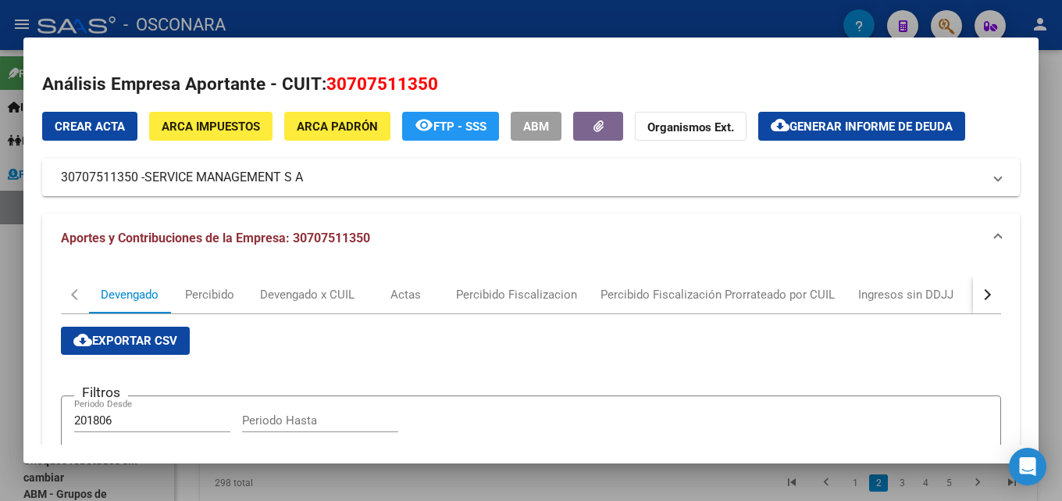
click at [1061, 259] on div at bounding box center [531, 250] width 1062 height 501
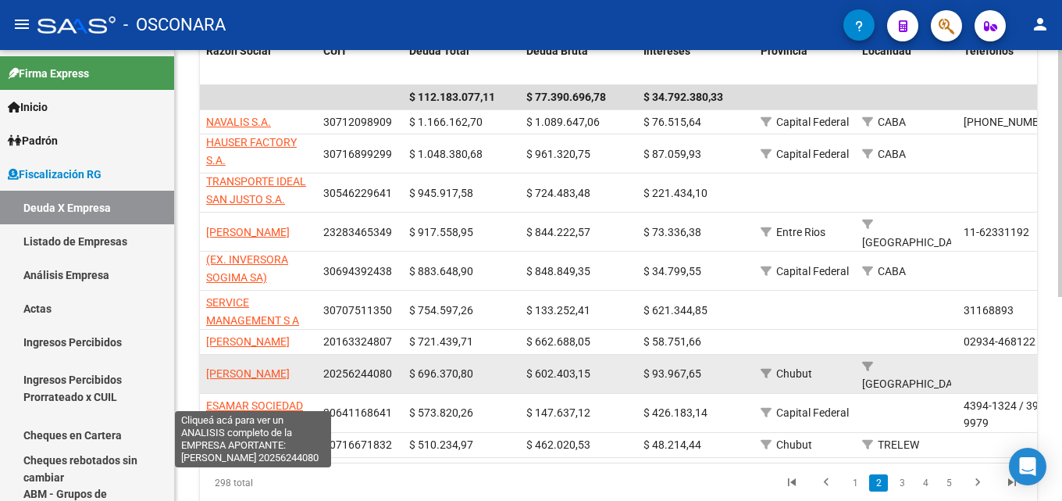
click at [256, 379] on span "GARCIA SANTIAGO ANDRES" at bounding box center [248, 373] width 84 height 12
type textarea "20256244080"
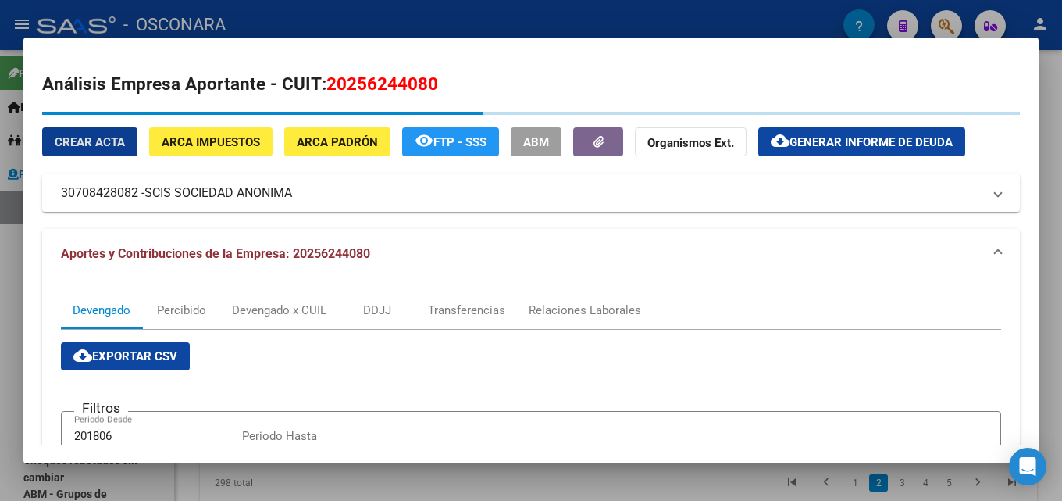
click at [326, 130] on button "ARCA Padrón" at bounding box center [337, 141] width 106 height 29
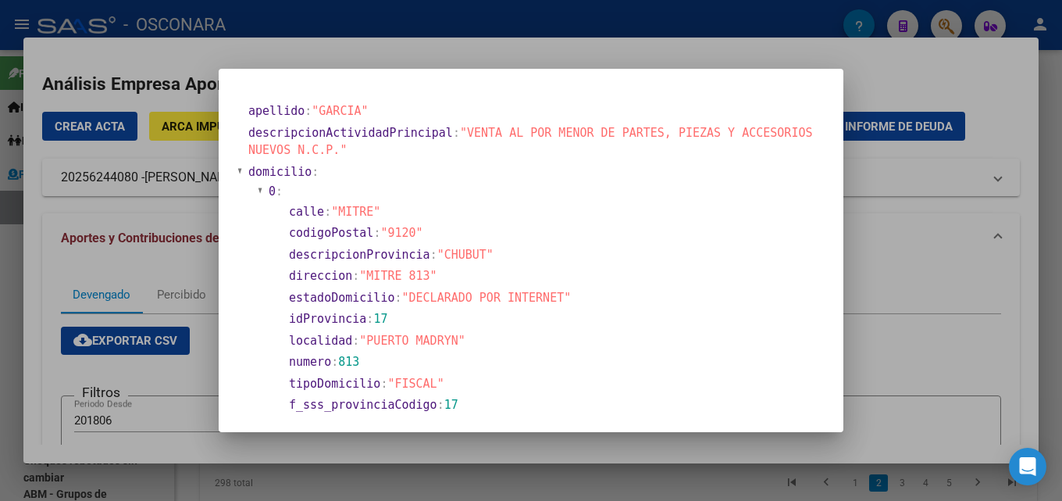
click at [929, 273] on div at bounding box center [531, 250] width 1062 height 501
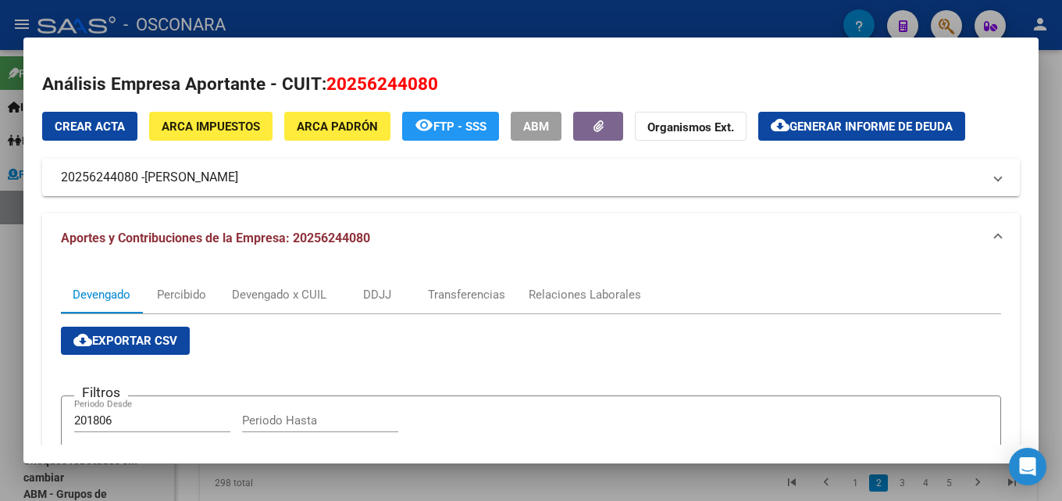
click at [1061, 226] on div at bounding box center [531, 250] width 1062 height 501
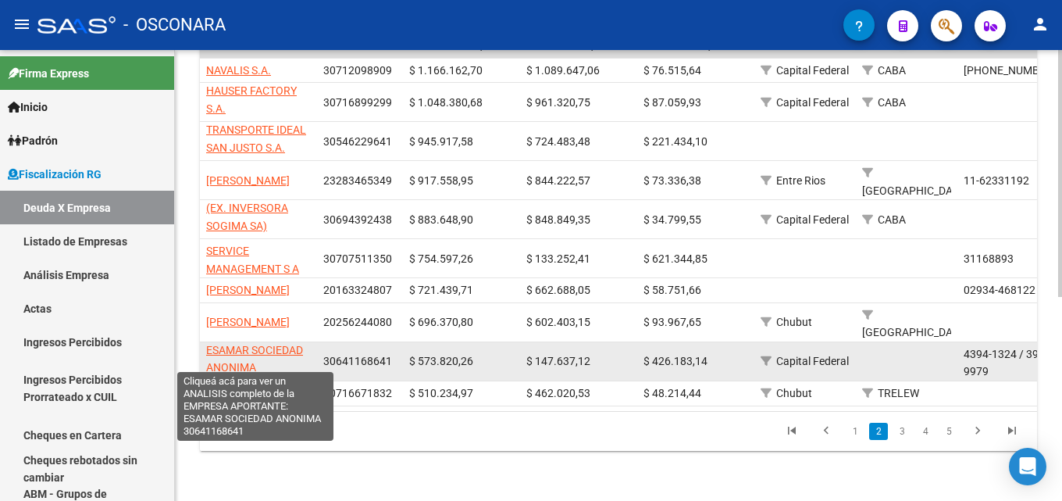
scroll to position [0, 0]
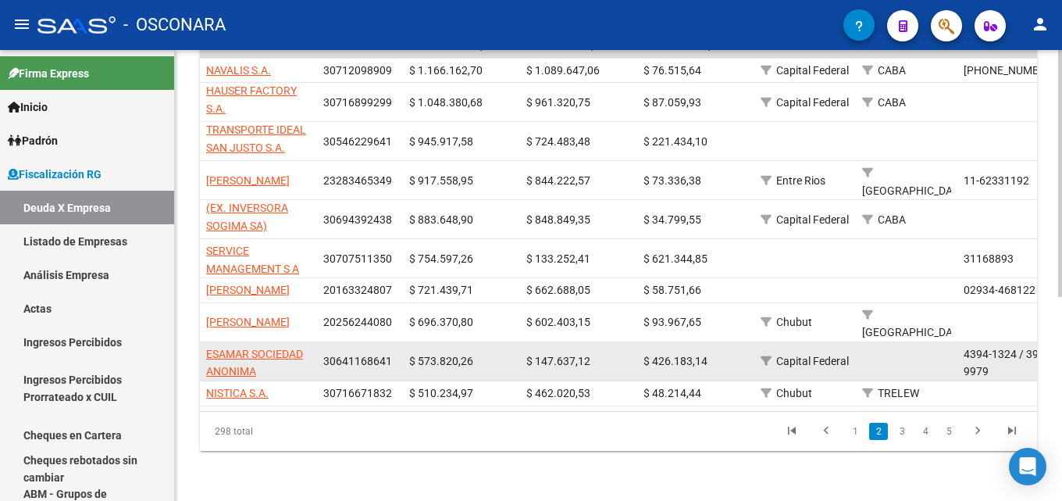
drag, startPoint x: 266, startPoint y: 357, endPoint x: 205, endPoint y: 340, distance: 64.0
click at [205, 342] on datatable-body-cell "ESAMAR SOCIEDAD ANONIMA" at bounding box center [258, 361] width 117 height 38
copy span "ESAMAR SOCIEDAD ANONIMA"
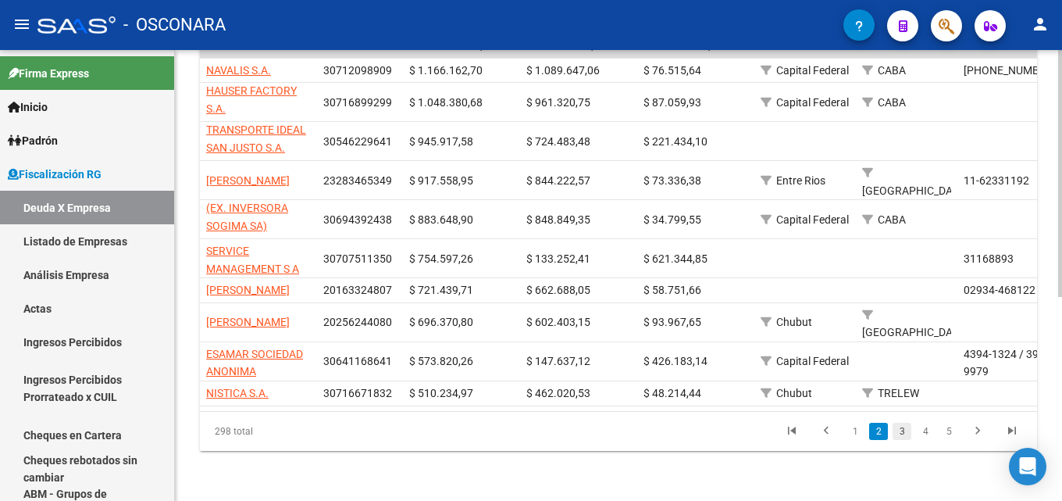
click at [899, 430] on link "3" at bounding box center [902, 431] width 19 height 17
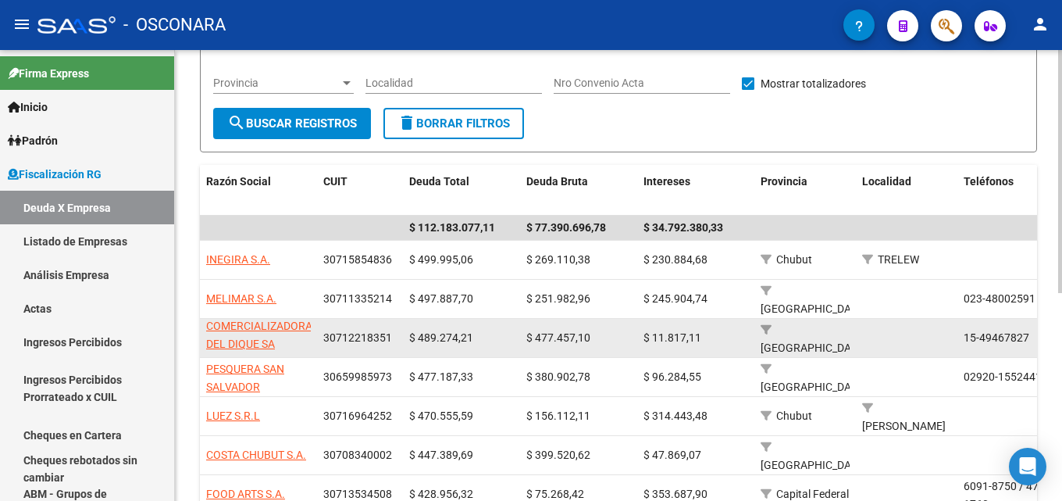
scroll to position [66, 0]
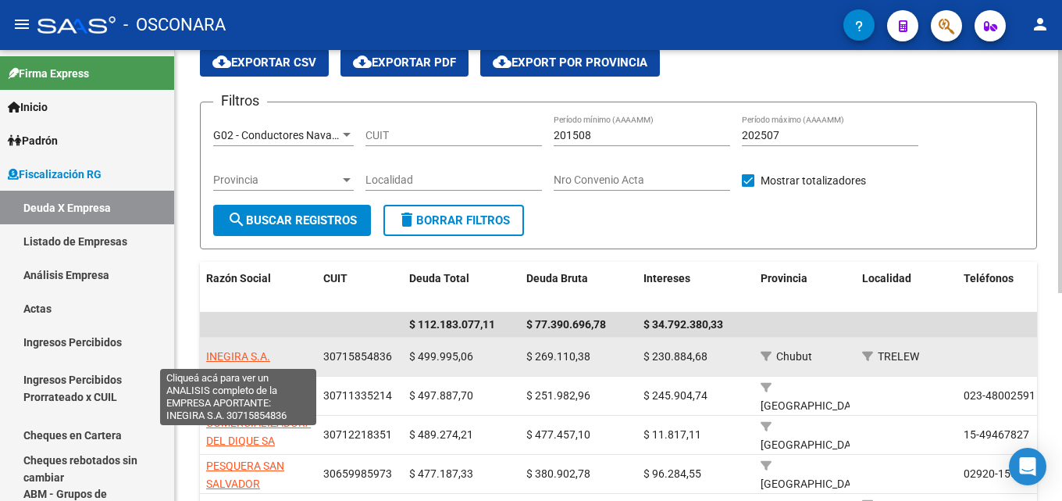
drag, startPoint x: 276, startPoint y: 358, endPoint x: 207, endPoint y: 359, distance: 68.7
click at [207, 359] on div "INEGIRA S.A." at bounding box center [258, 357] width 105 height 18
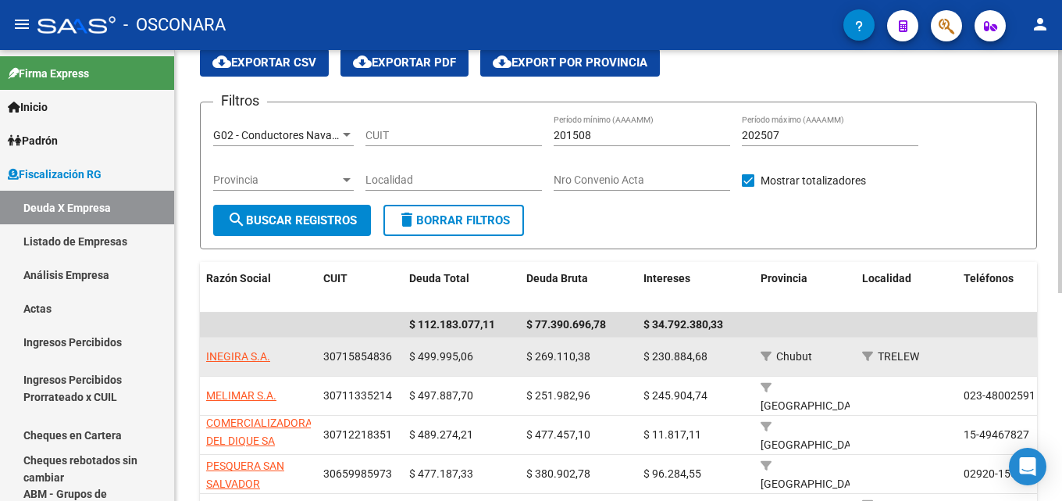
copy span "INEGIRA S.A."
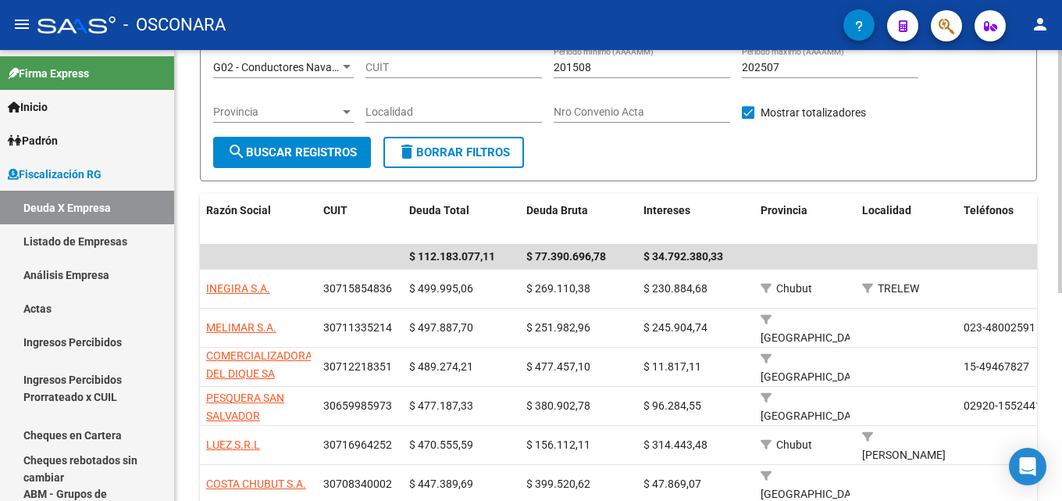
scroll to position [0, 0]
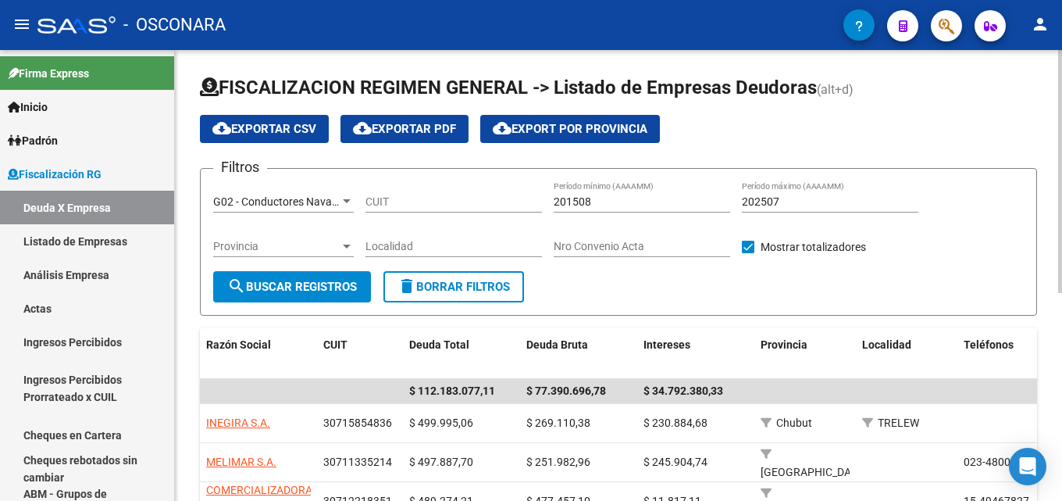
click at [309, 195] on span "G02 - Conductores Navales Central" at bounding box center [297, 201] width 169 height 12
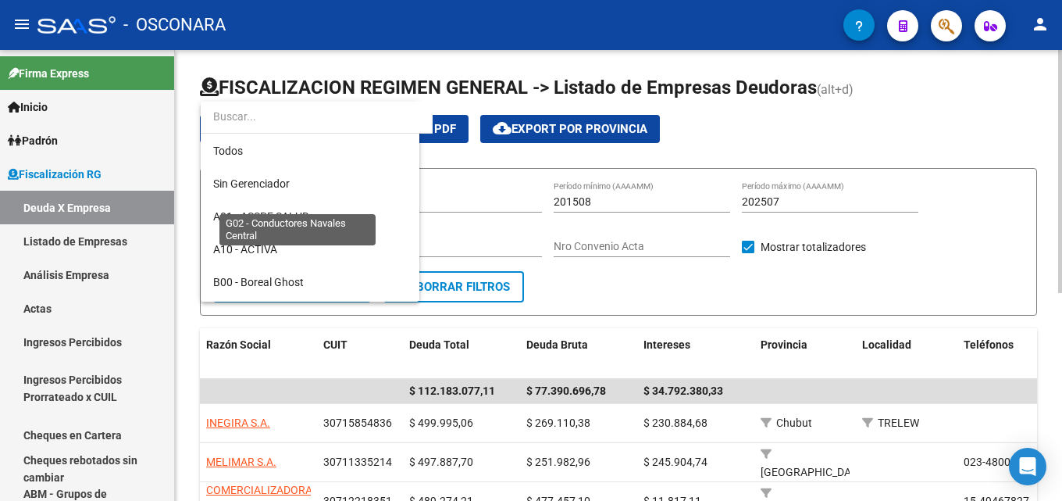
scroll to position [277, 0]
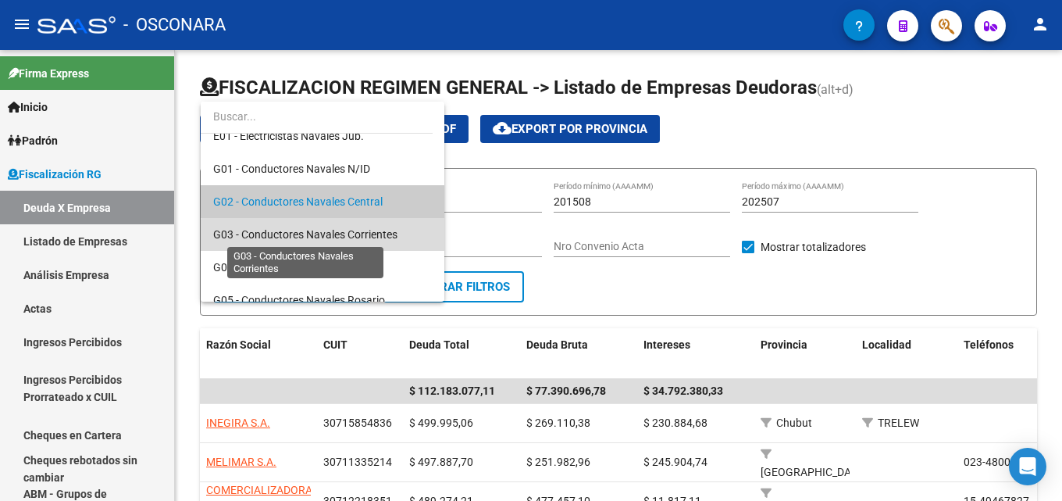
click at [324, 239] on span "G03 - Conductores Navales Corrientes" at bounding box center [305, 234] width 184 height 12
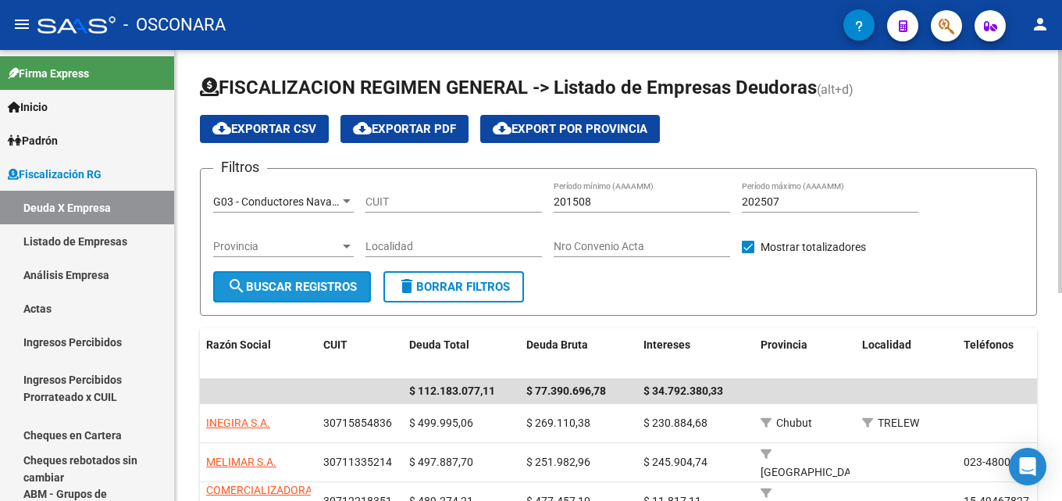
click at [280, 282] on span "search Buscar Registros" at bounding box center [292, 287] width 130 height 14
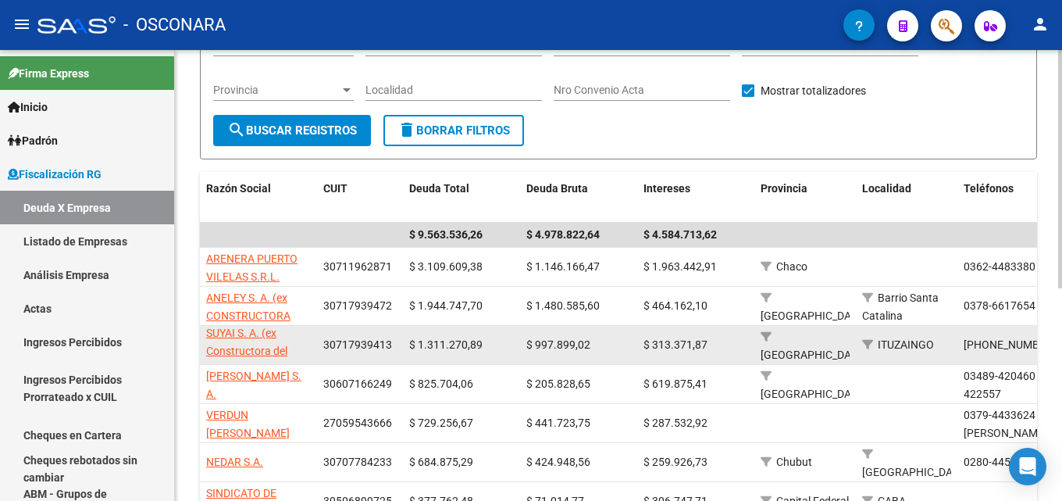
scroll to position [0, 0]
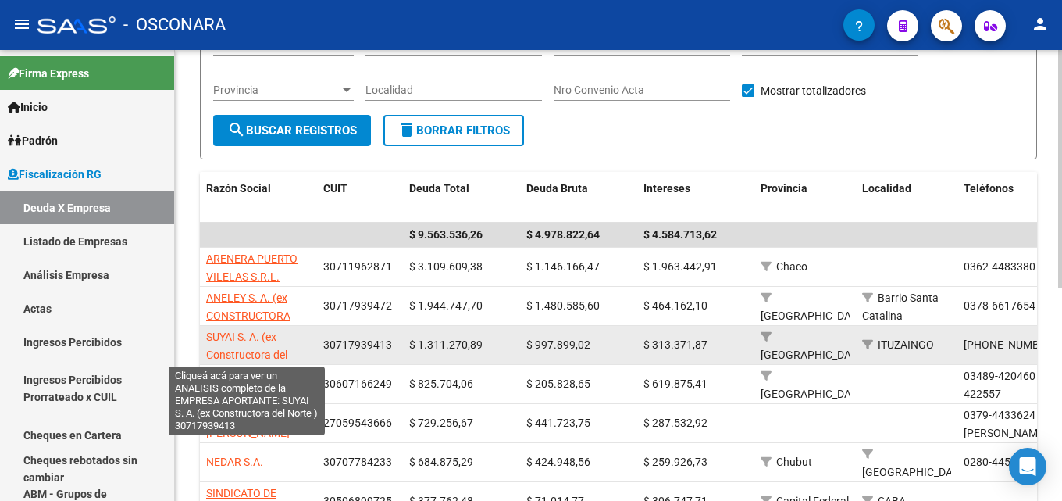
drag, startPoint x: 293, startPoint y: 354, endPoint x: 209, endPoint y: 336, distance: 85.5
click at [209, 336] on app-link-go-to "SUYAI S. A. (ex Constructora del Norte )" at bounding box center [258, 354] width 105 height 53
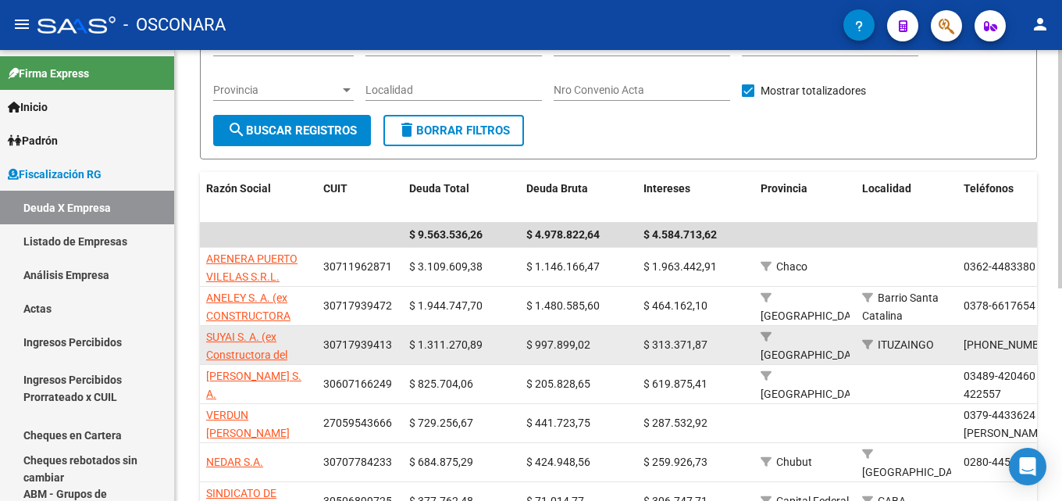
copy span "SUYAI S. A. (ex Constructora del"
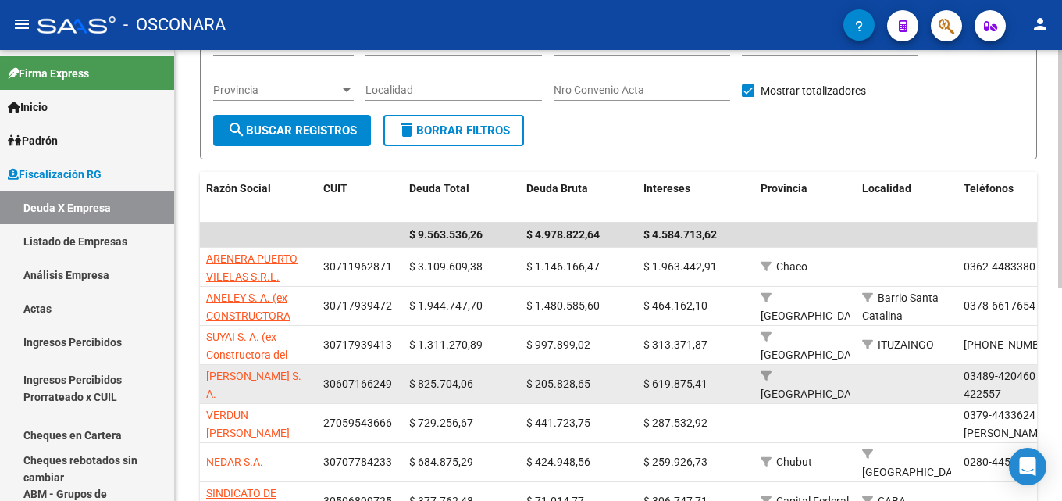
drag, startPoint x: 292, startPoint y: 397, endPoint x: 202, endPoint y: 380, distance: 91.4
click at [202, 380] on datatable-body-cell "[PERSON_NAME] S. A." at bounding box center [258, 384] width 117 height 38
copy span "[PERSON_NAME] S. A."
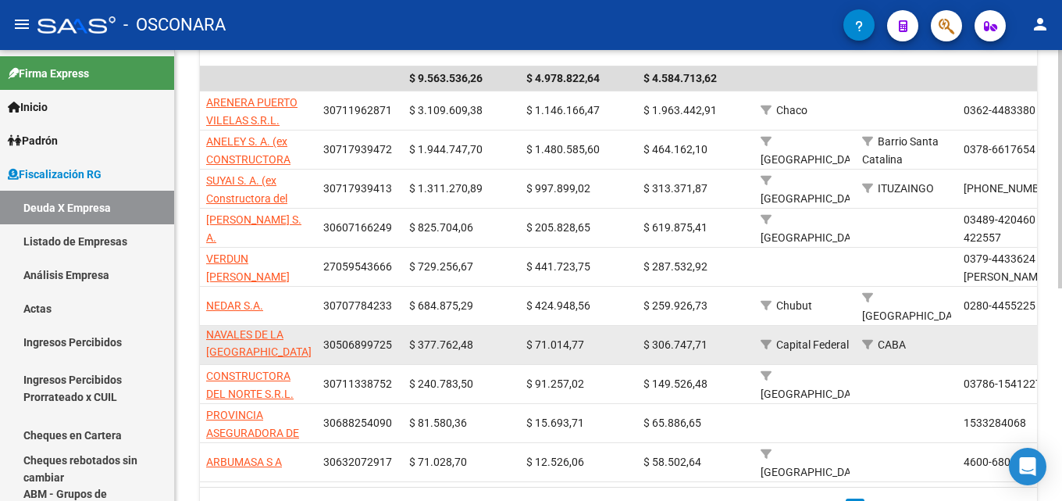
scroll to position [391, 0]
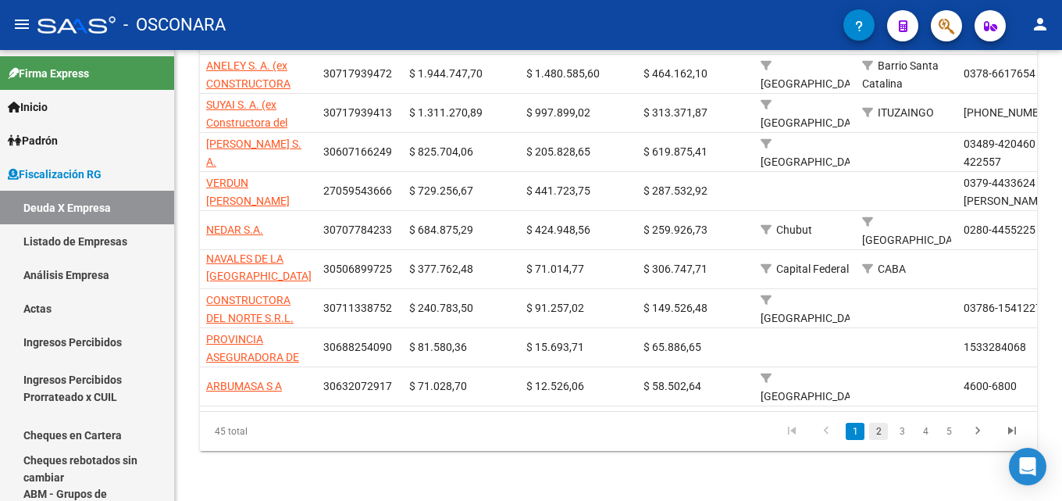
click at [879, 440] on link "2" at bounding box center [878, 431] width 19 height 17
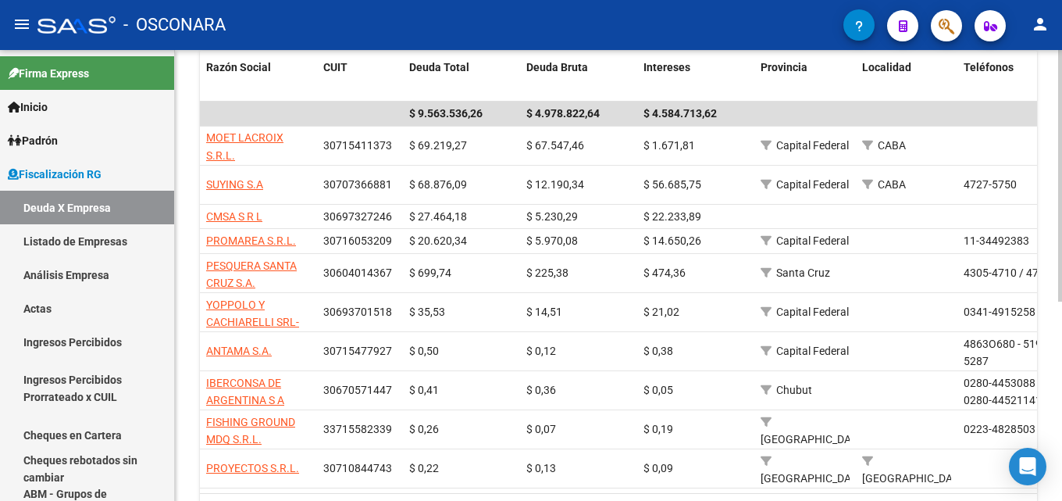
scroll to position [123, 0]
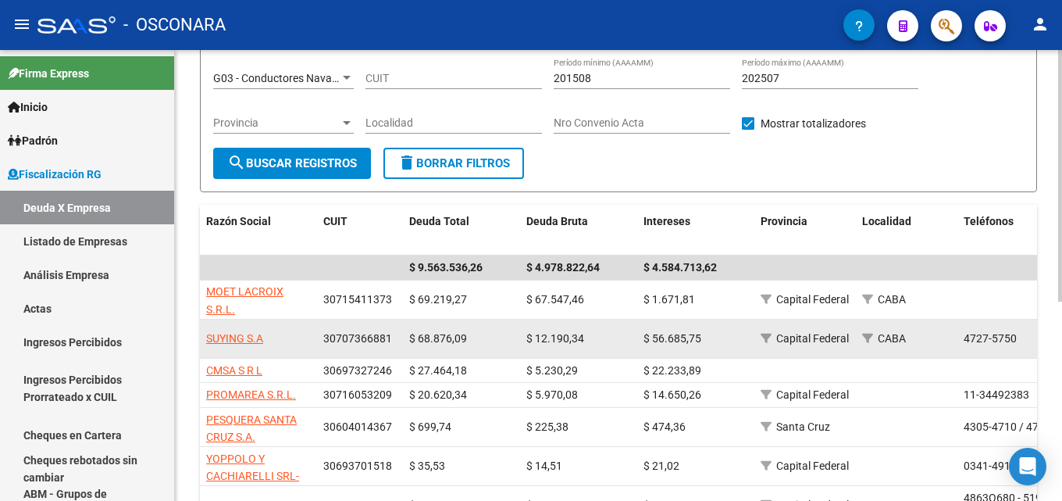
drag, startPoint x: 278, startPoint y: 337, endPoint x: 200, endPoint y: 333, distance: 78.2
click at [200, 333] on datatable-body-cell "SUYING S.A" at bounding box center [258, 338] width 117 height 38
copy span "SUYING S.A"
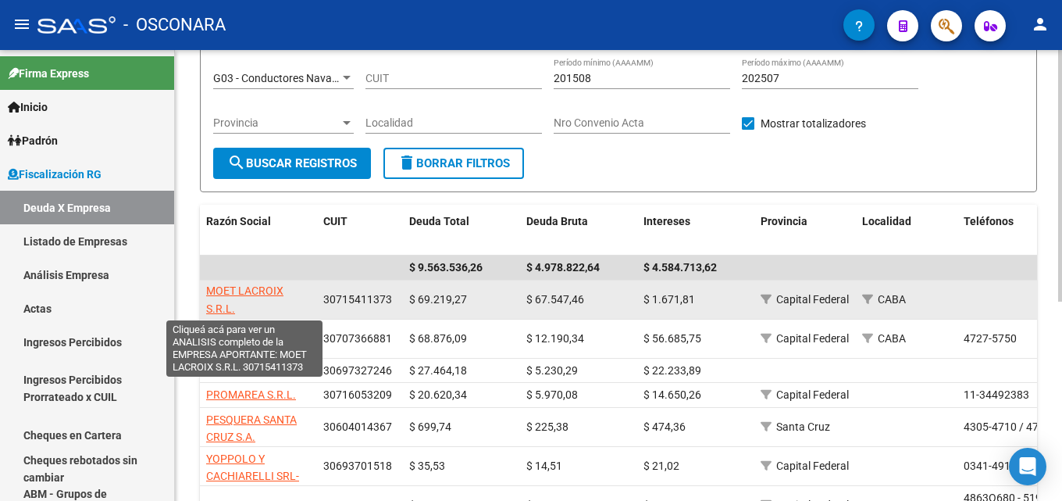
scroll to position [0, 0]
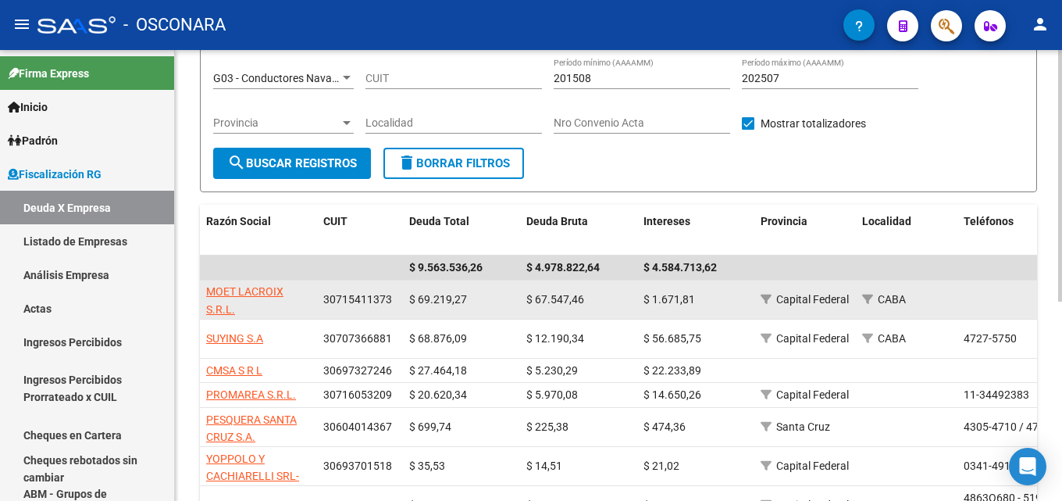
drag, startPoint x: 254, startPoint y: 304, endPoint x: 205, endPoint y: 284, distance: 53.2
click at [205, 284] on datatable-body-cell "MOET LACROIX S.R.L." at bounding box center [258, 299] width 117 height 38
copy span "MOET LACROIX S.R.L."
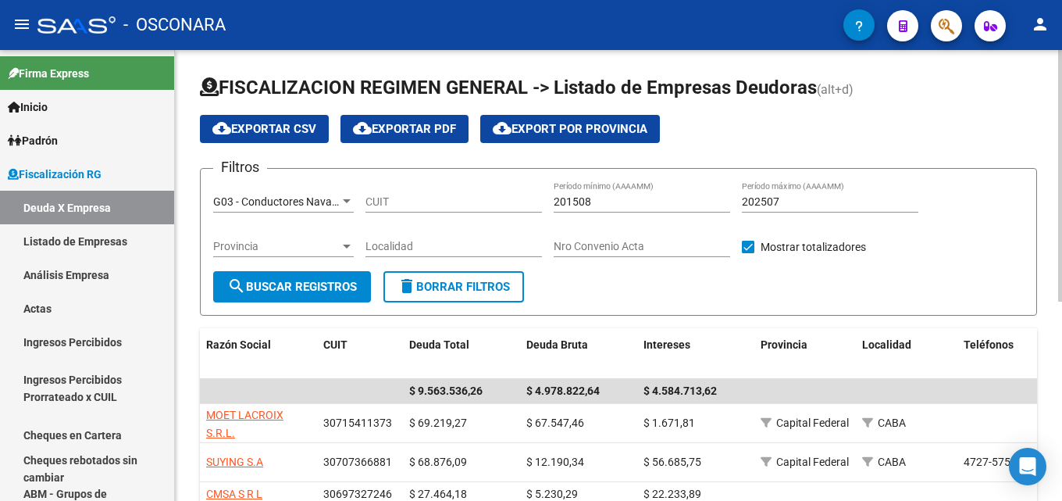
click at [309, 194] on div "G03 - Conductores Navales Corrientes Seleccionar Gerenciador" at bounding box center [283, 196] width 141 height 31
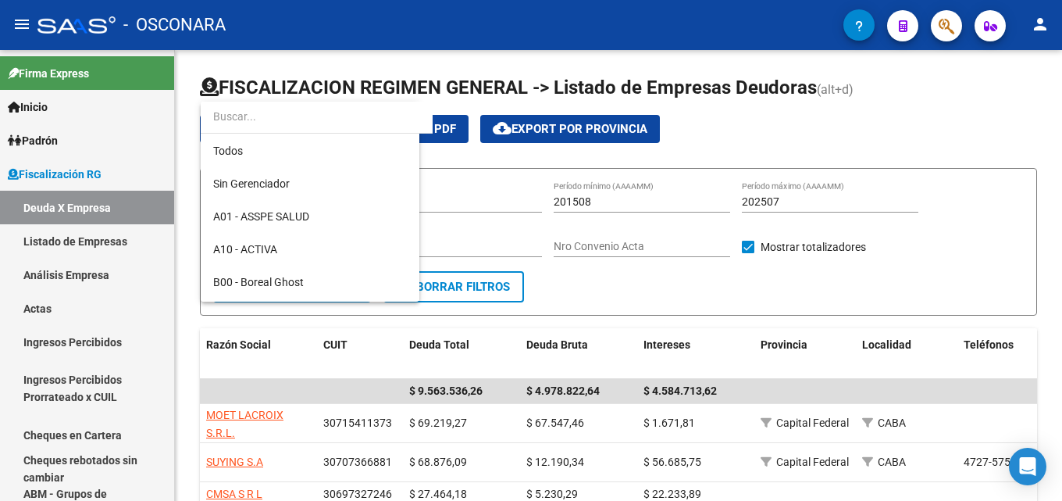
scroll to position [310, 0]
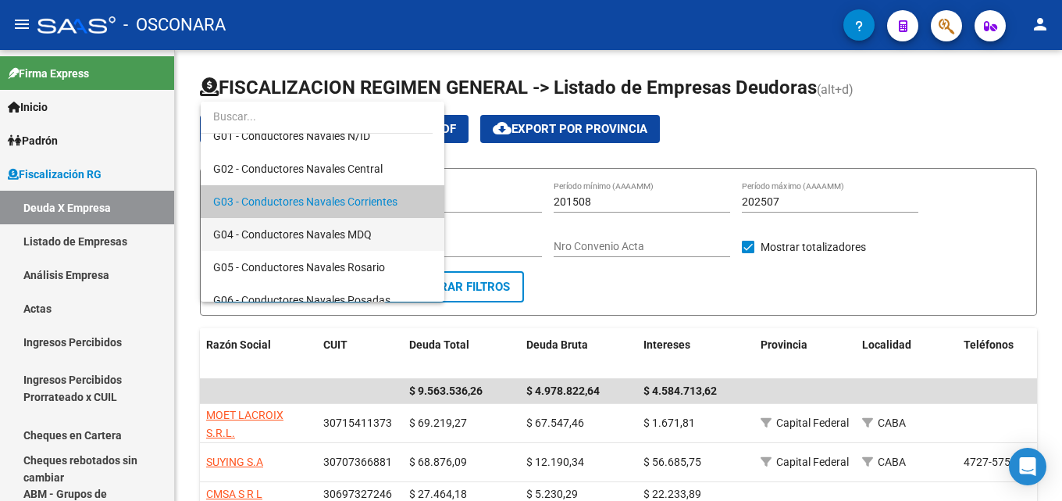
click at [373, 235] on span "G04 - Conductores Navales MDQ" at bounding box center [322, 234] width 219 height 33
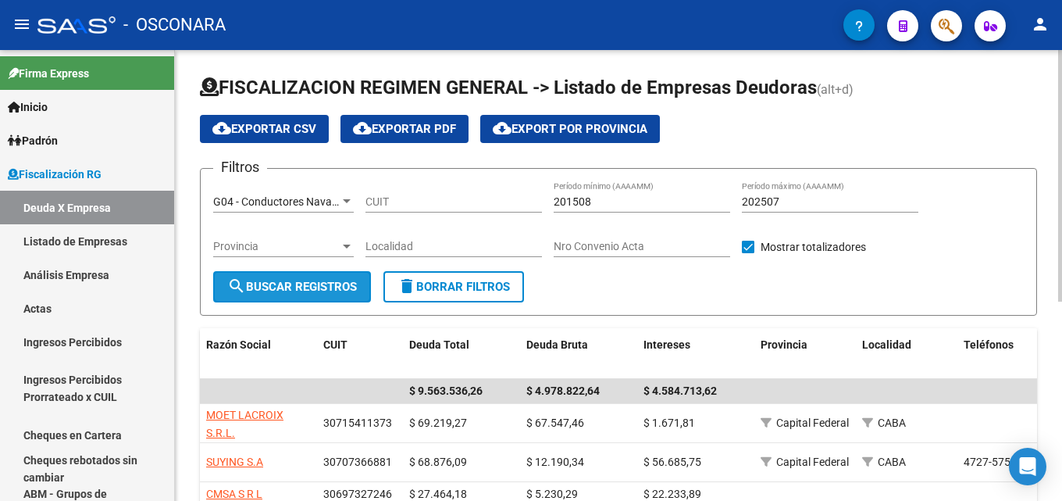
click at [309, 292] on span "search Buscar Registros" at bounding box center [292, 287] width 130 height 14
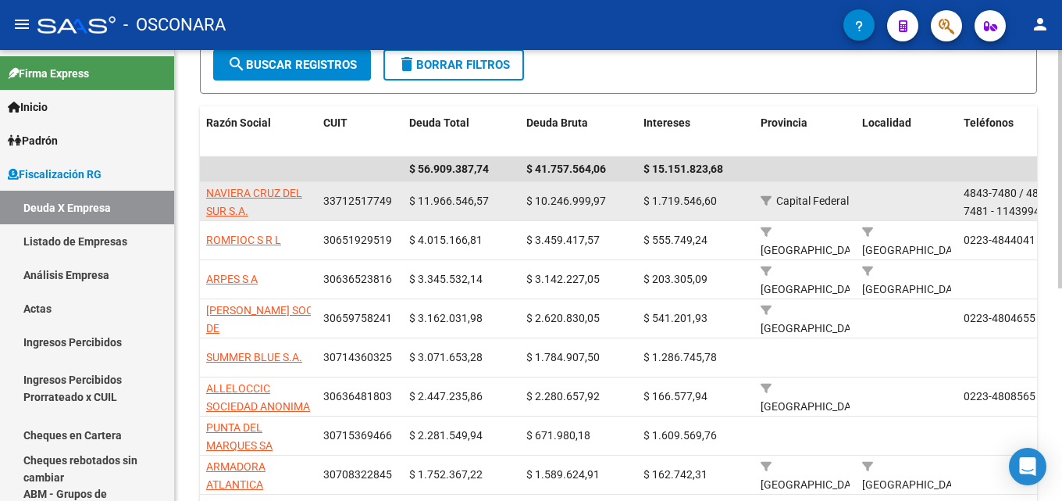
scroll to position [234, 0]
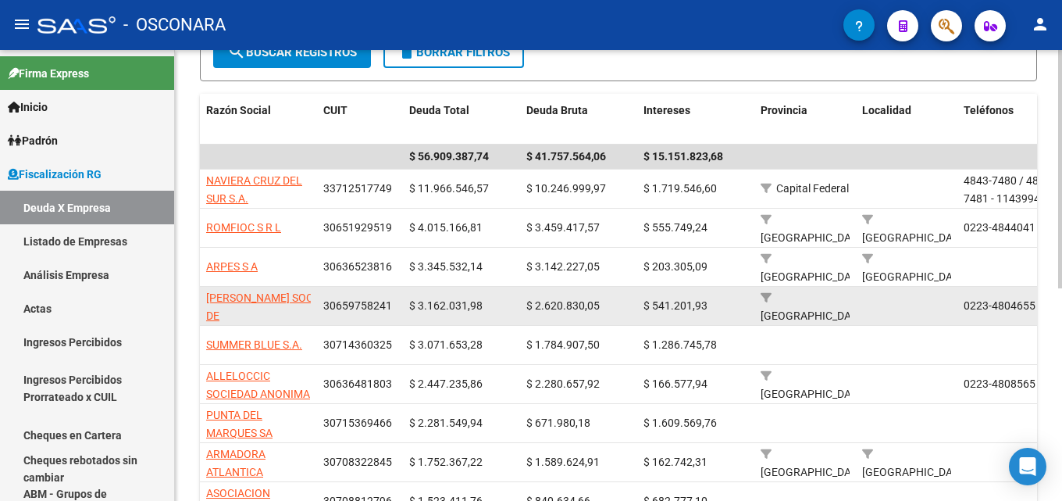
drag, startPoint x: 226, startPoint y: 304, endPoint x: 284, endPoint y: 305, distance: 58.6
click at [284, 305] on app-link-go-to "DON RAIMUNDO SOCIEDAD DE RESPONSABILIDADLIMITADA" at bounding box center [278, 315] width 144 height 53
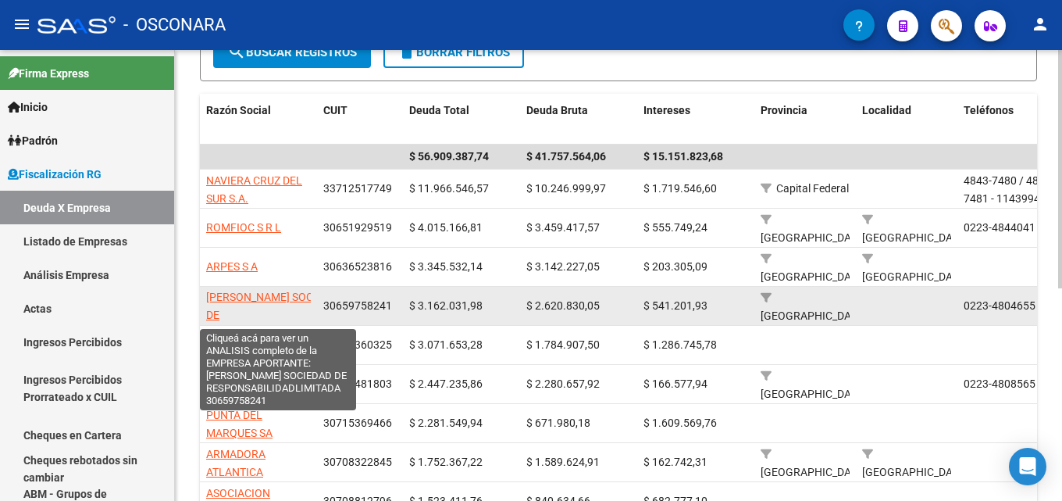
scroll to position [0, 0]
drag, startPoint x: 241, startPoint y: 321, endPoint x: 206, endPoint y: 299, distance: 41.4
click at [206, 299] on app-link-go-to "DON RAIMUNDO SOCIEDAD DE RESPONSABILIDADLIMITADA" at bounding box center [278, 315] width 144 height 53
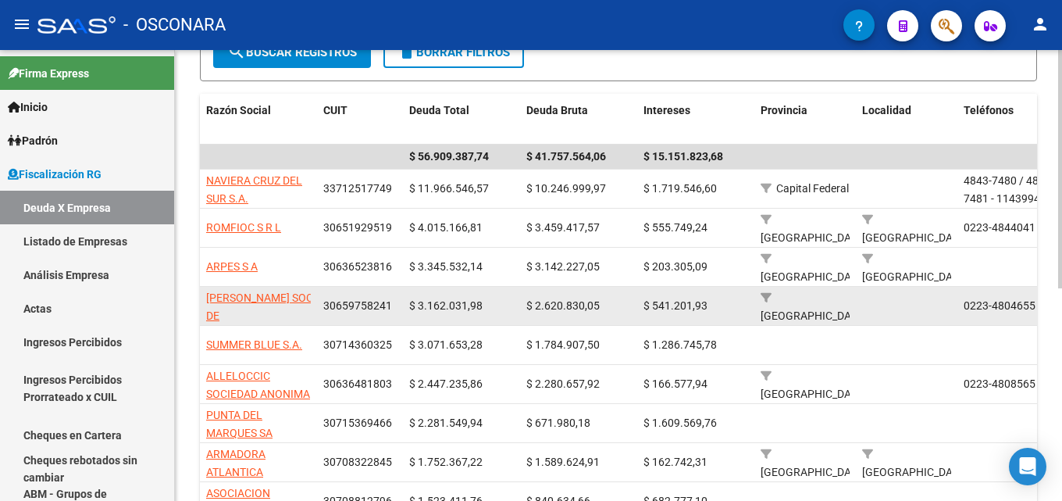
copy span "DON RAIMUNDO SOCIEDAD DE"
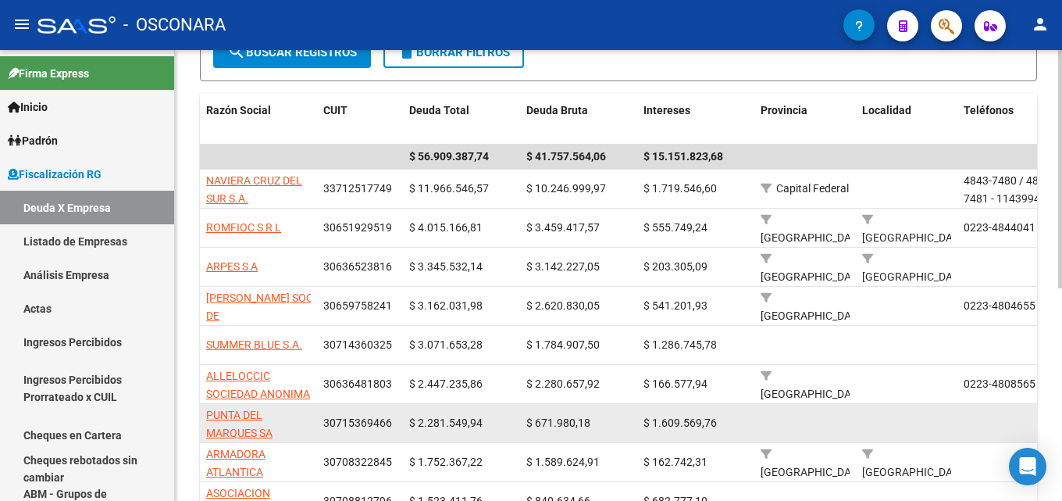
drag, startPoint x: 295, startPoint y: 430, endPoint x: 202, endPoint y: 410, distance: 95.7
click at [202, 410] on datatable-body-cell "PUNTA DEL MARQUES SA" at bounding box center [258, 423] width 117 height 38
copy span "PUNTA DEL MARQUES SA"
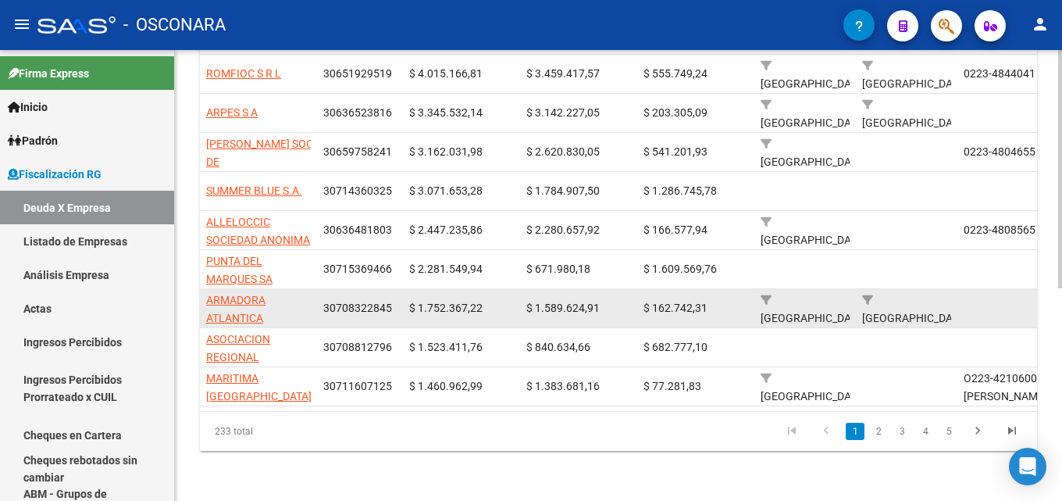
drag, startPoint x: 294, startPoint y: 307, endPoint x: 205, endPoint y: 288, distance: 90.2
click at [205, 289] on datatable-body-cell "ARMADORA ATLANTICA SOCIEDAD ANONIMA" at bounding box center [258, 308] width 117 height 38
copy span "ARMADORA ATLANTICA"
